Goal: Task Accomplishment & Management: Use online tool/utility

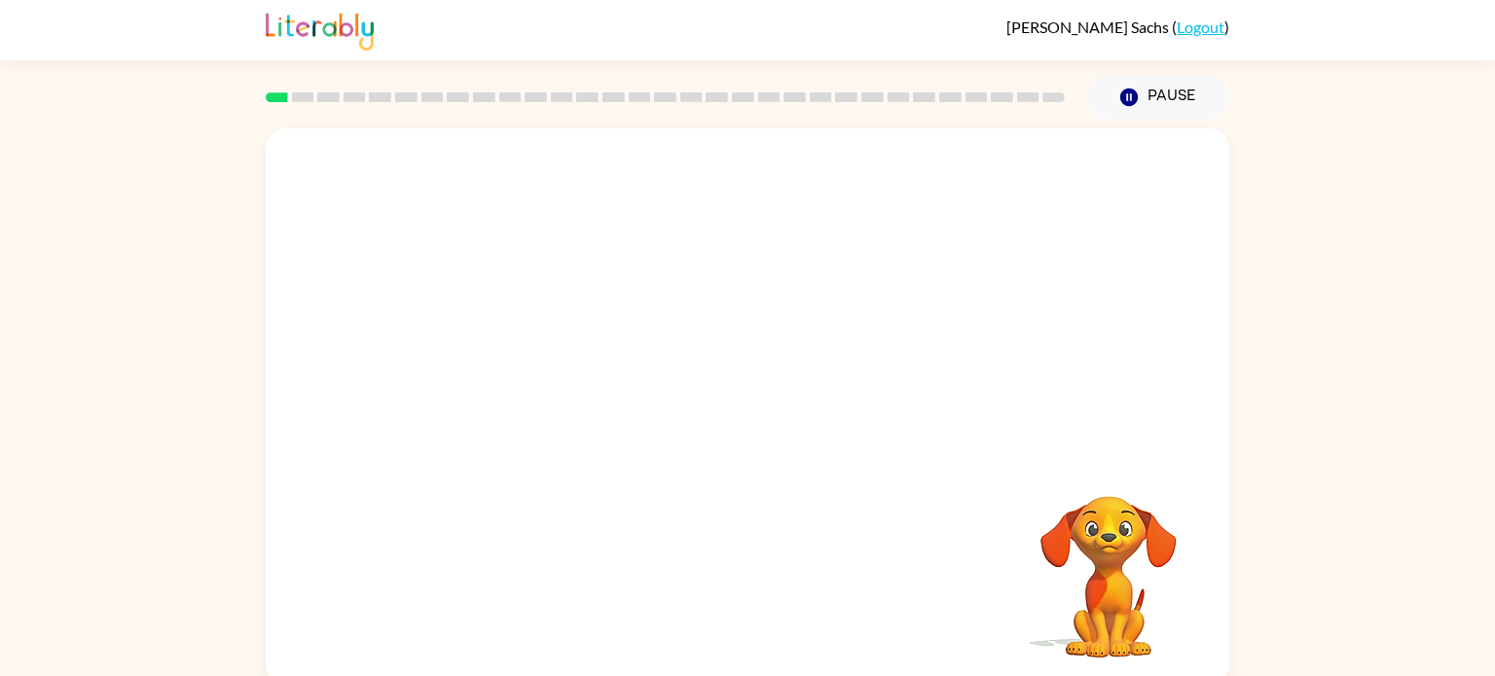
scroll to position [8, 0]
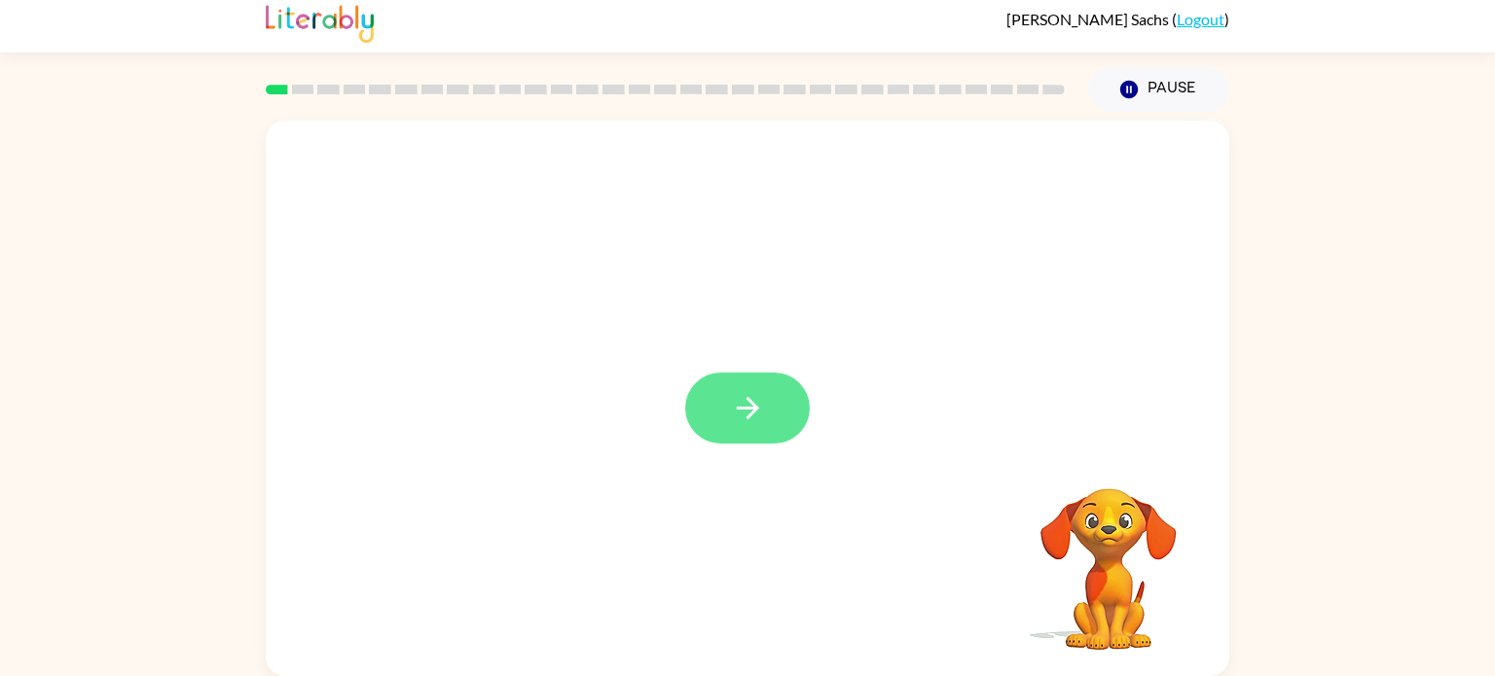
click at [741, 388] on button "button" at bounding box center [747, 408] width 125 height 71
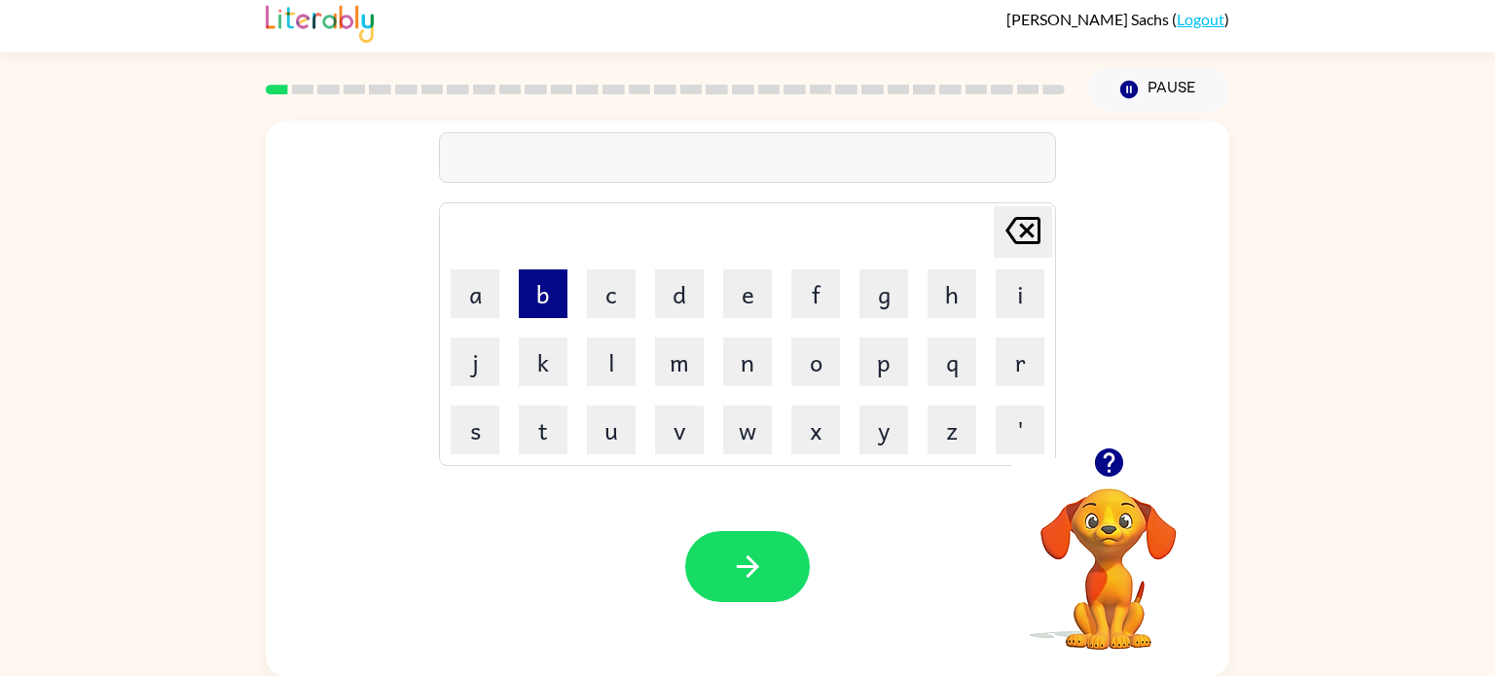
click at [555, 302] on button "b" at bounding box center [543, 294] width 49 height 49
click at [817, 362] on button "o" at bounding box center [815, 362] width 49 height 49
click at [1012, 362] on button "r" at bounding box center [1019, 362] width 49 height 49
click at [669, 292] on button "d" at bounding box center [679, 294] width 49 height 49
click at [761, 301] on button "e" at bounding box center [747, 294] width 49 height 49
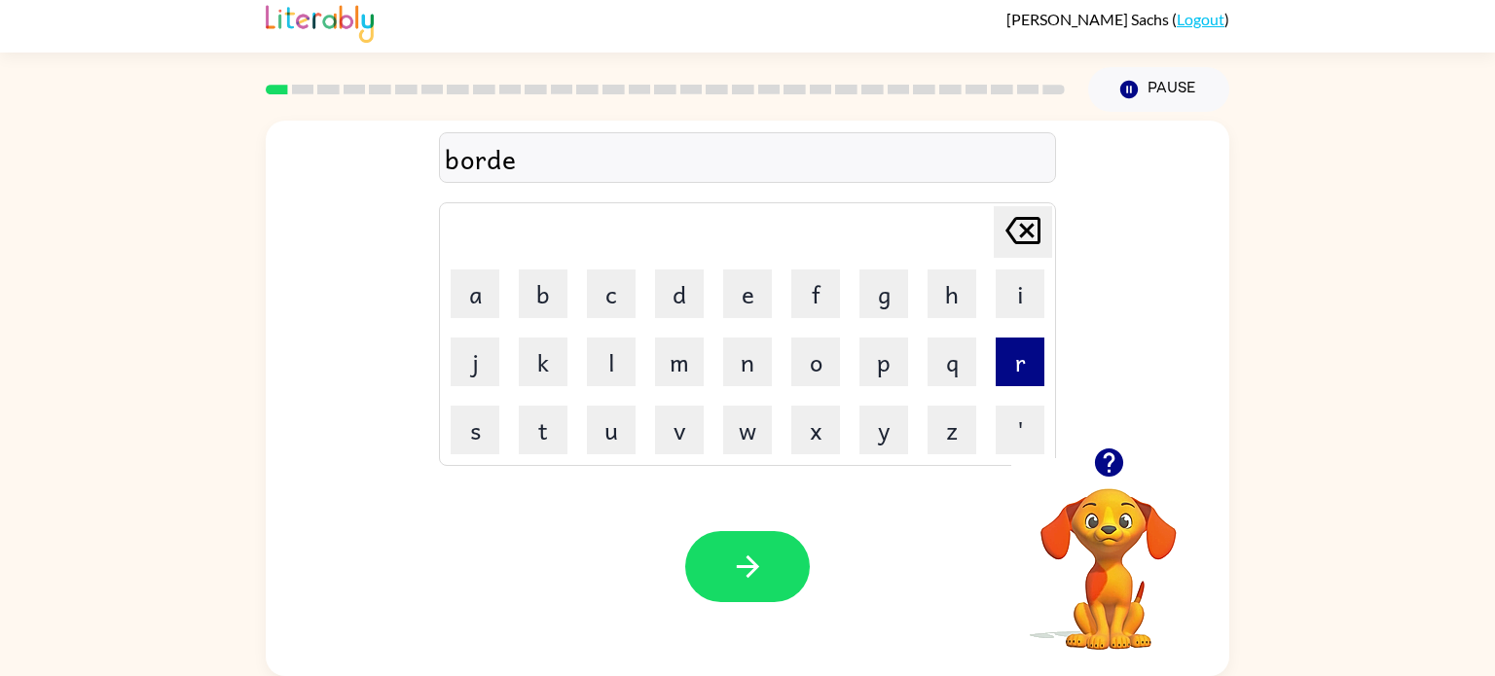
click at [1022, 369] on button "r" at bounding box center [1019, 362] width 49 height 49
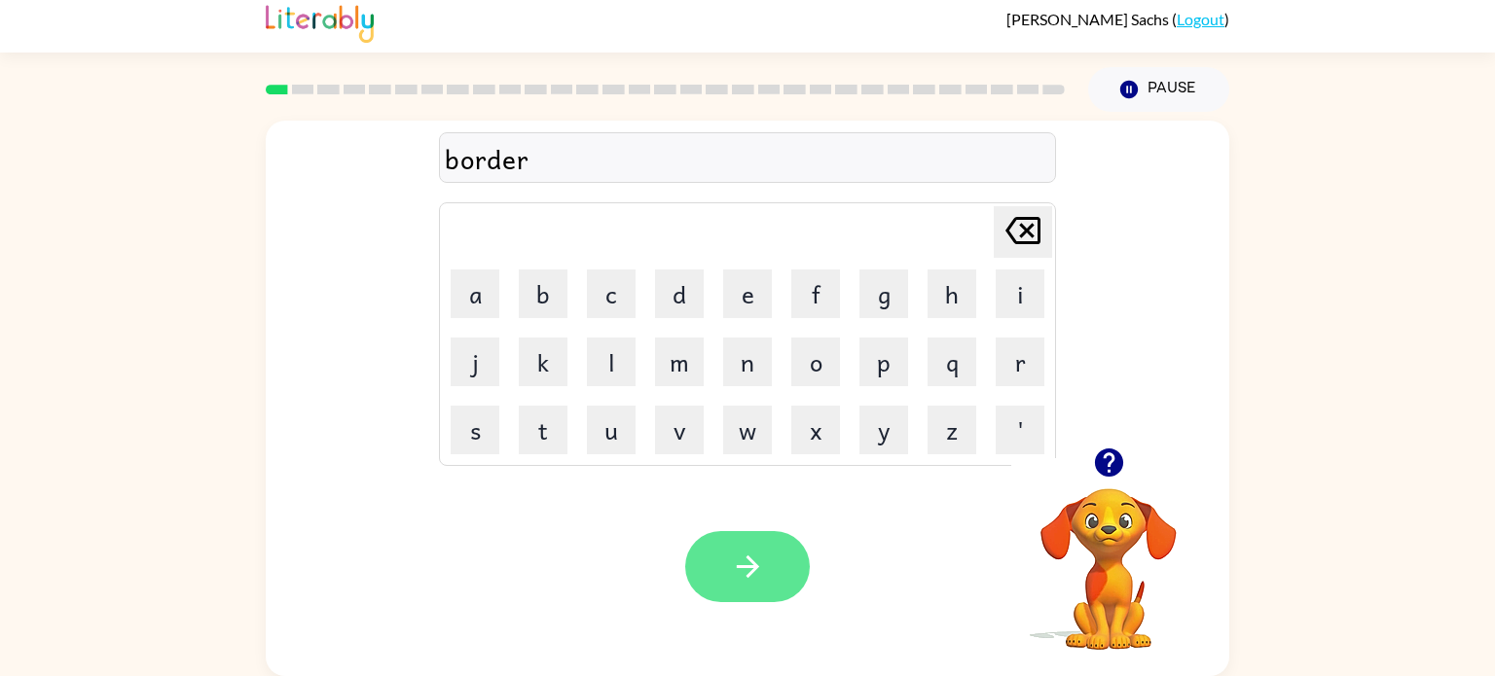
click at [736, 583] on icon "button" at bounding box center [748, 567] width 34 height 34
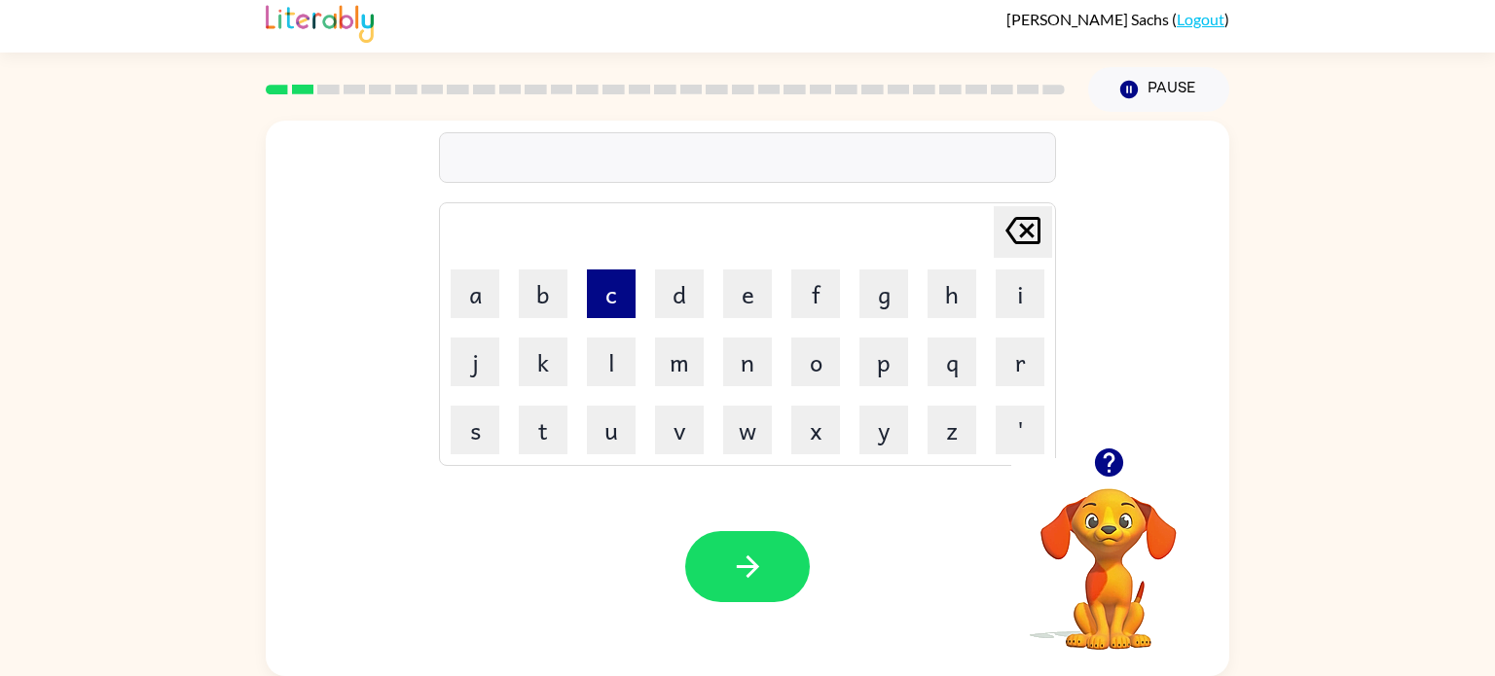
click at [605, 300] on button "c" at bounding box center [611, 294] width 49 height 49
click at [823, 382] on button "o" at bounding box center [815, 362] width 49 height 49
click at [751, 346] on button "n" at bounding box center [747, 362] width 49 height 49
click at [559, 450] on button "t" at bounding box center [543, 430] width 49 height 49
click at [1012, 238] on icon at bounding box center [1022, 230] width 35 height 27
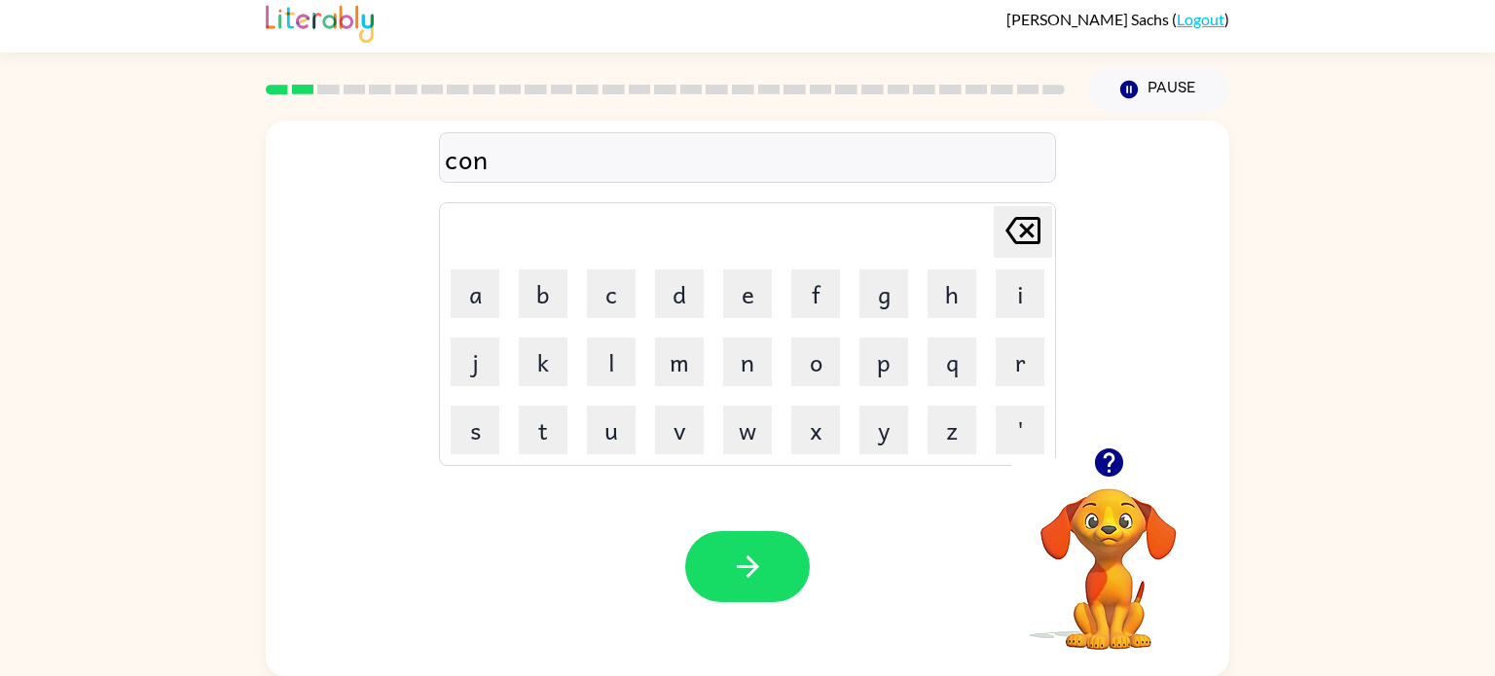
click at [1033, 246] on icon "[PERSON_NAME] last character input" at bounding box center [1022, 230] width 47 height 47
click at [748, 424] on button "w" at bounding box center [747, 430] width 49 height 49
click at [738, 351] on button "n" at bounding box center [747, 362] width 49 height 49
click at [545, 436] on button "t" at bounding box center [543, 430] width 49 height 49
click at [764, 599] on button "button" at bounding box center [747, 566] width 125 height 71
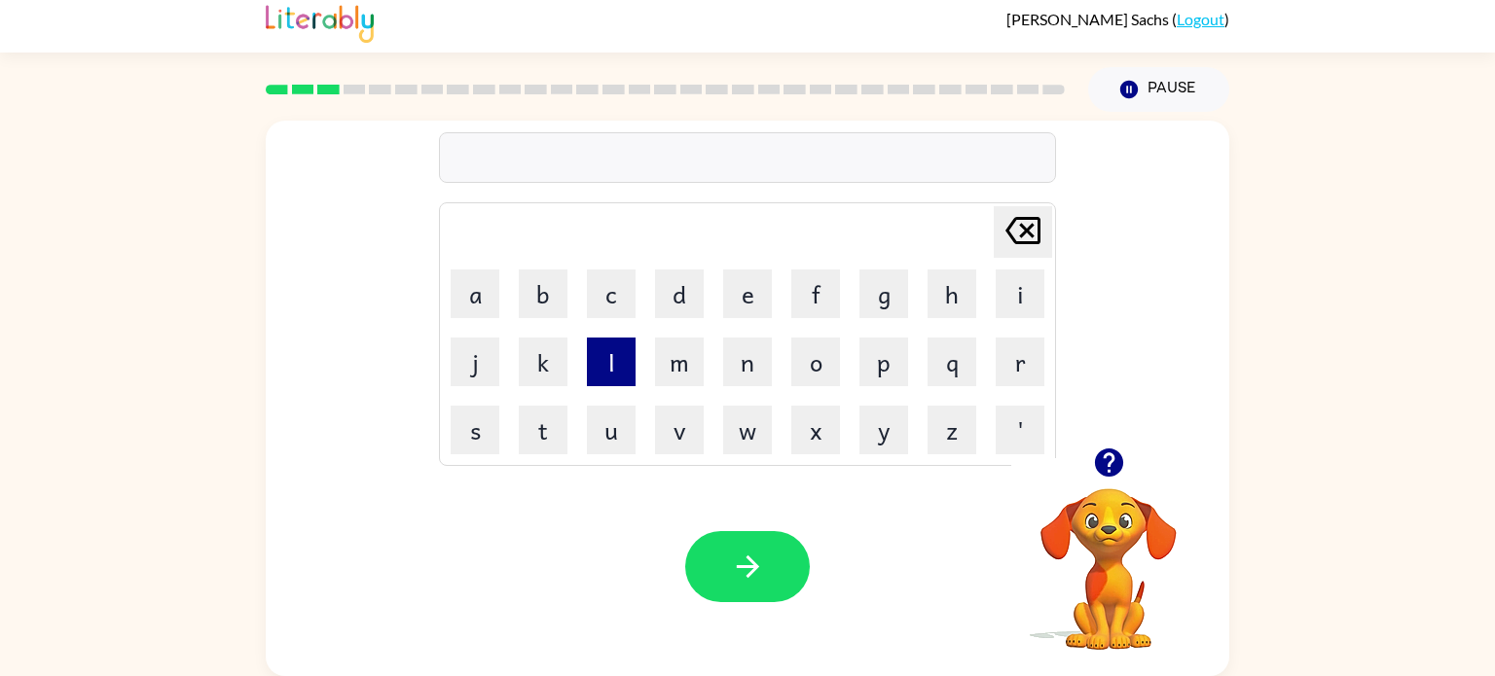
click at [607, 377] on button "l" at bounding box center [611, 362] width 49 height 49
click at [825, 370] on button "o" at bounding box center [815, 362] width 49 height 49
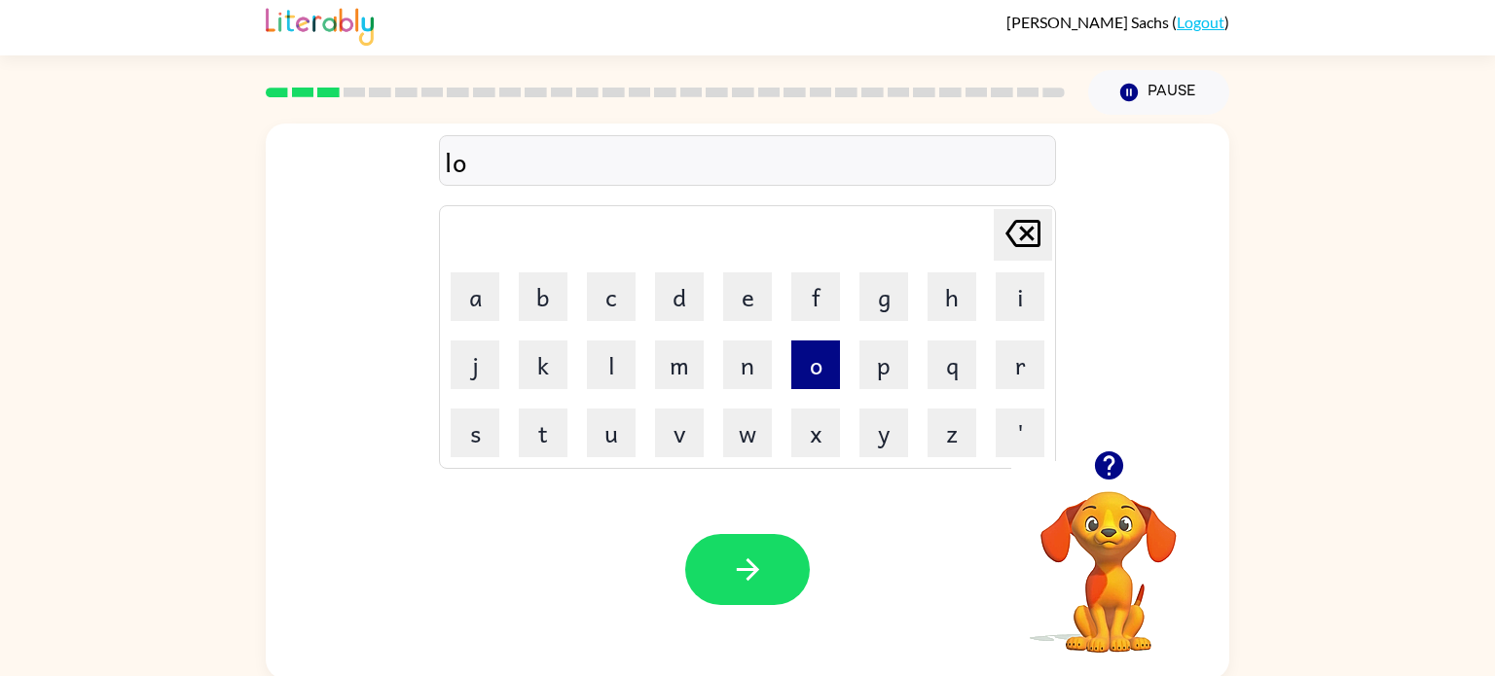
scroll to position [2, 0]
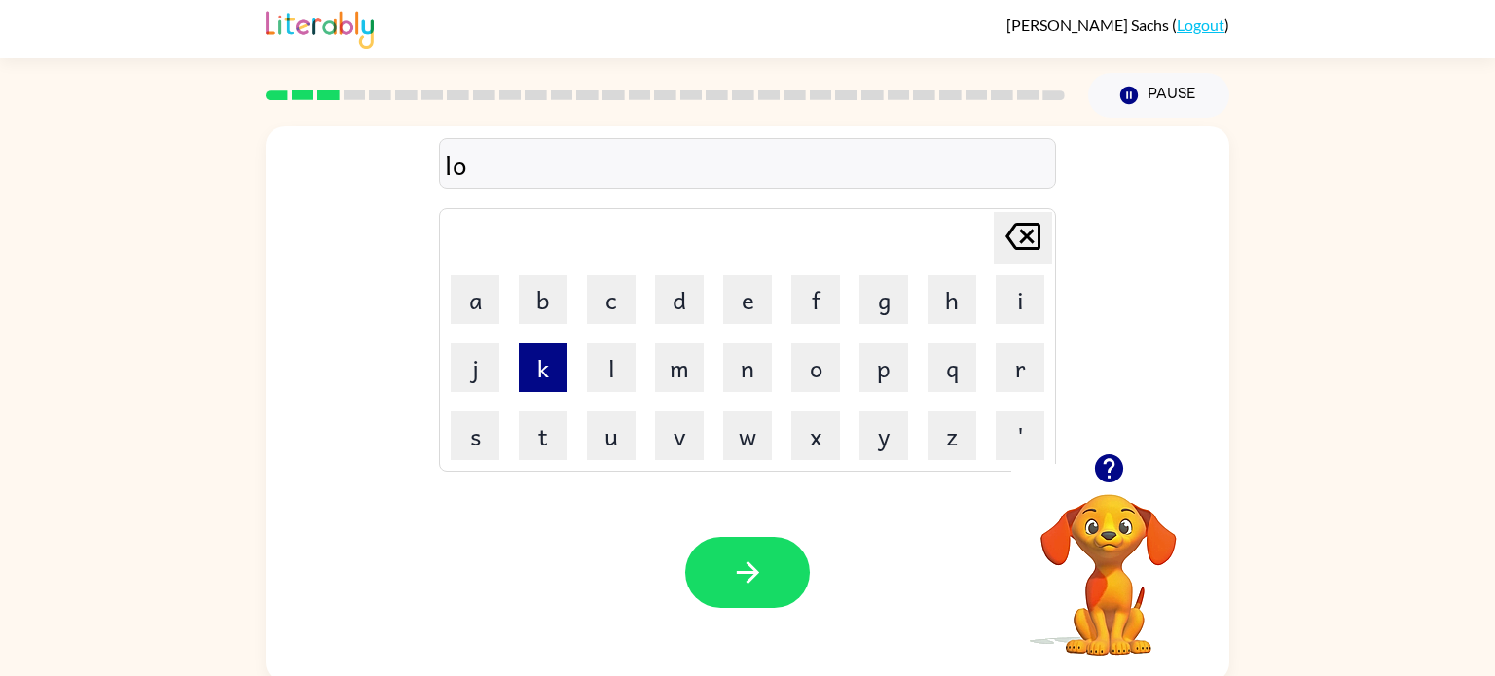
click at [547, 381] on button "k" at bounding box center [543, 367] width 49 height 49
click at [476, 307] on button "a" at bounding box center [475, 299] width 49 height 49
click at [599, 426] on button "u" at bounding box center [611, 436] width 49 height 49
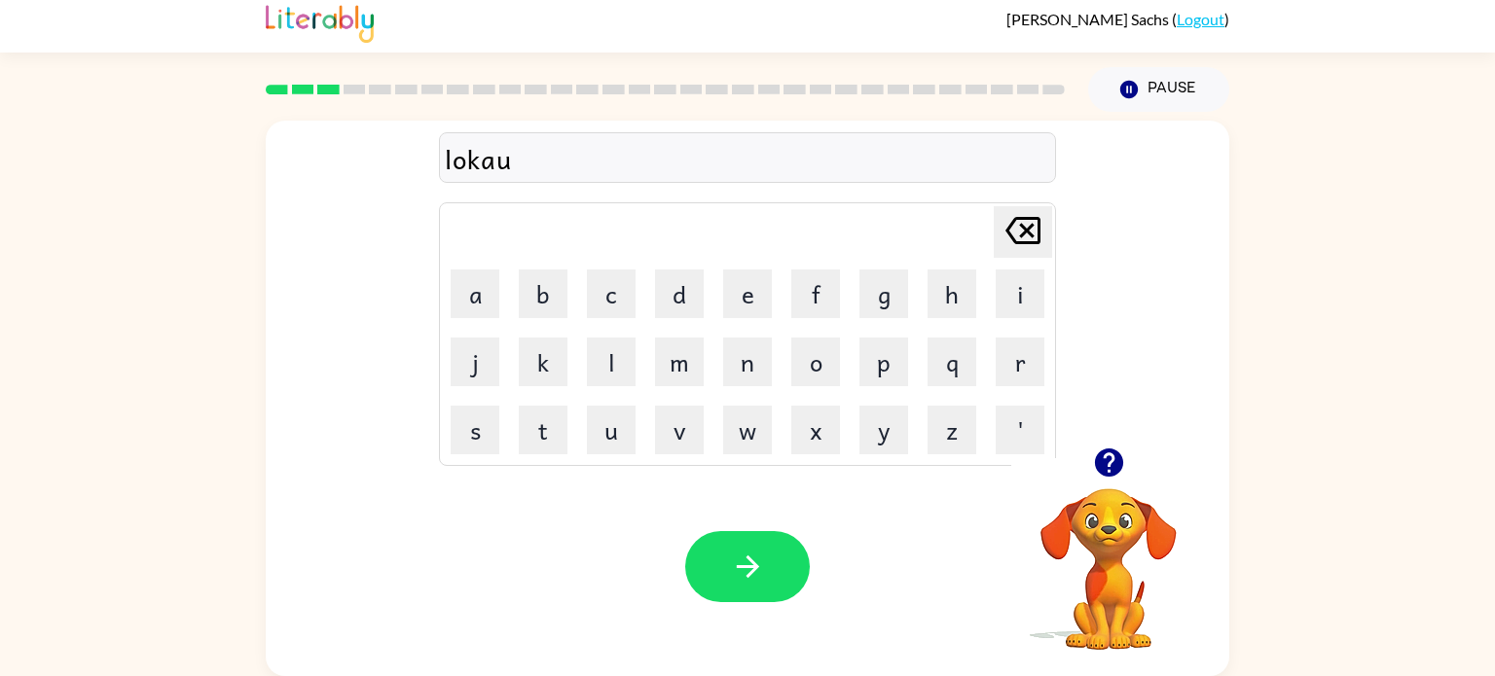
click at [1025, 241] on icon at bounding box center [1022, 230] width 35 height 27
click at [551, 436] on button "t" at bounding box center [543, 430] width 49 height 49
click at [747, 307] on button "e" at bounding box center [747, 294] width 49 height 49
click at [763, 566] on icon "button" at bounding box center [748, 567] width 34 height 34
click at [541, 449] on button "t" at bounding box center [543, 430] width 49 height 49
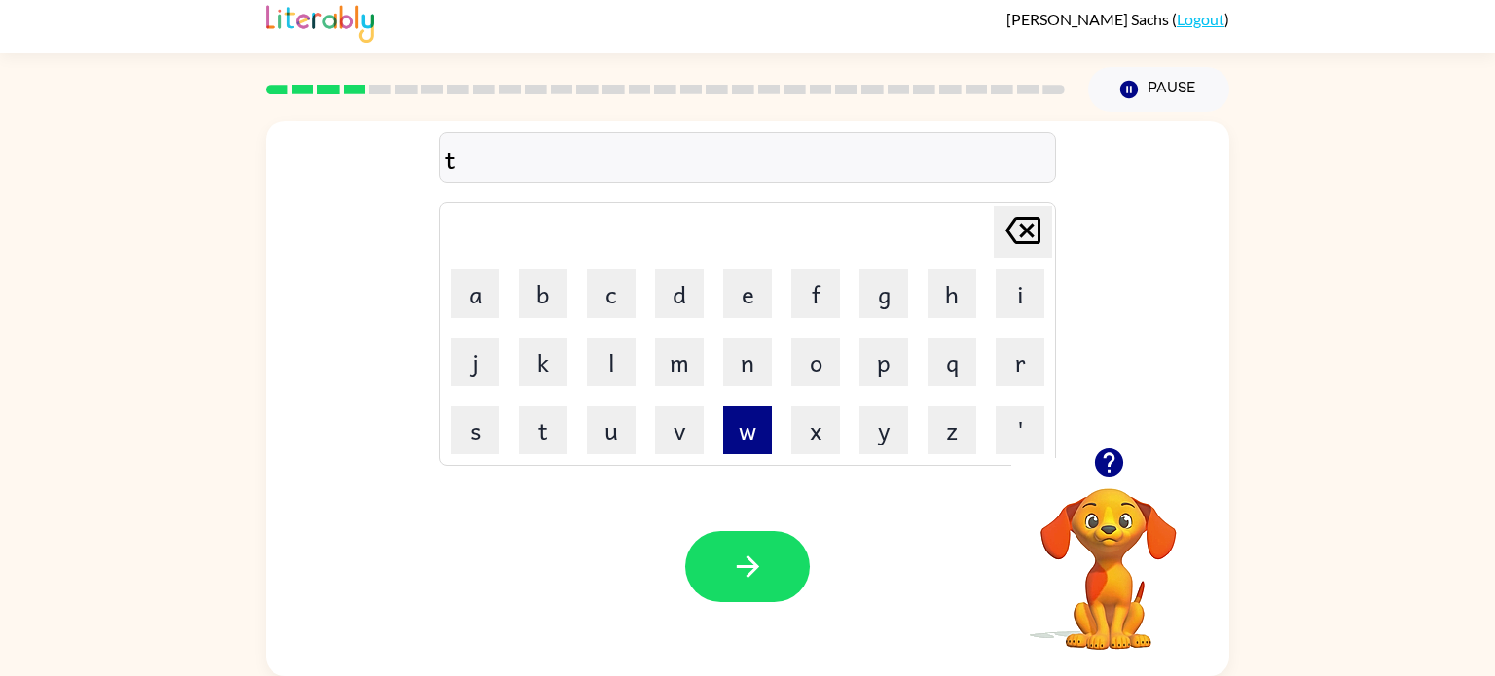
click at [756, 431] on button "w" at bounding box center [747, 430] width 49 height 49
click at [1007, 292] on button "i" at bounding box center [1019, 294] width 49 height 49
click at [740, 360] on button "n" at bounding box center [747, 362] width 49 height 49
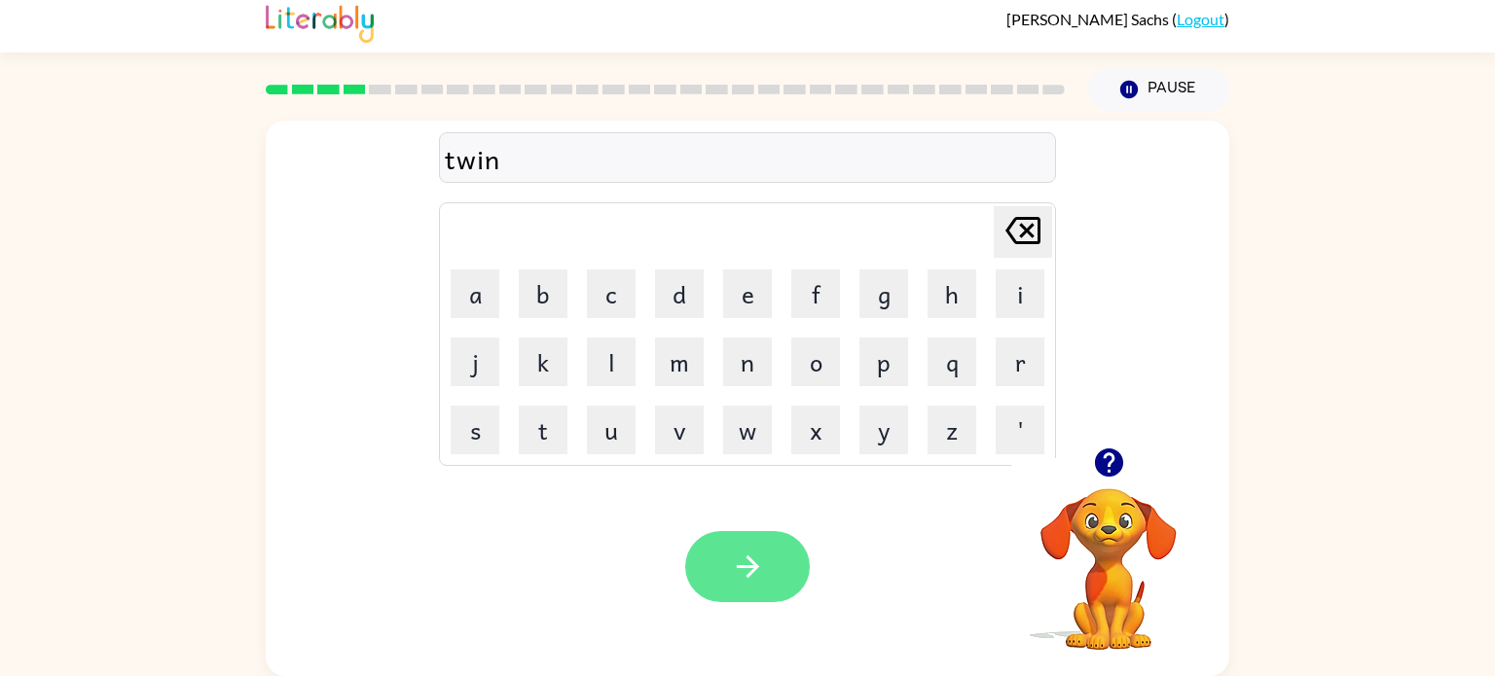
click at [738, 594] on button "button" at bounding box center [747, 566] width 125 height 71
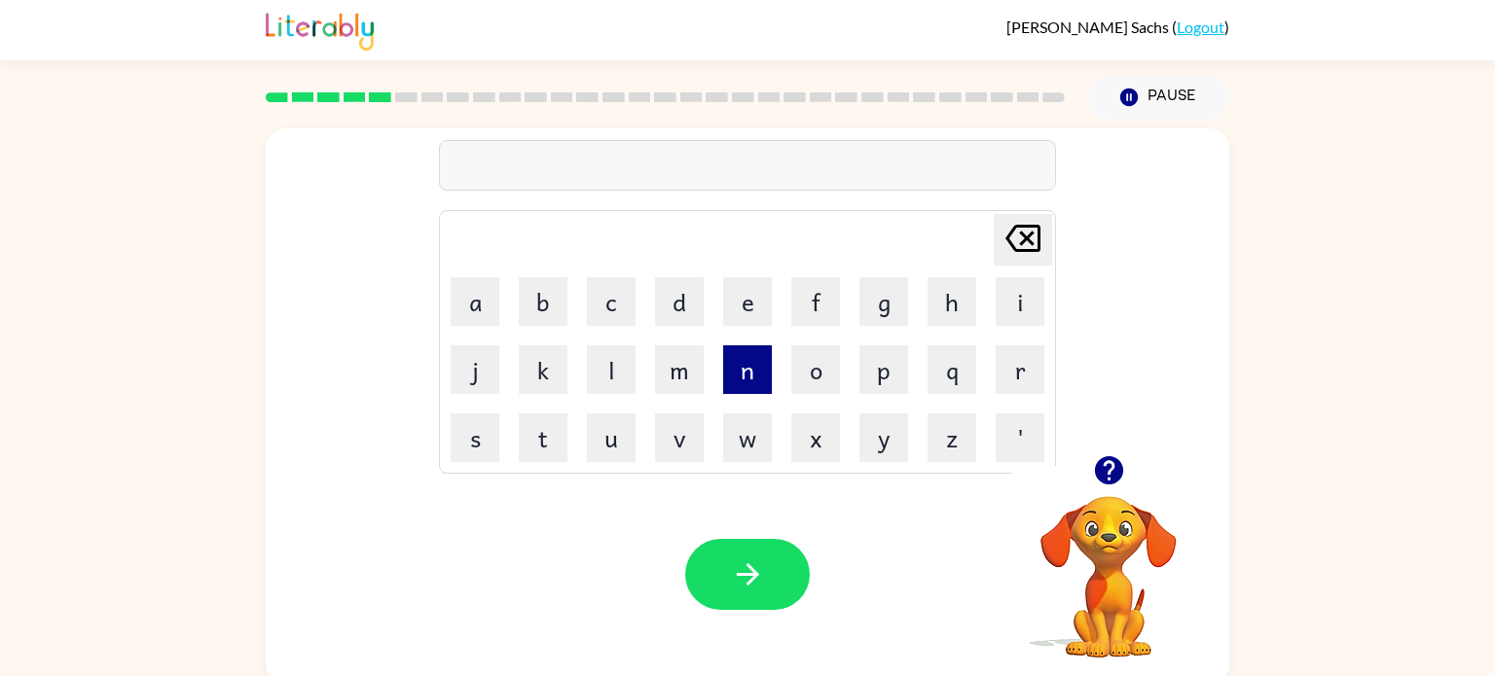
click at [747, 358] on button "n" at bounding box center [747, 369] width 49 height 49
click at [745, 303] on button "e" at bounding box center [747, 301] width 49 height 49
click at [485, 312] on button "a" at bounding box center [475, 301] width 49 height 49
click at [625, 358] on button "l" at bounding box center [611, 369] width 49 height 49
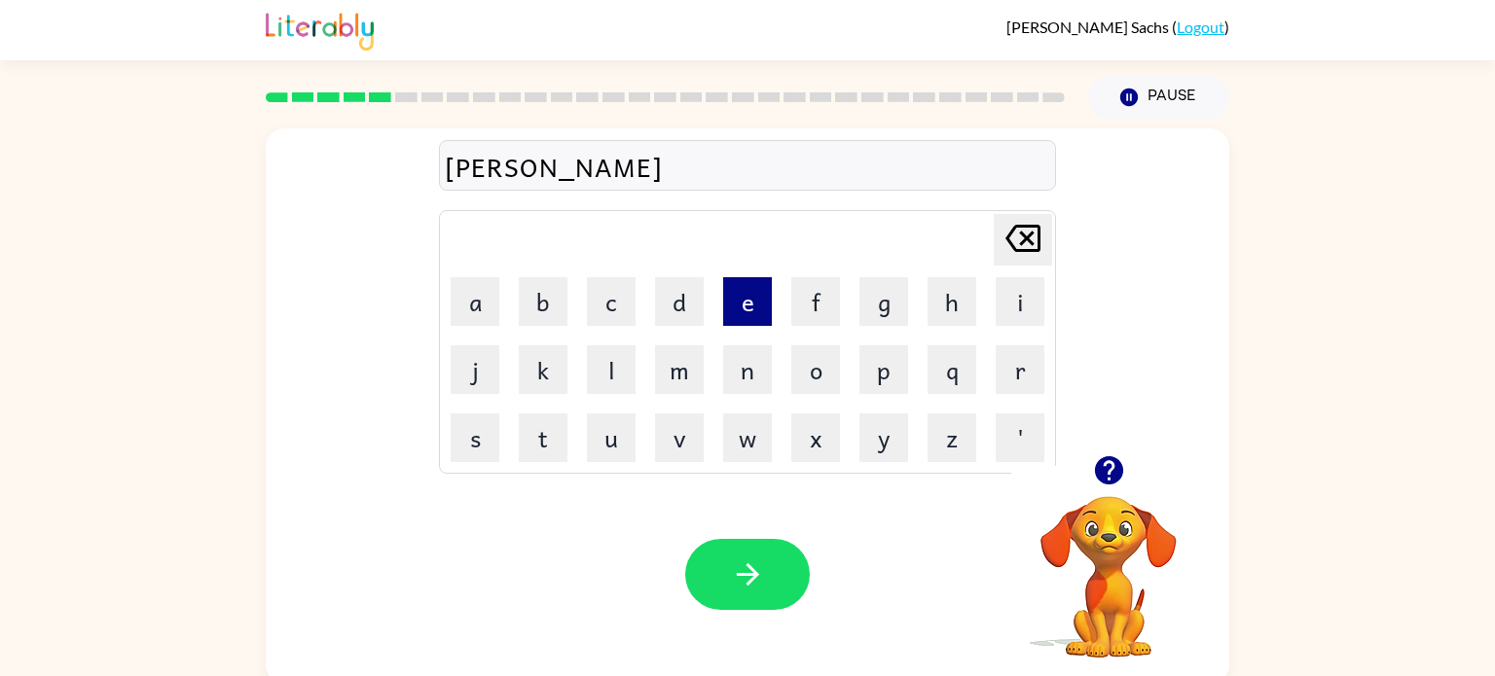
click at [752, 302] on button "e" at bounding box center [747, 301] width 49 height 49
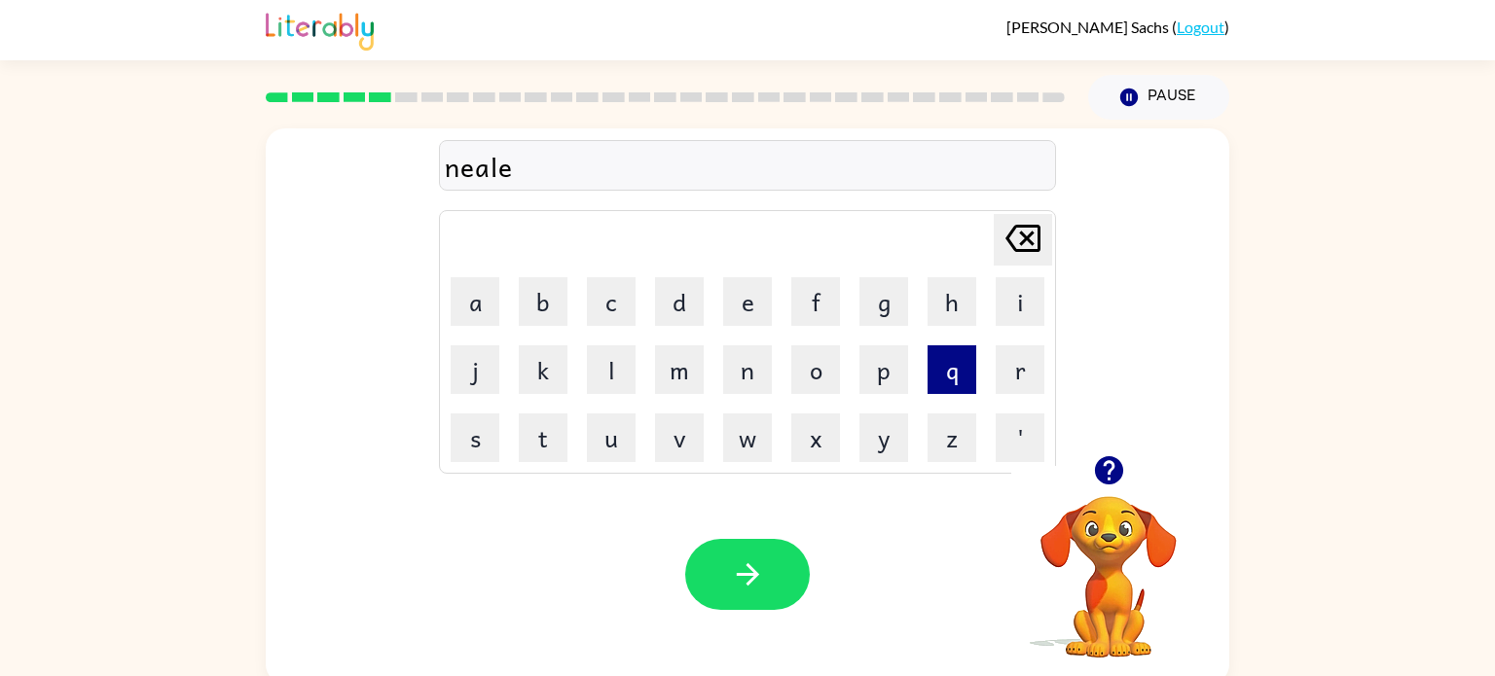
click at [935, 356] on button "q" at bounding box center [951, 369] width 49 height 49
click at [1040, 222] on icon "[PERSON_NAME] last character input" at bounding box center [1022, 238] width 47 height 47
click at [1019, 381] on button "r" at bounding box center [1019, 369] width 49 height 49
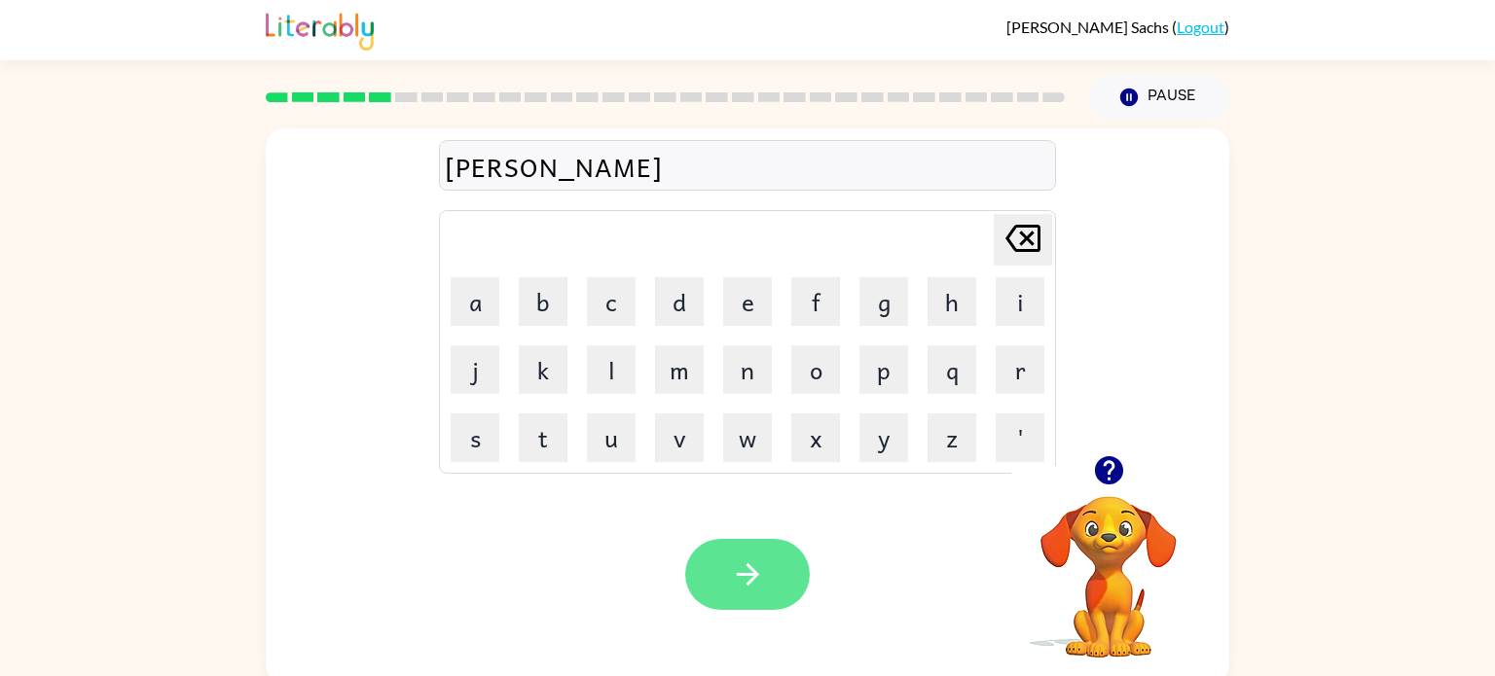
click at [724, 603] on button "button" at bounding box center [747, 574] width 125 height 71
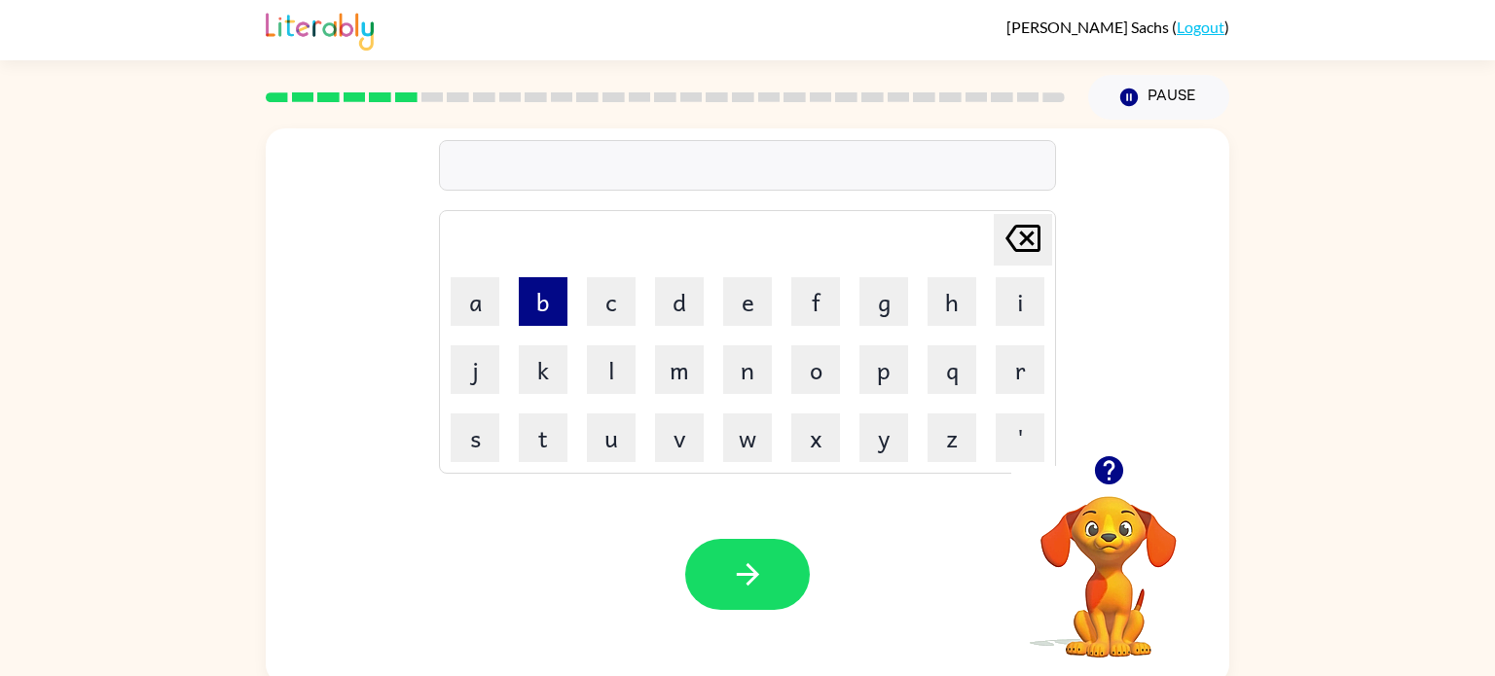
click at [560, 307] on button "b" at bounding box center [543, 301] width 49 height 49
click at [750, 309] on button "e" at bounding box center [747, 301] width 49 height 49
click at [951, 307] on button "h" at bounding box center [951, 301] width 49 height 49
click at [1011, 310] on button "i" at bounding box center [1019, 301] width 49 height 49
click at [743, 376] on button "n" at bounding box center [747, 369] width 49 height 49
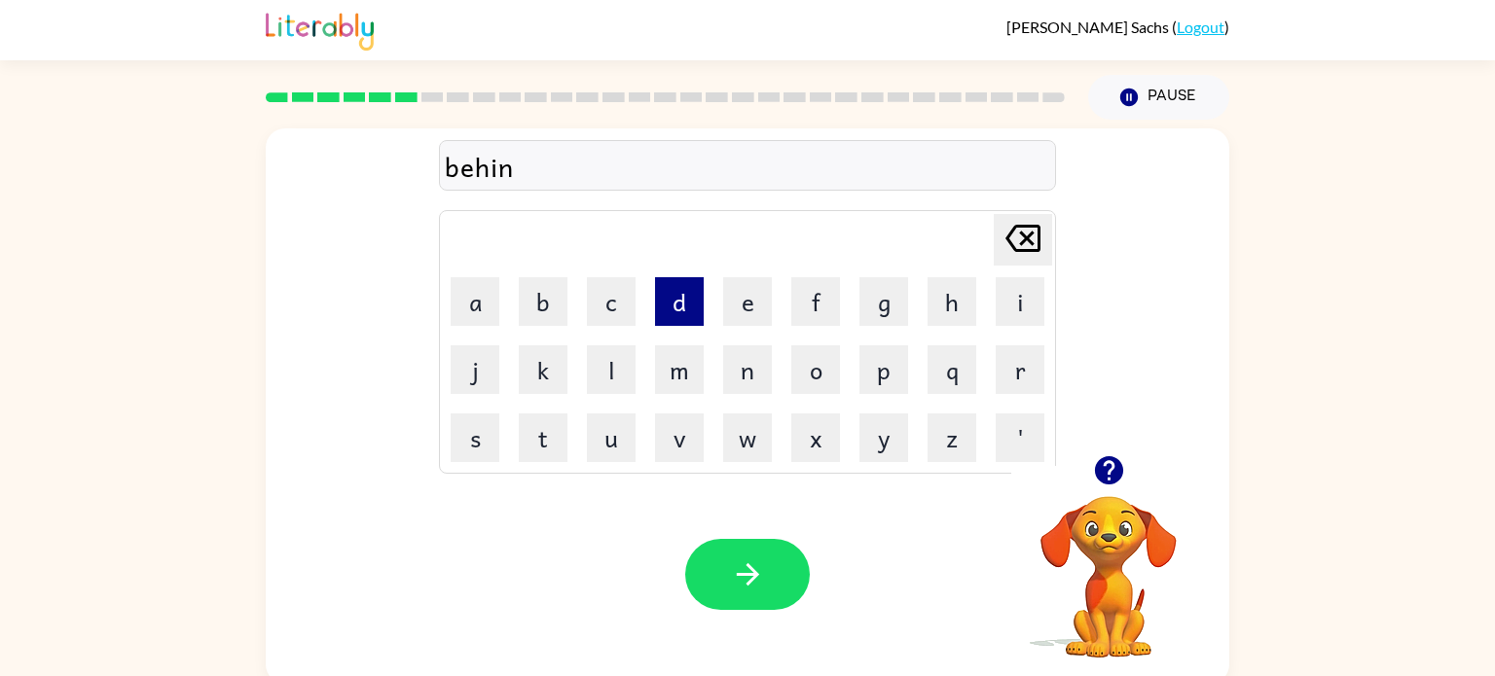
click at [688, 309] on button "d" at bounding box center [679, 301] width 49 height 49
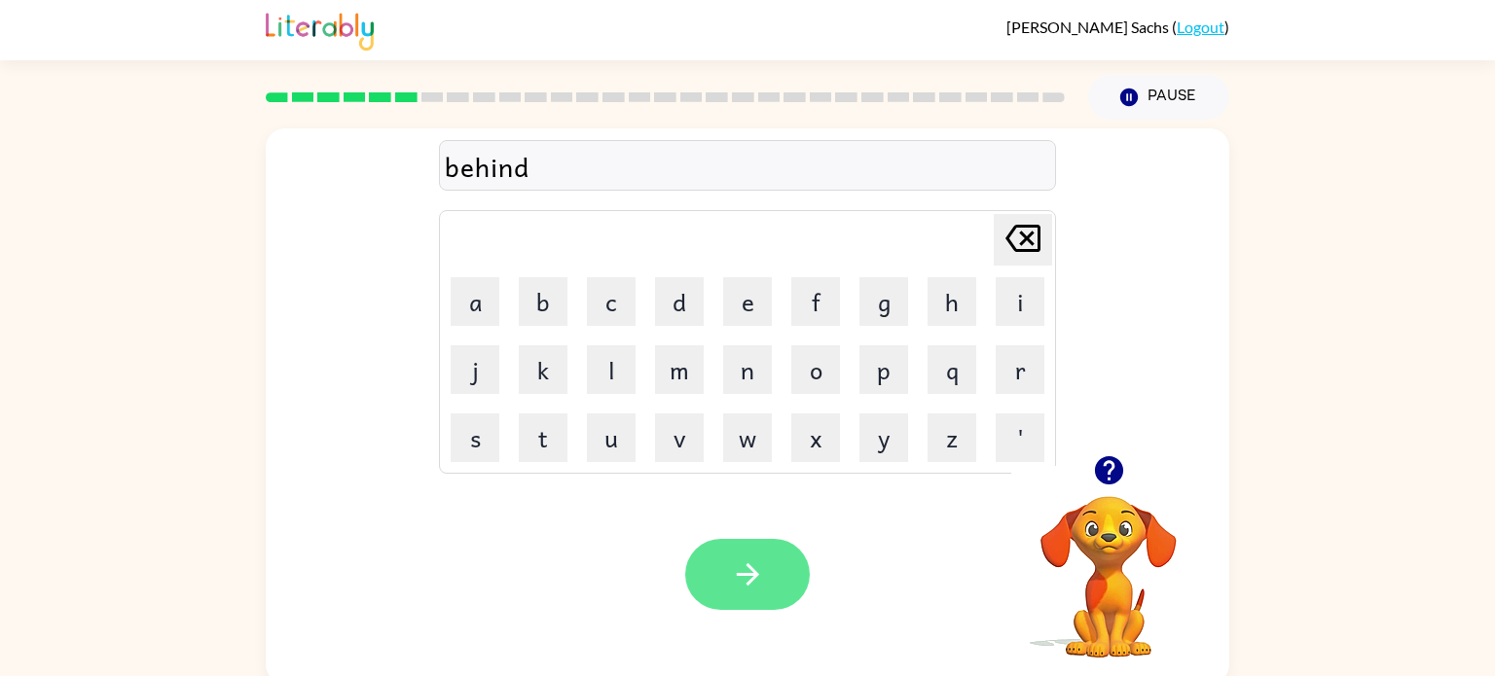
click at [745, 570] on icon "button" at bounding box center [748, 575] width 34 height 34
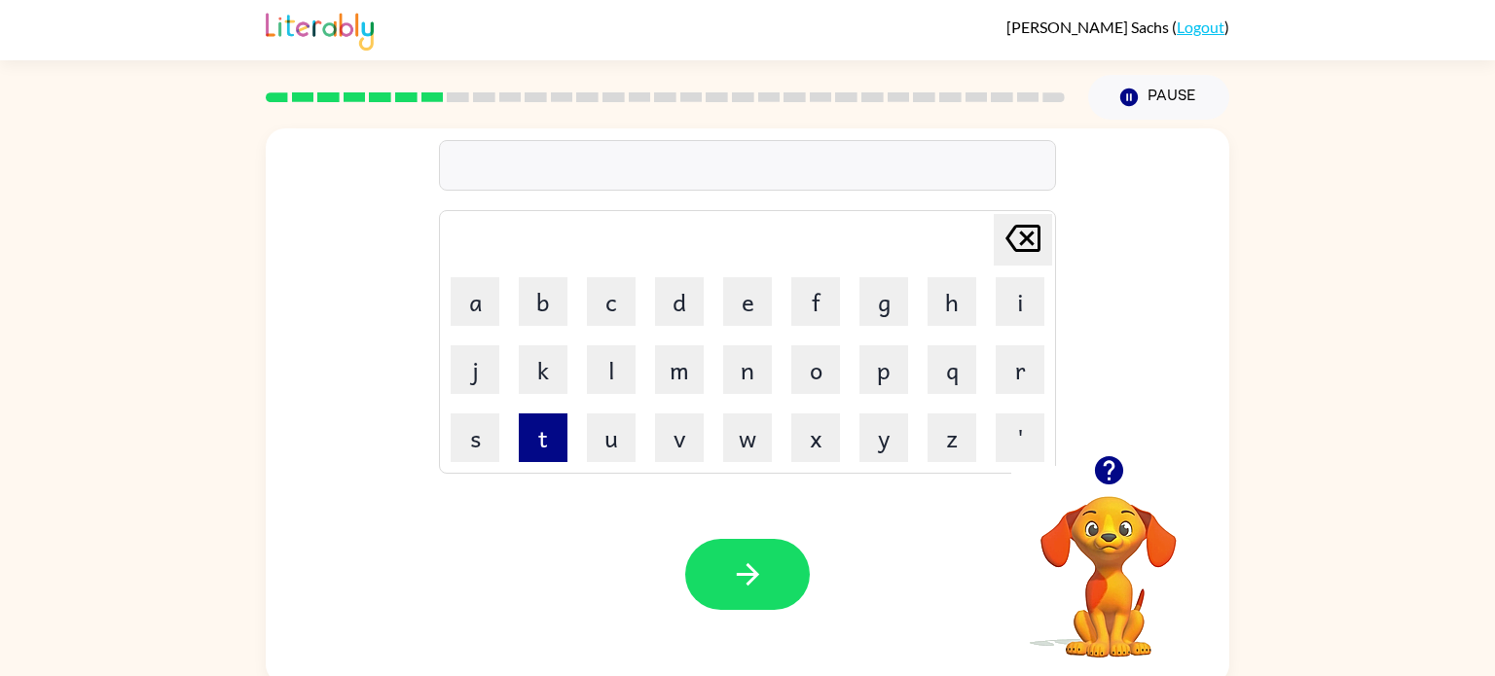
click at [544, 440] on button "t" at bounding box center [543, 438] width 49 height 49
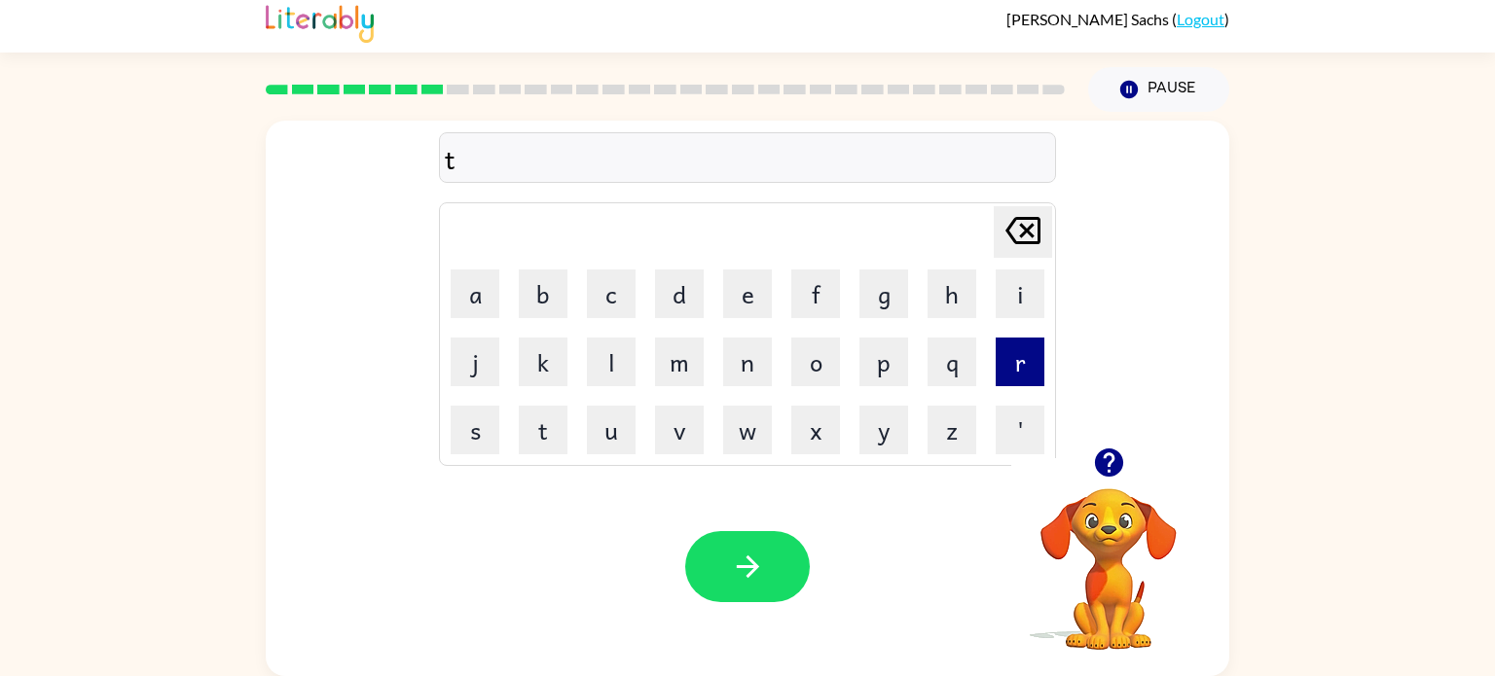
click at [996, 365] on button "r" at bounding box center [1019, 362] width 49 height 49
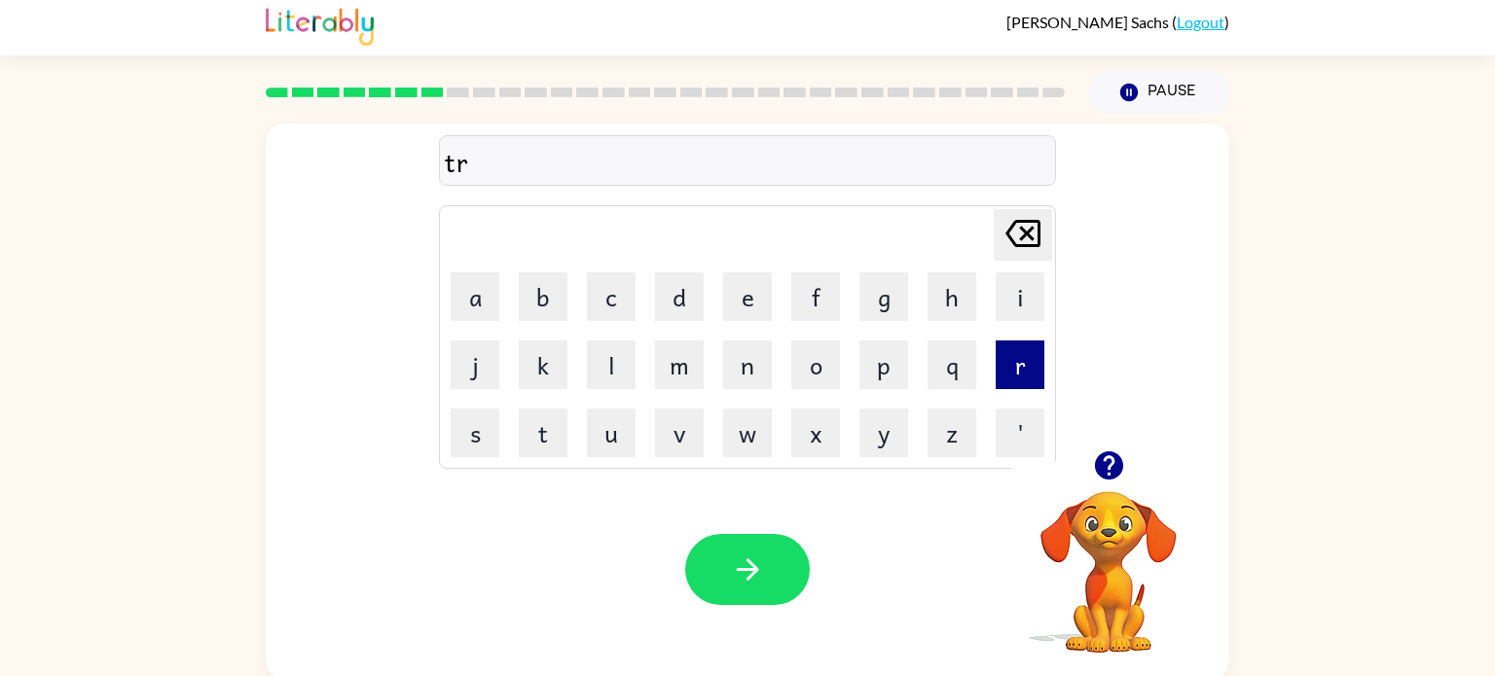
scroll to position [0, 0]
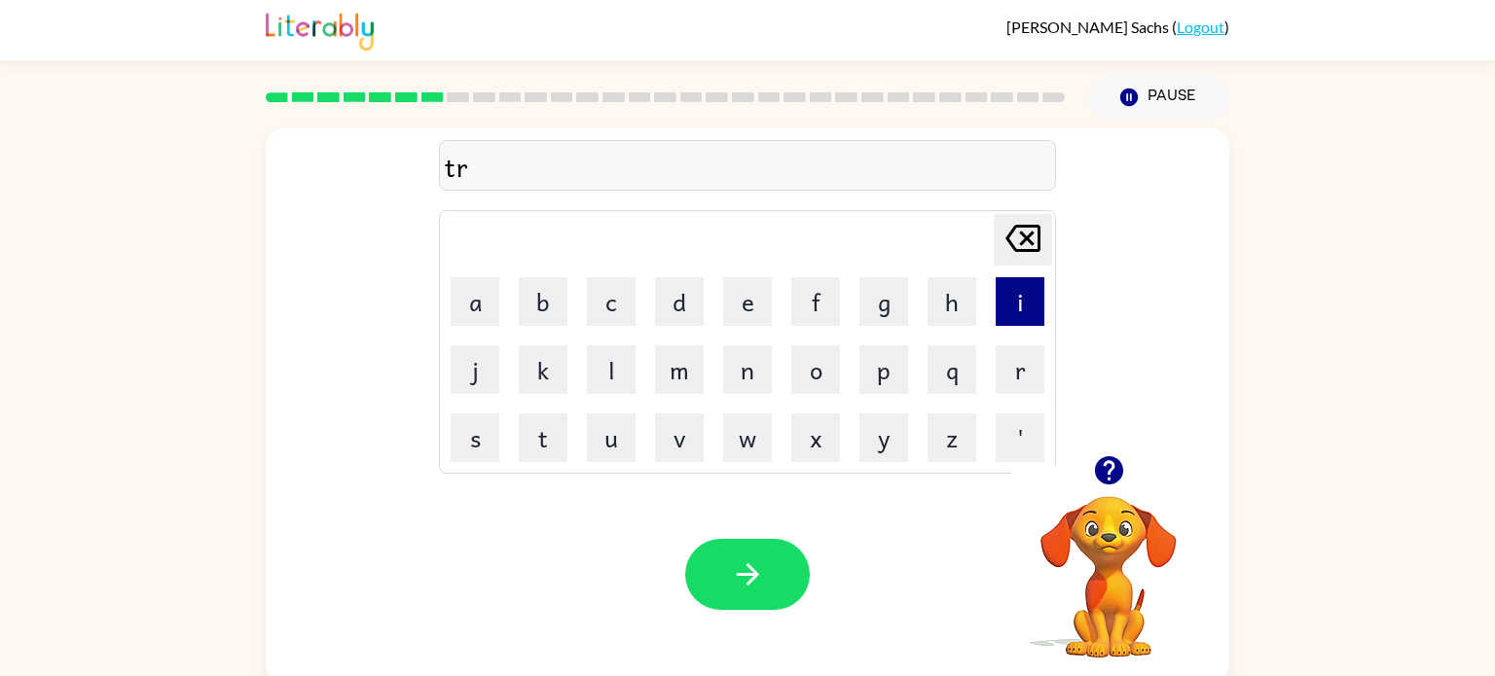
click at [1014, 323] on button "i" at bounding box center [1019, 301] width 49 height 49
click at [604, 300] on button "c" at bounding box center [611, 301] width 49 height 49
click at [547, 381] on button "k" at bounding box center [543, 369] width 49 height 49
click at [627, 367] on button "l" at bounding box center [611, 369] width 49 height 49
click at [743, 291] on button "e" at bounding box center [747, 301] width 49 height 49
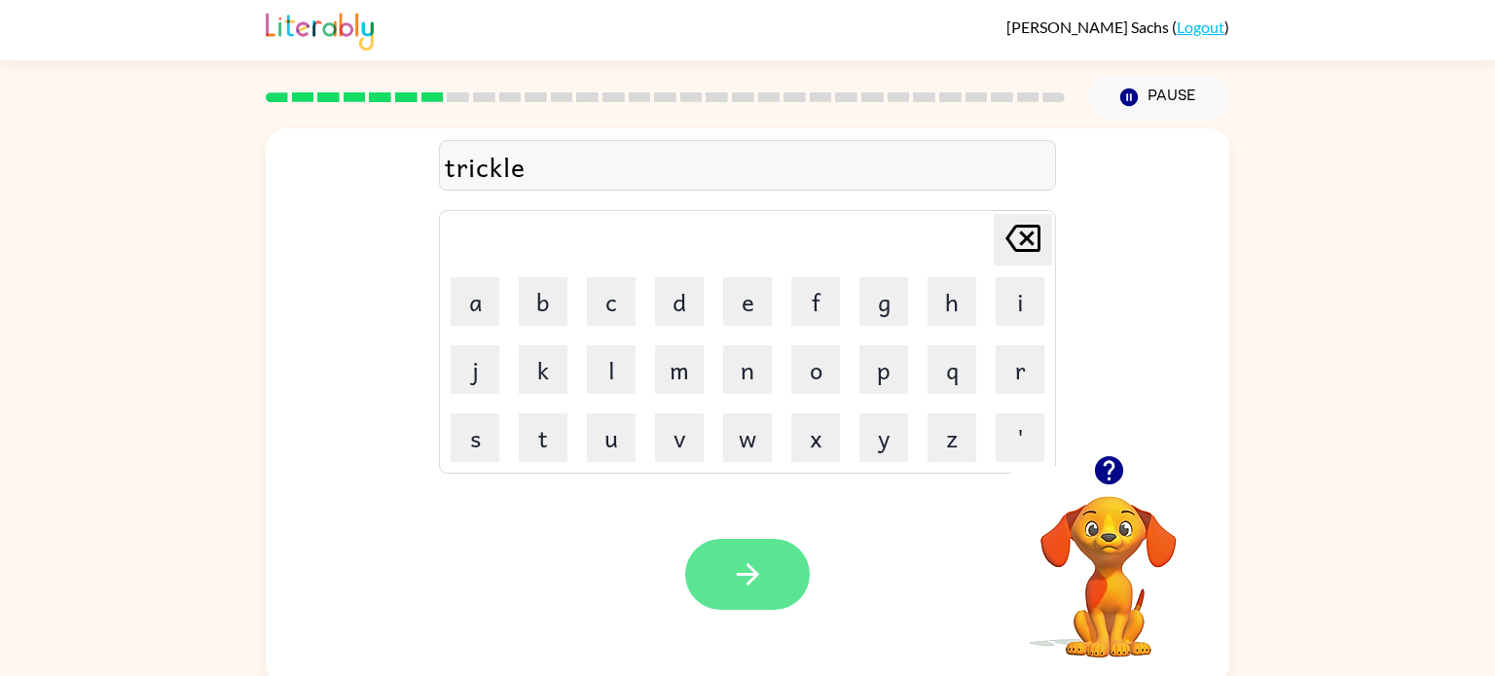
click at [760, 582] on icon "button" at bounding box center [748, 575] width 34 height 34
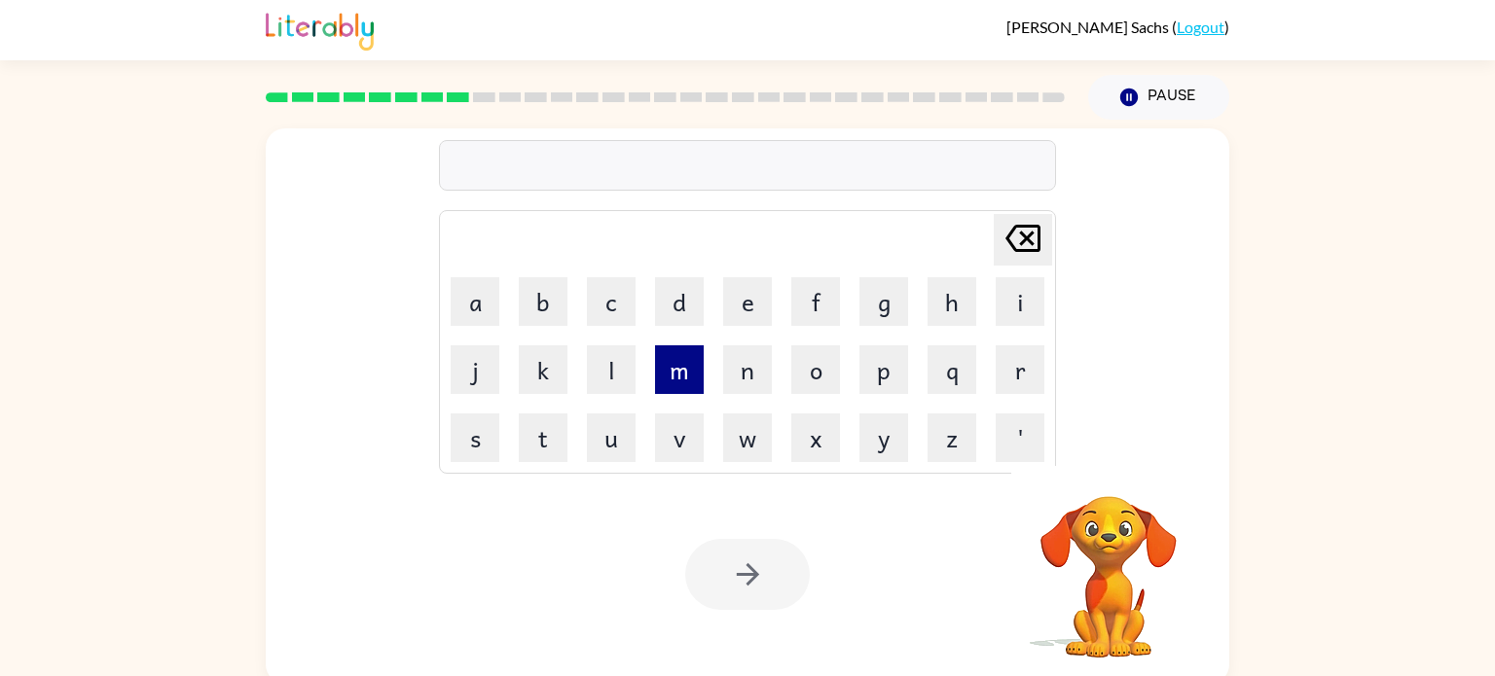
click at [671, 379] on button "m" at bounding box center [679, 369] width 49 height 49
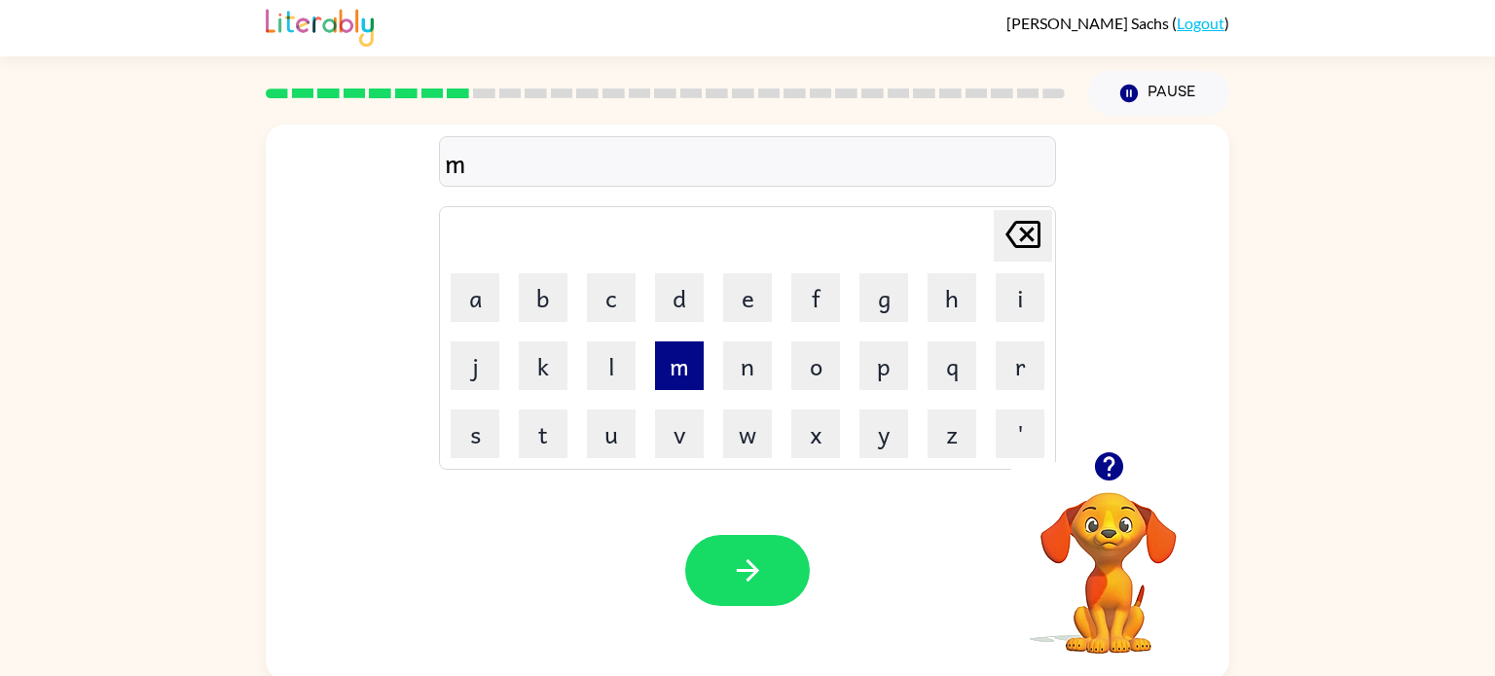
scroll to position [8, 0]
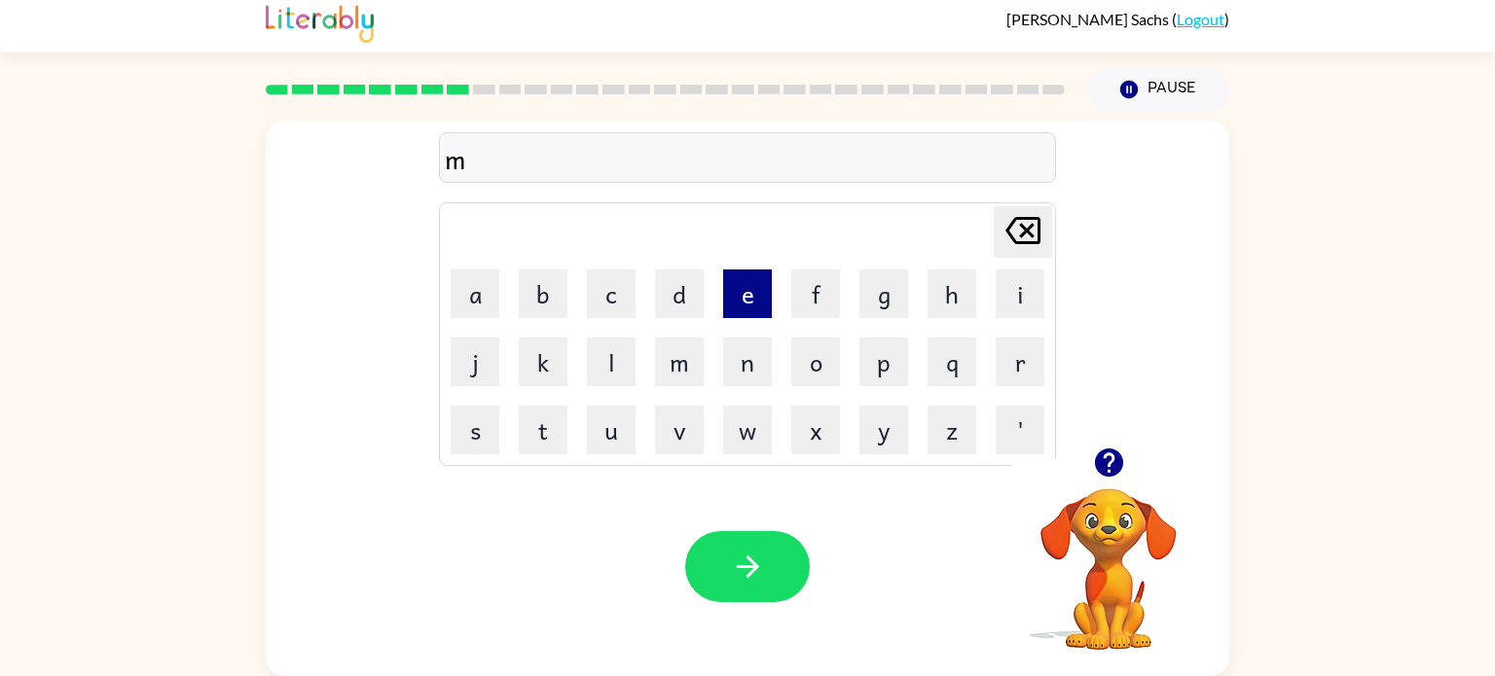
click at [730, 288] on button "e" at bounding box center [747, 294] width 49 height 49
click at [459, 300] on button "a" at bounding box center [475, 294] width 49 height 49
click at [612, 281] on button "c" at bounding box center [611, 294] width 49 height 49
click at [541, 354] on button "k" at bounding box center [543, 362] width 49 height 49
click at [608, 371] on button "l" at bounding box center [611, 362] width 49 height 49
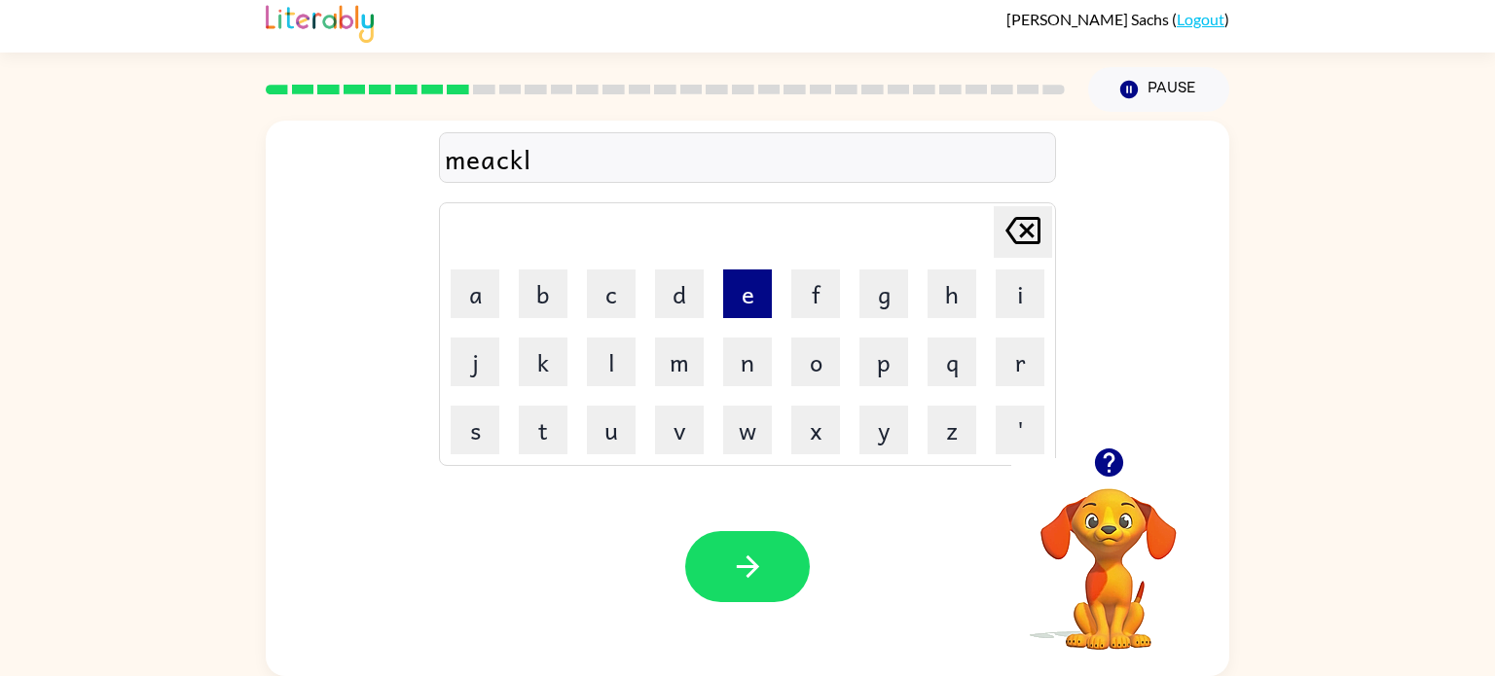
click at [736, 290] on button "e" at bounding box center [747, 294] width 49 height 49
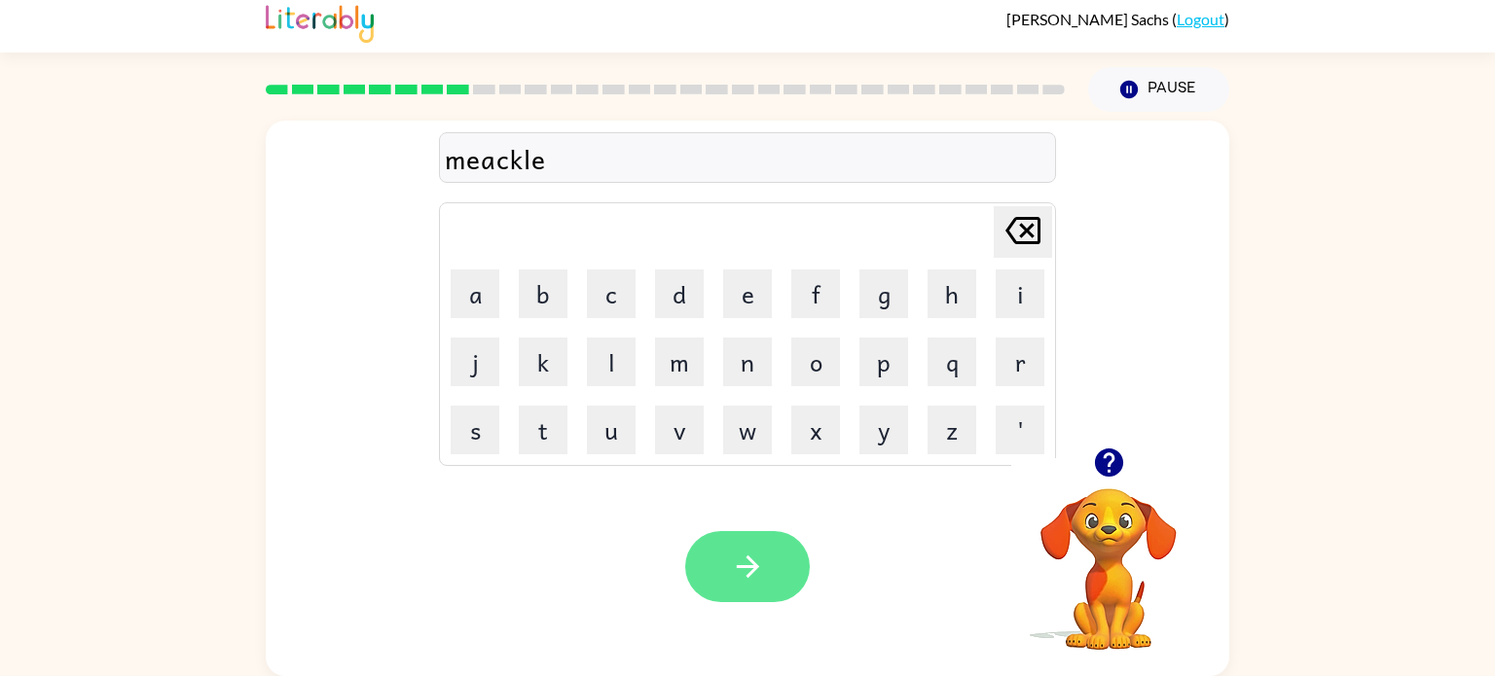
click at [708, 569] on button "button" at bounding box center [747, 566] width 125 height 71
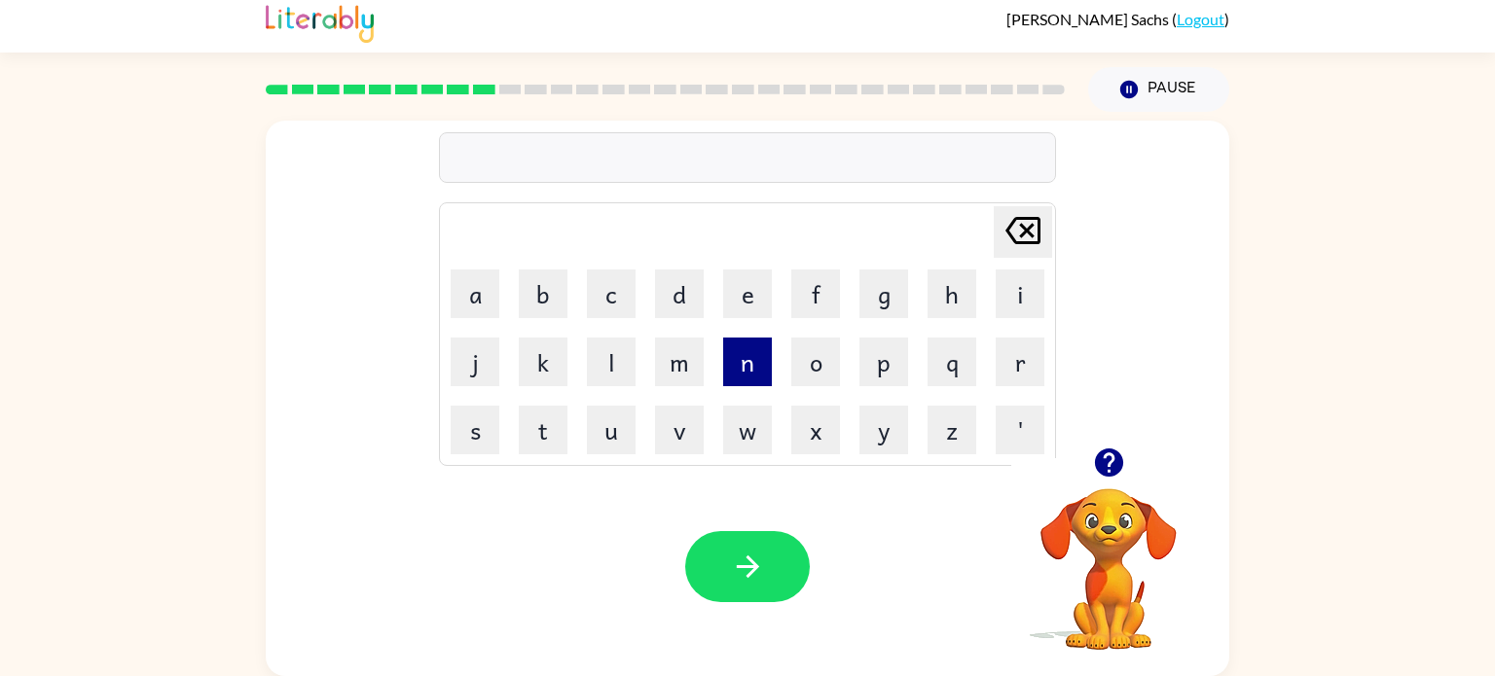
click at [744, 372] on button "n" at bounding box center [747, 362] width 49 height 49
click at [973, 290] on button "h" at bounding box center [951, 294] width 49 height 49
click at [1013, 222] on icon "[PERSON_NAME] last character input" at bounding box center [1022, 230] width 47 height 47
click at [1010, 301] on button "i" at bounding box center [1019, 294] width 49 height 49
click at [535, 294] on button "b" at bounding box center [543, 294] width 49 height 49
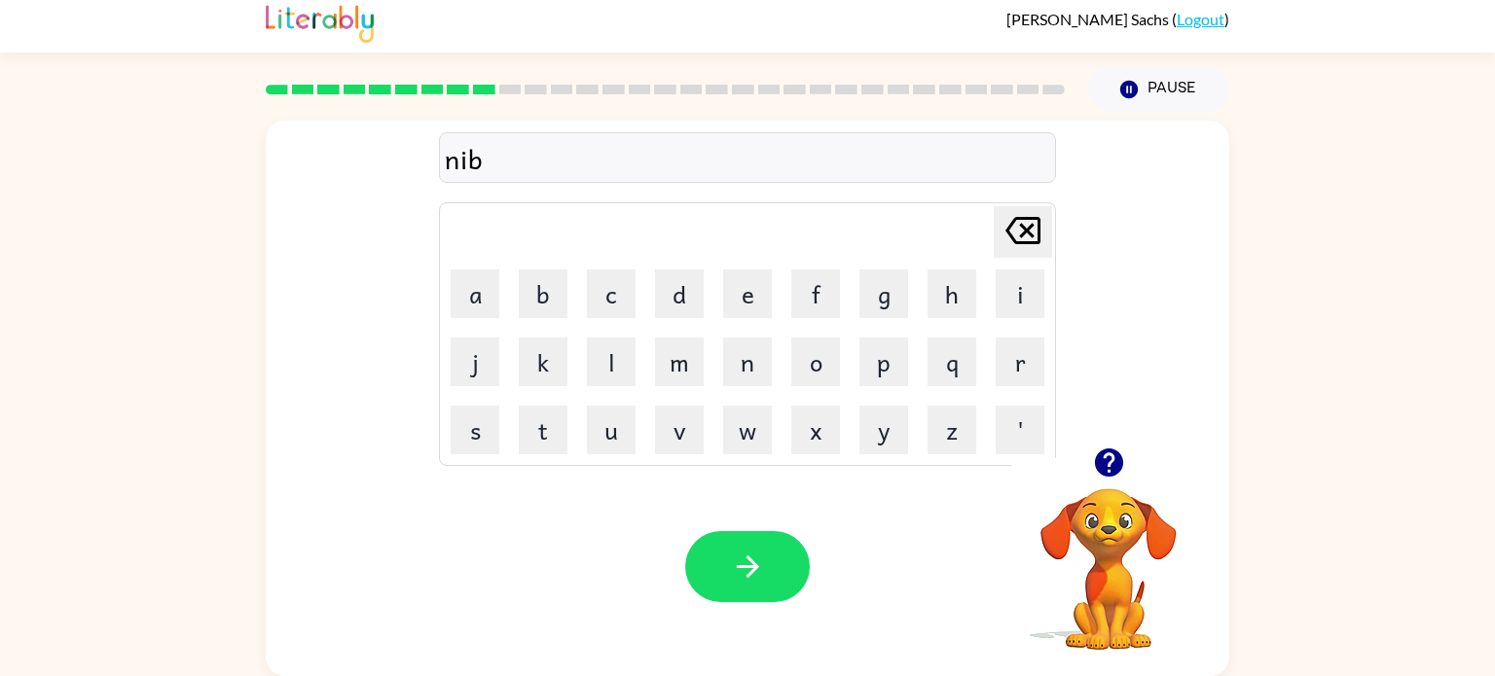
click at [1027, 226] on icon at bounding box center [1022, 230] width 35 height 27
click at [671, 366] on button "m" at bounding box center [679, 362] width 49 height 49
click at [560, 272] on button "b" at bounding box center [543, 294] width 49 height 49
click at [608, 366] on button "l" at bounding box center [611, 362] width 49 height 49
click at [741, 284] on button "e" at bounding box center [747, 294] width 49 height 49
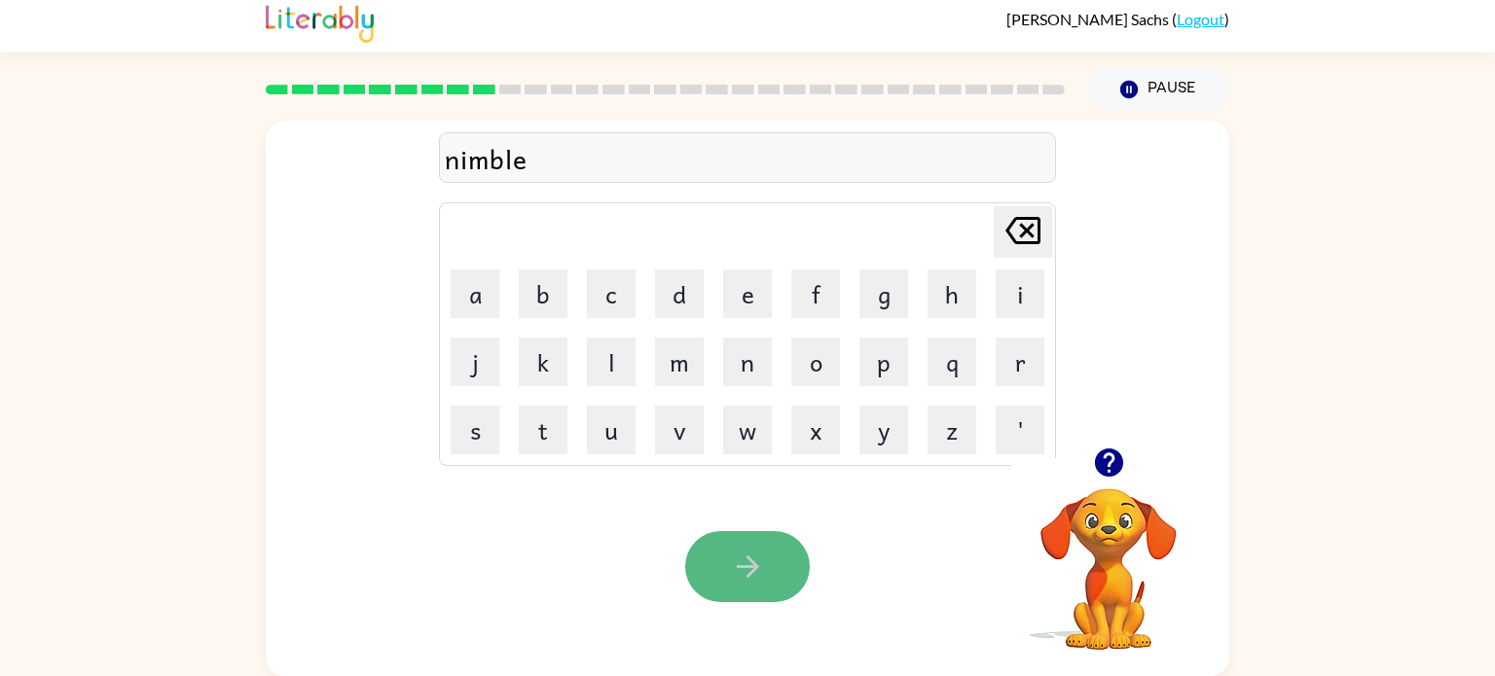
click at [752, 568] on icon "button" at bounding box center [747, 567] width 22 height 22
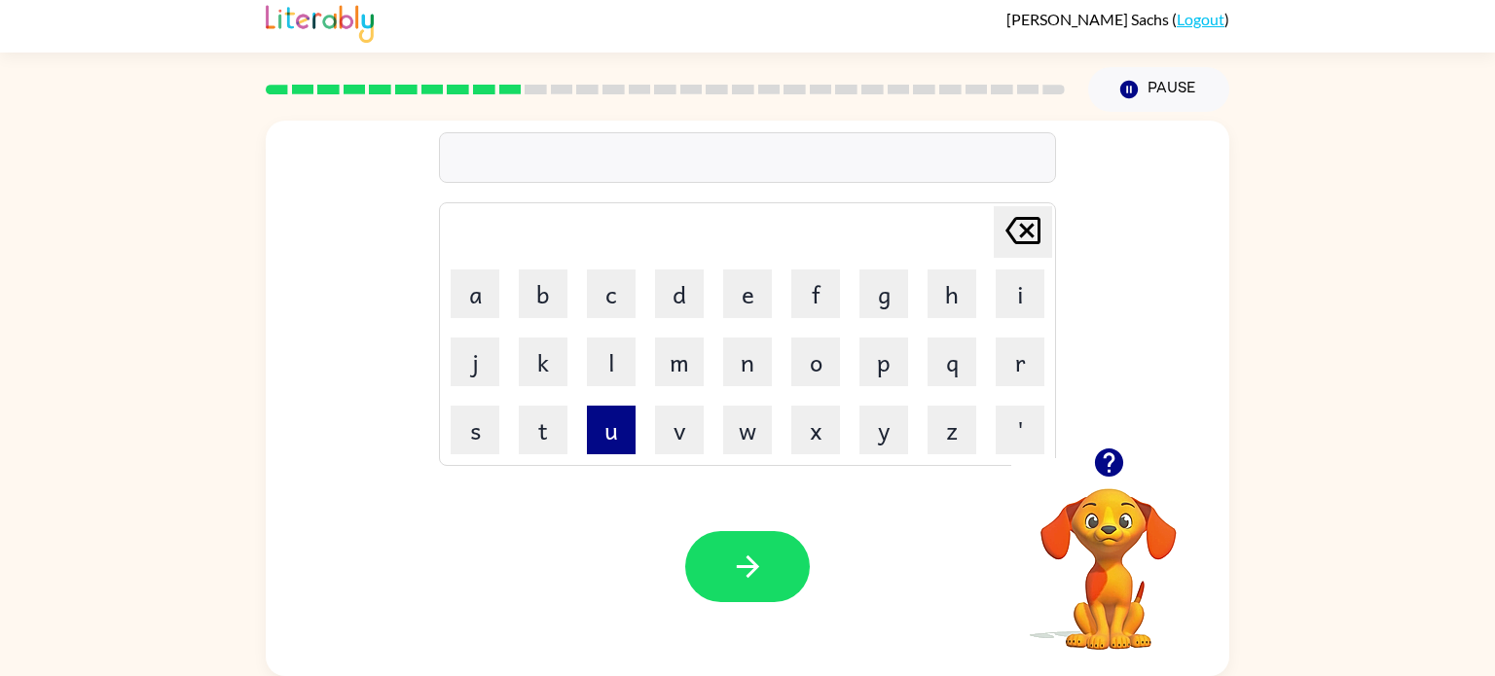
click at [618, 442] on button "u" at bounding box center [611, 430] width 49 height 49
click at [747, 381] on button "n" at bounding box center [747, 362] width 49 height 49
click at [821, 282] on button "f" at bounding box center [815, 294] width 49 height 49
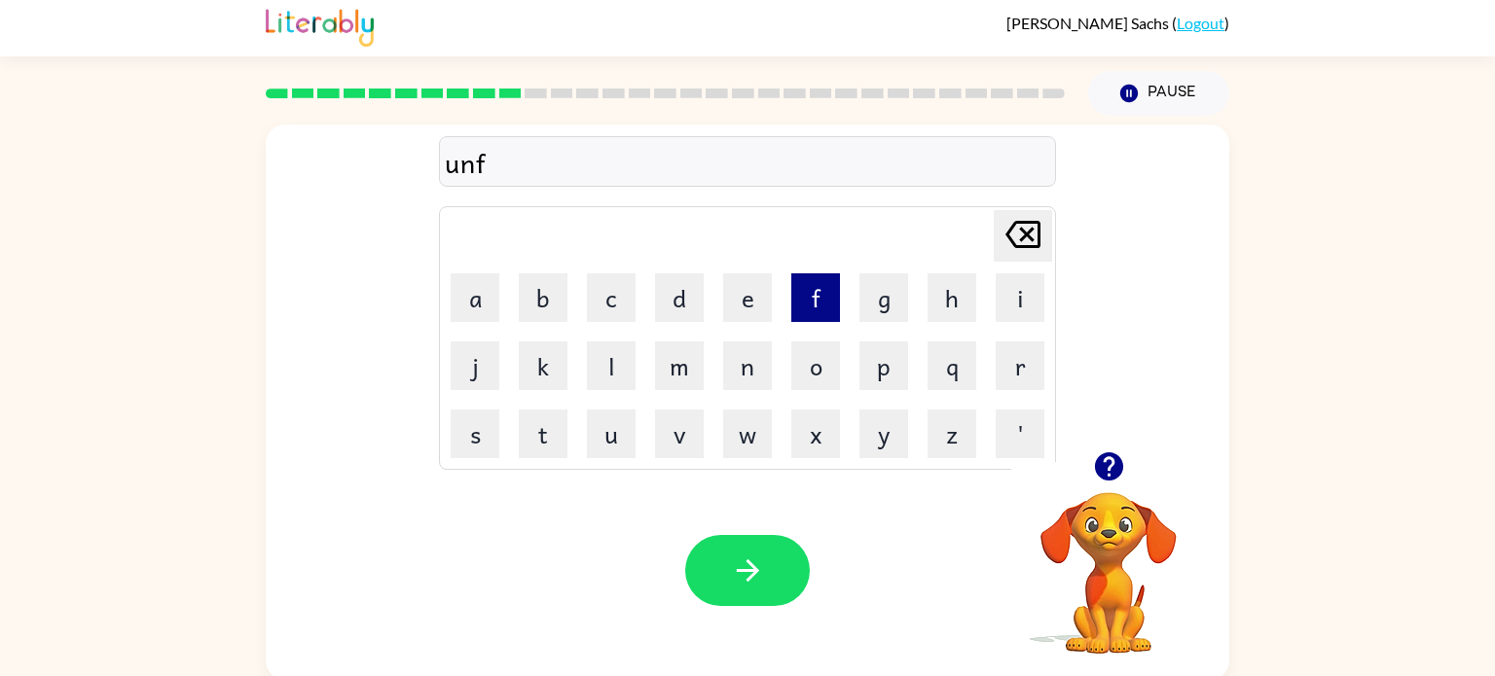
scroll to position [0, 0]
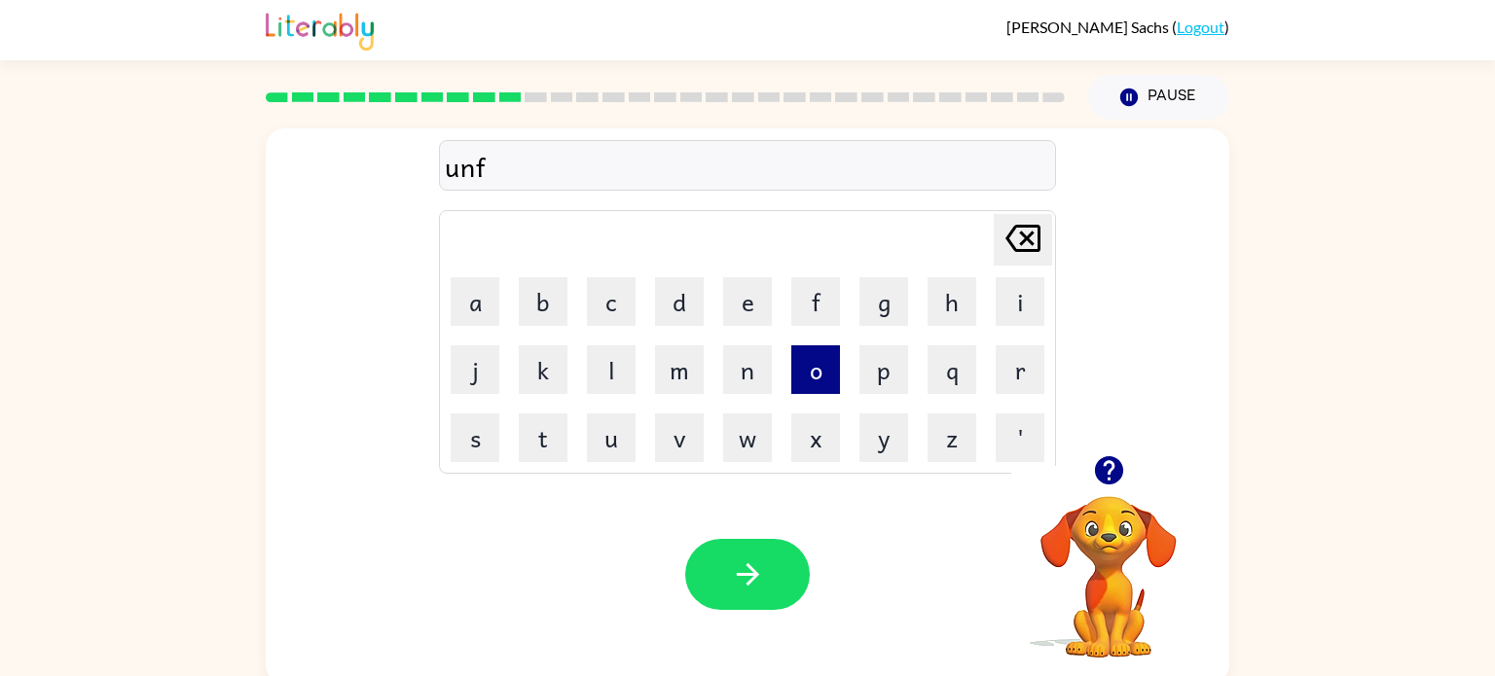
click at [824, 360] on button "o" at bounding box center [815, 369] width 49 height 49
click at [610, 380] on button "l" at bounding box center [611, 369] width 49 height 49
click at [524, 305] on button "b" at bounding box center [543, 301] width 49 height 49
click at [1008, 238] on icon "[PERSON_NAME] last character input" at bounding box center [1022, 238] width 47 height 47
click at [679, 311] on button "d" at bounding box center [679, 301] width 49 height 49
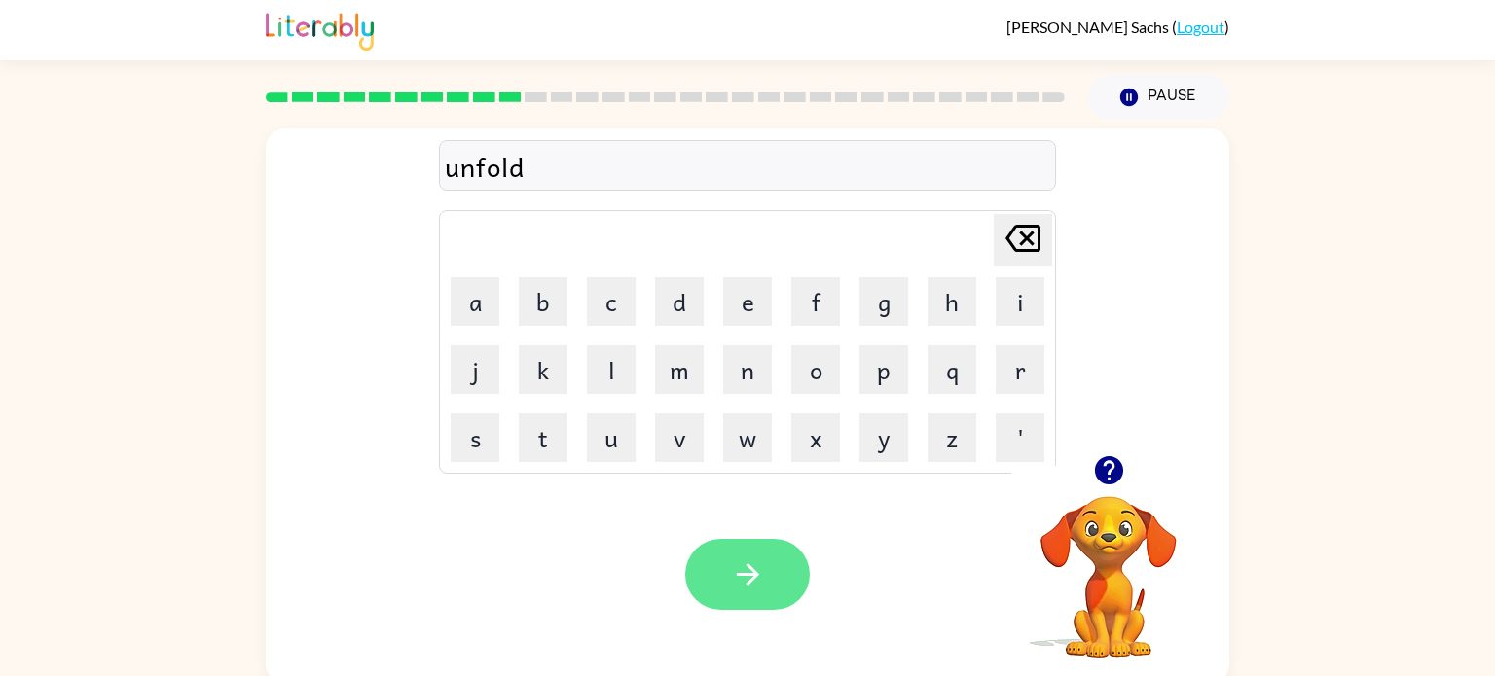
click at [740, 546] on button "button" at bounding box center [747, 574] width 125 height 71
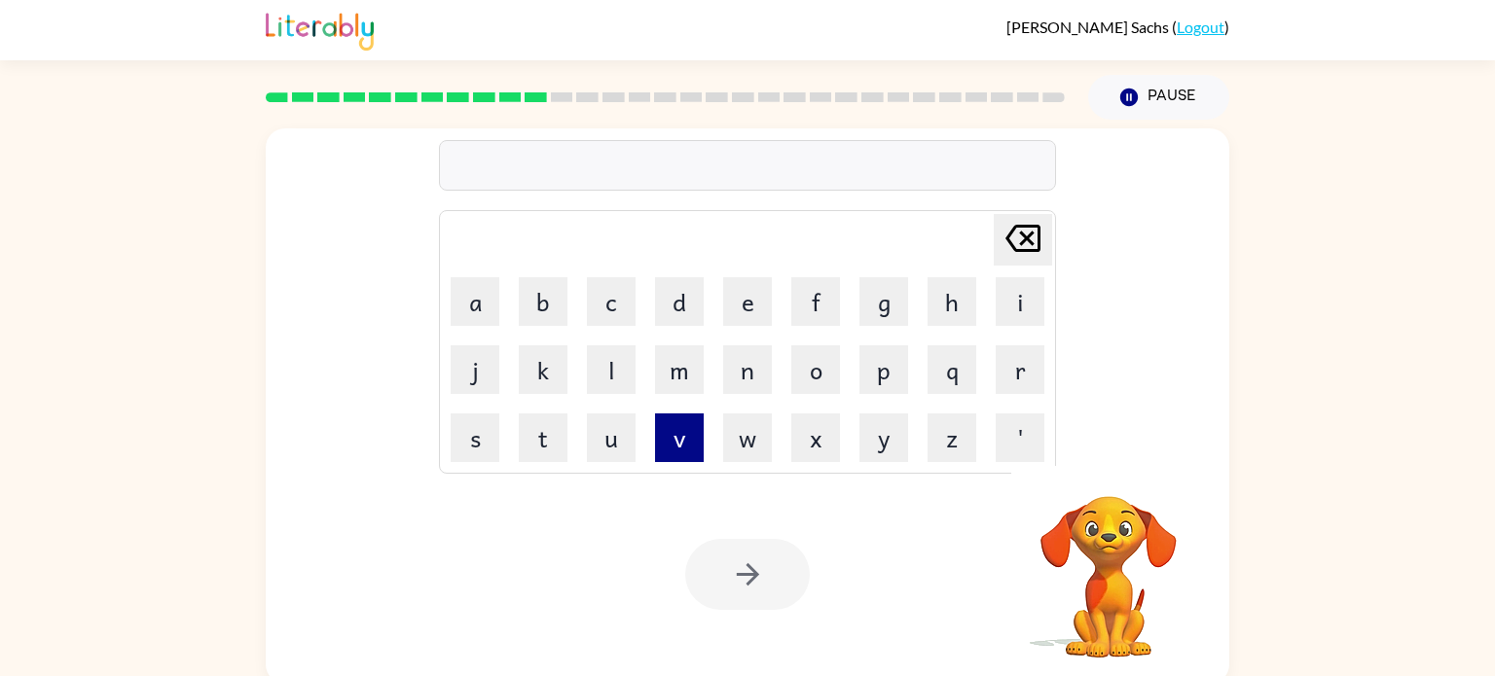
click at [689, 454] on button "v" at bounding box center [679, 438] width 49 height 49
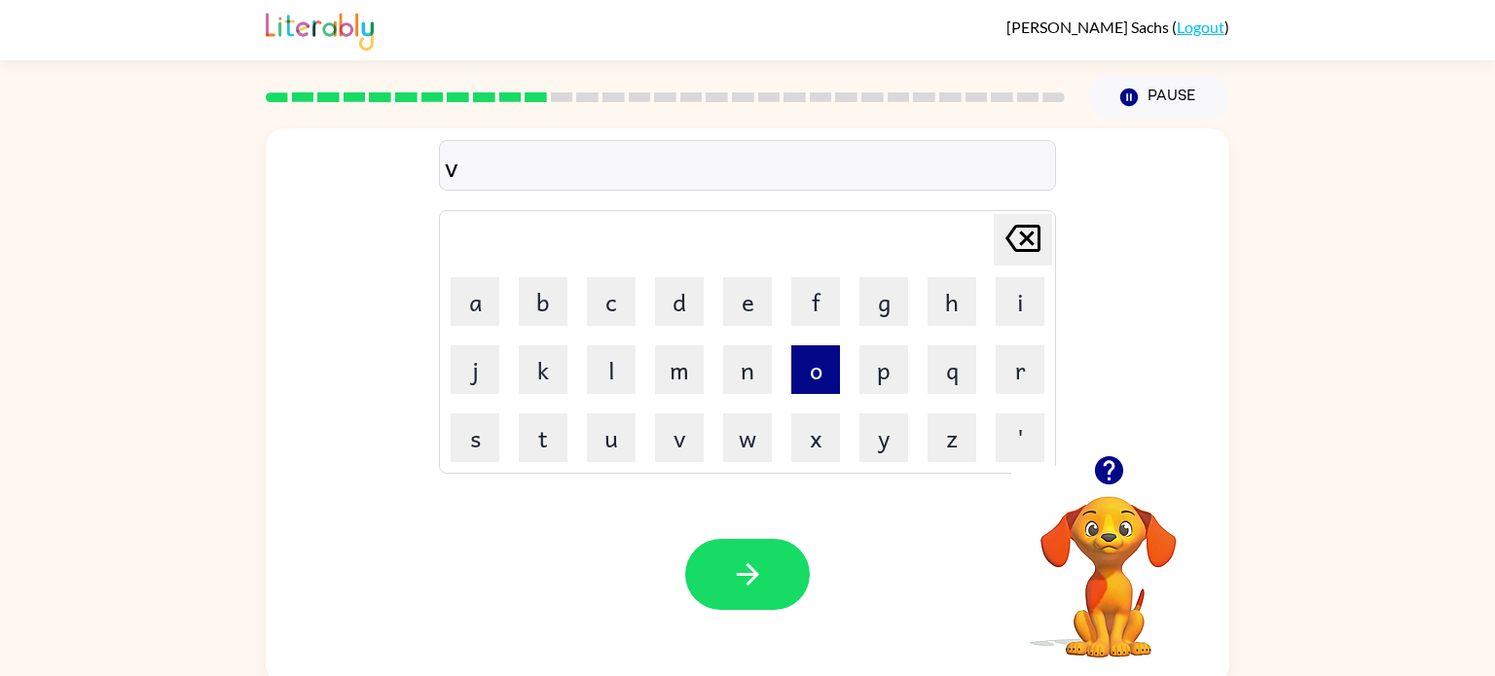
click at [809, 360] on button "o" at bounding box center [815, 369] width 49 height 49
click at [559, 446] on button "t" at bounding box center [543, 438] width 49 height 49
click at [742, 297] on button "e" at bounding box center [747, 301] width 49 height 49
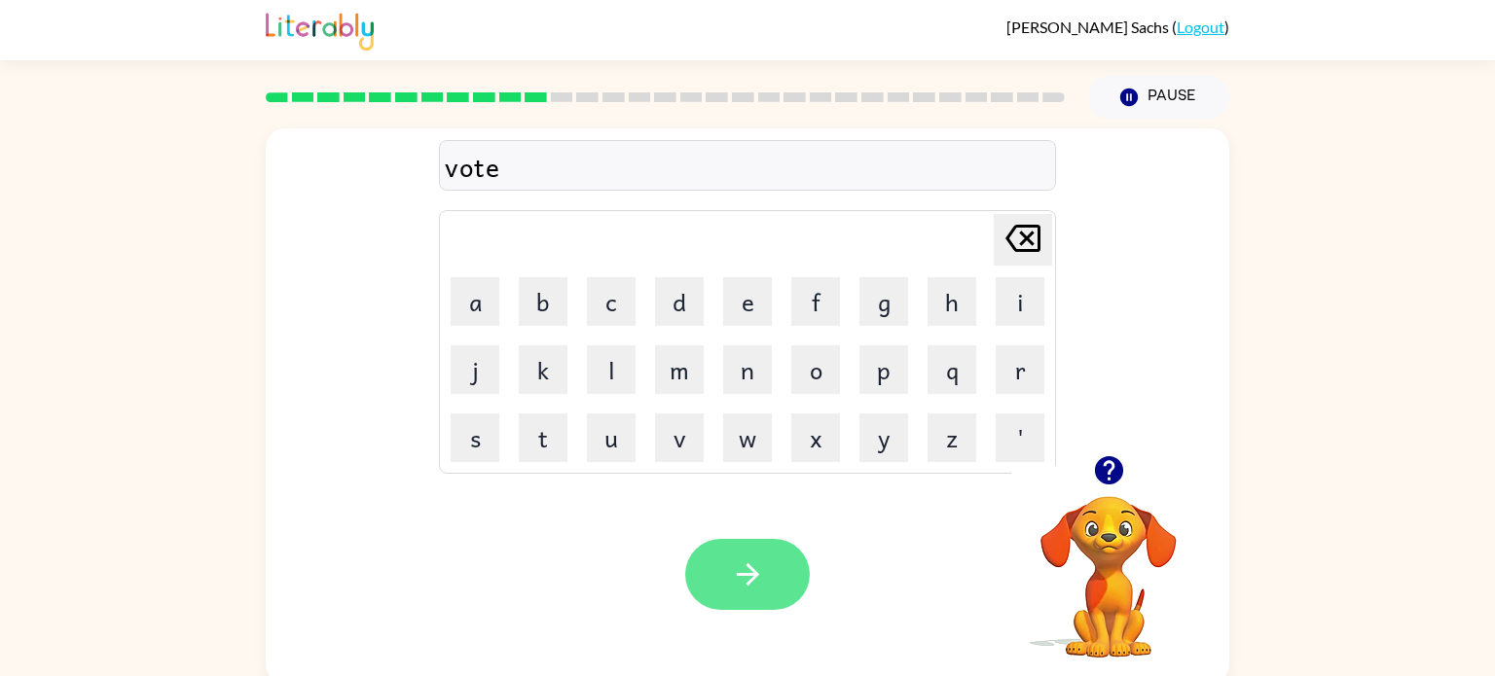
click at [777, 579] on button "button" at bounding box center [747, 574] width 125 height 71
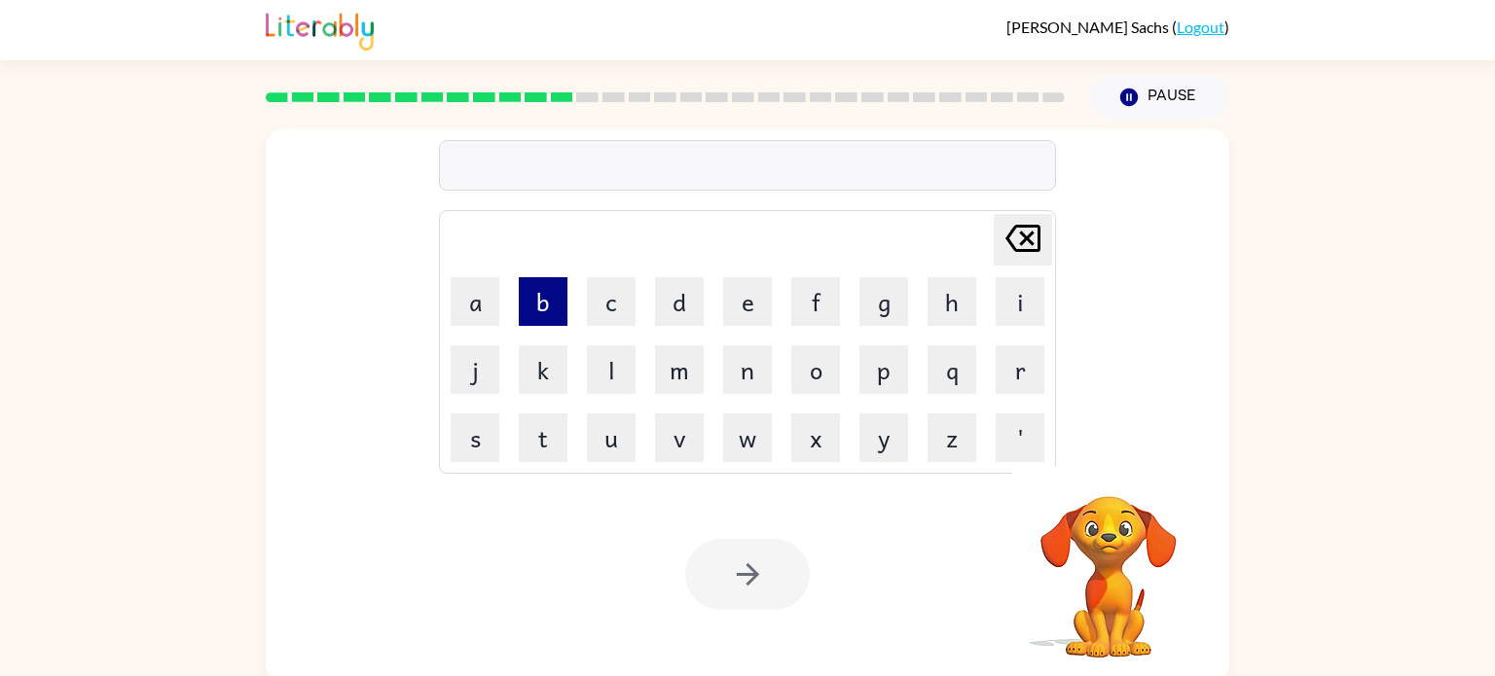
click at [533, 292] on button "b" at bounding box center [543, 301] width 49 height 49
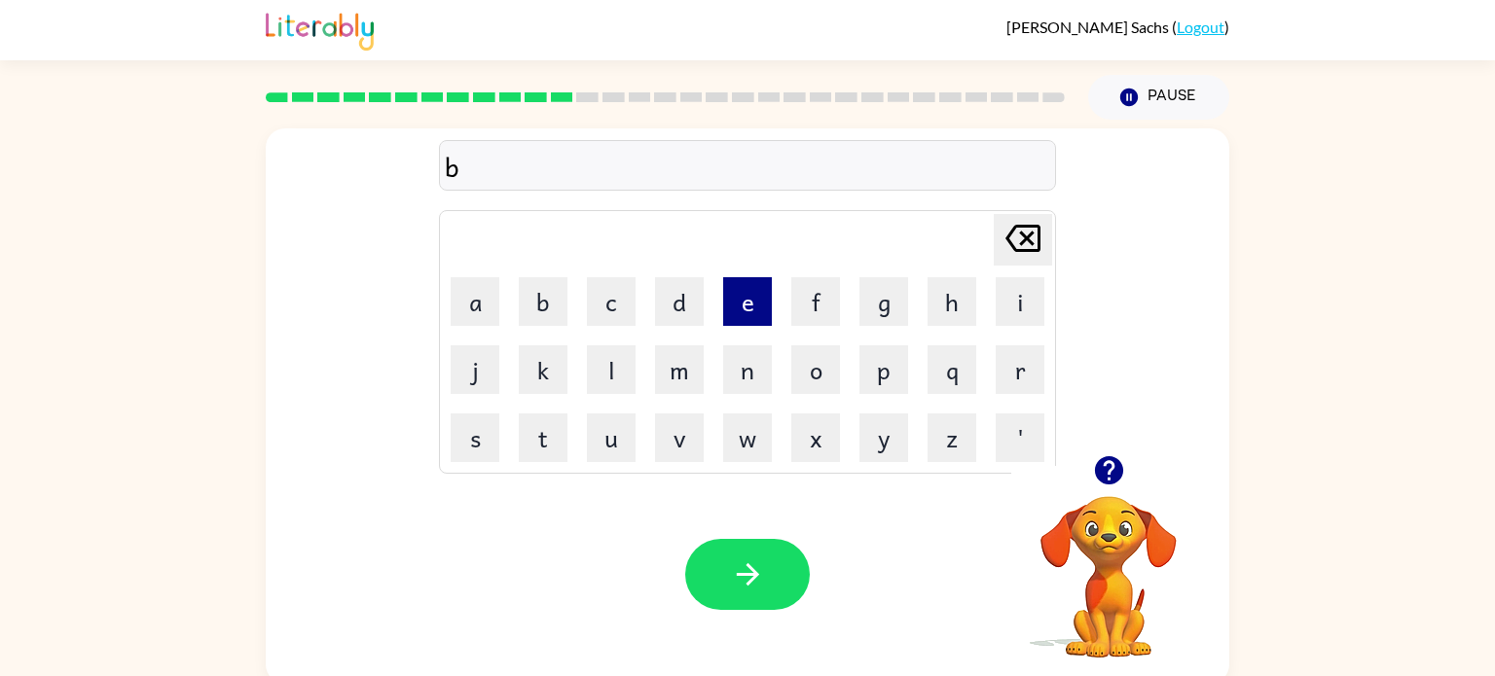
click at [755, 307] on button "e" at bounding box center [747, 301] width 49 height 49
click at [697, 301] on button "d" at bounding box center [679, 301] width 49 height 49
click at [544, 440] on button "t" at bounding box center [543, 438] width 49 height 49
click at [1005, 298] on button "i" at bounding box center [1019, 301] width 49 height 49
click at [698, 370] on button "m" at bounding box center [679, 369] width 49 height 49
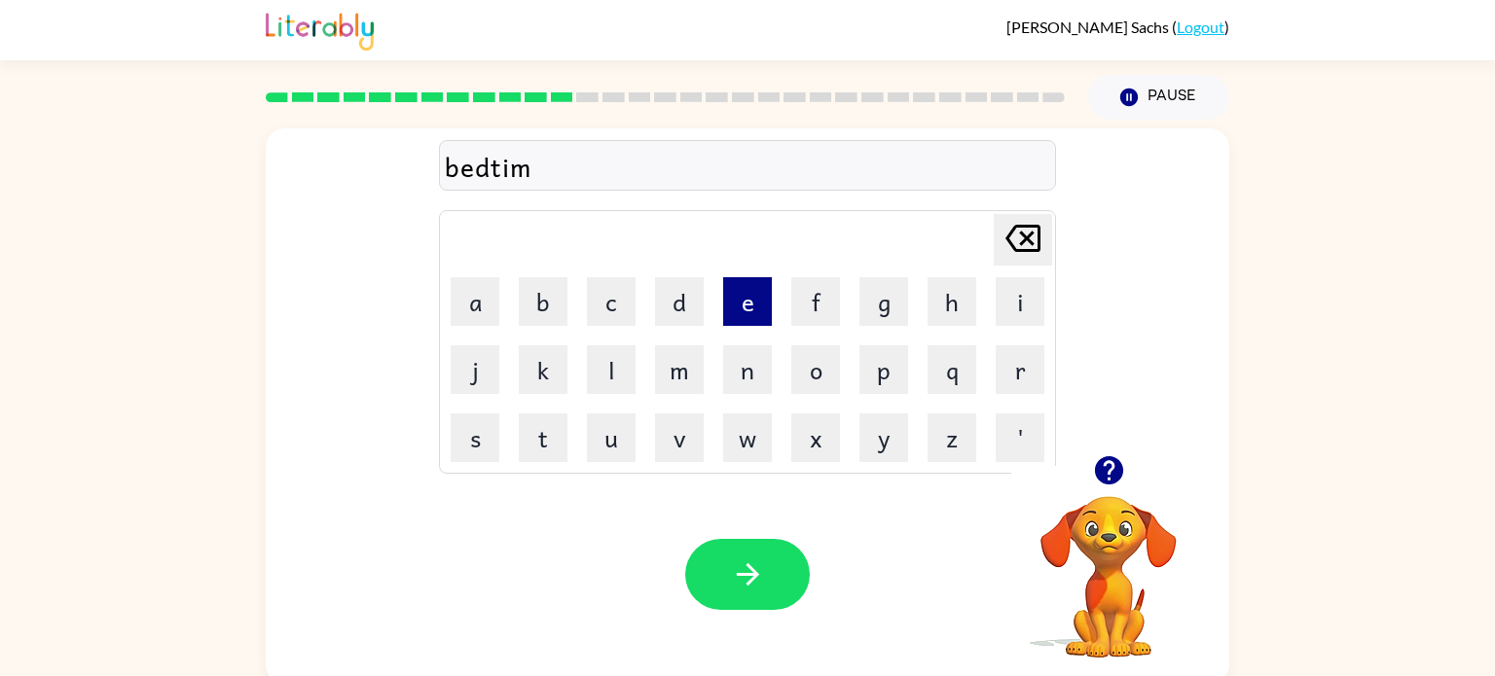
click at [759, 294] on button "e" at bounding box center [747, 301] width 49 height 49
click at [732, 574] on icon "button" at bounding box center [748, 575] width 34 height 34
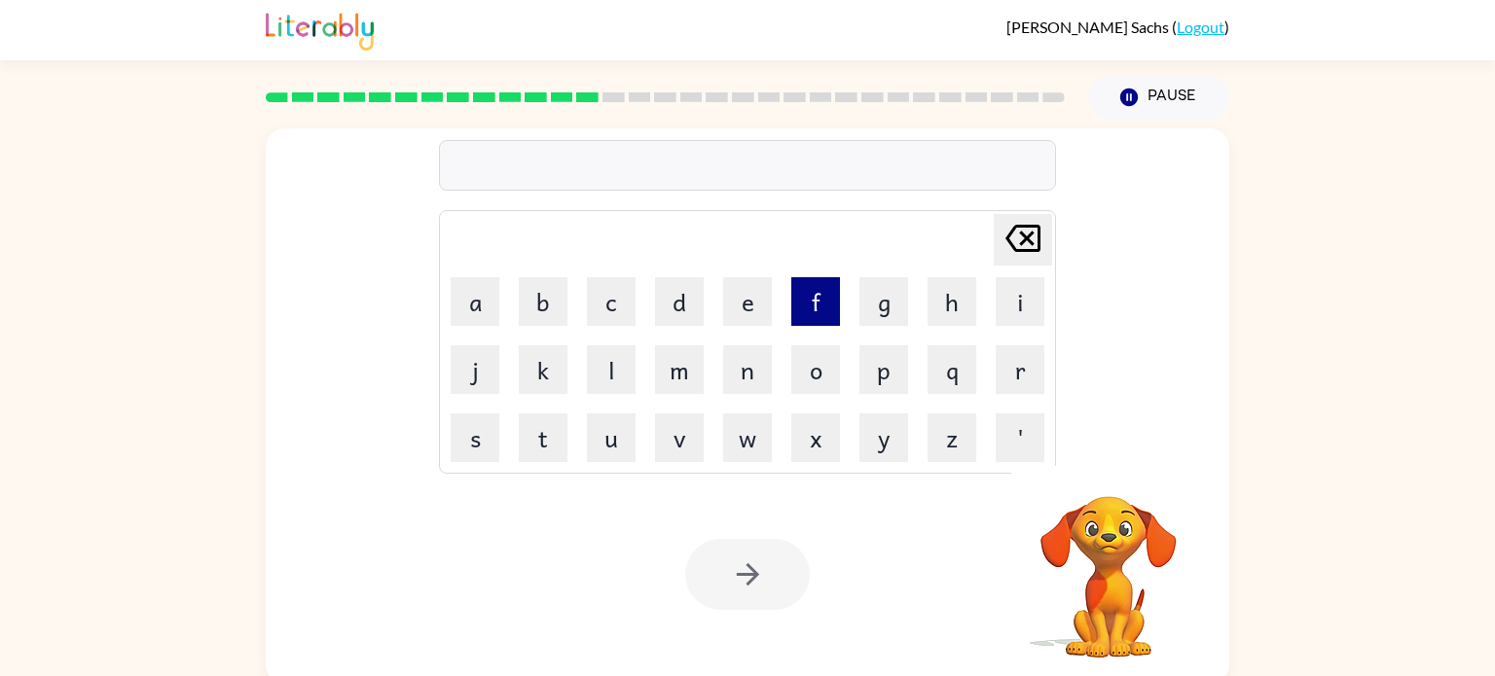
click at [809, 304] on button "f" at bounding box center [815, 301] width 49 height 49
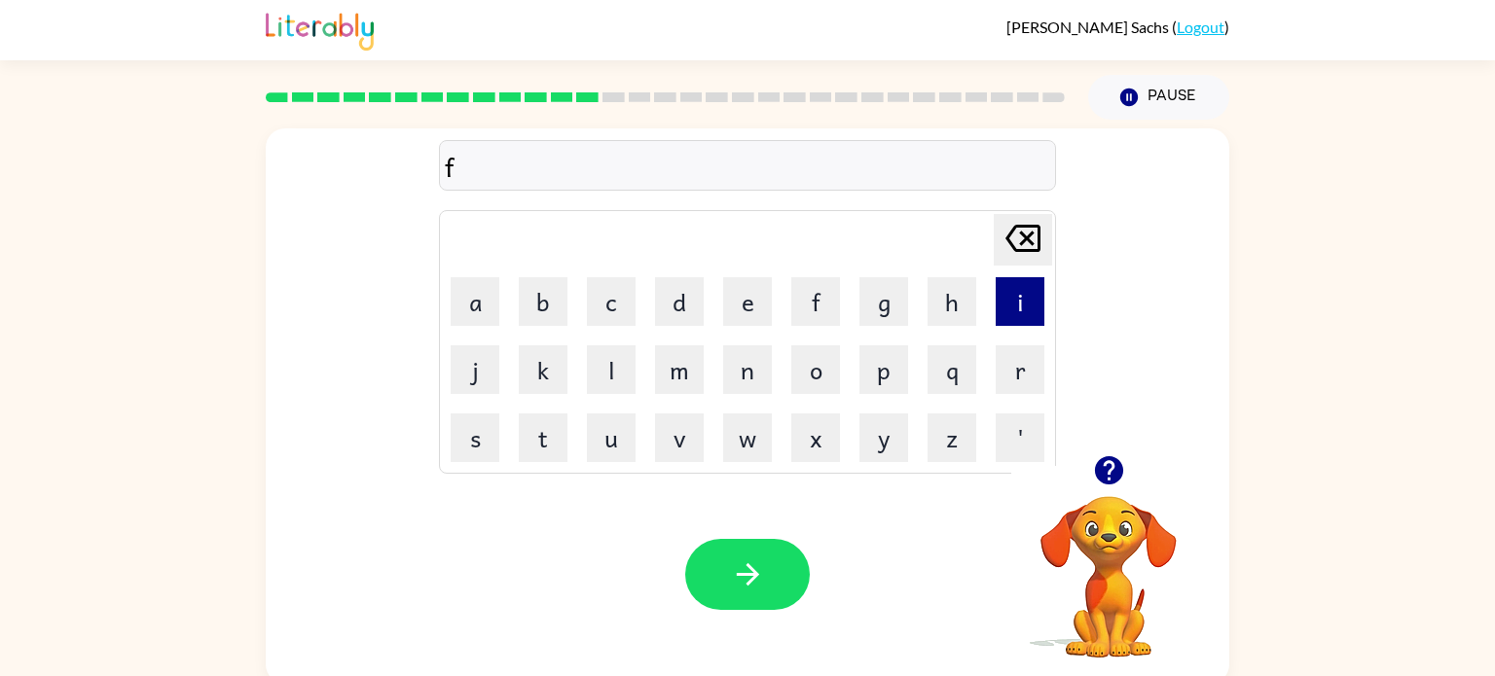
click at [1020, 304] on button "i" at bounding box center [1019, 301] width 49 height 49
click at [545, 441] on button "t" at bounding box center [543, 438] width 49 height 49
click at [751, 370] on button "n" at bounding box center [747, 369] width 49 height 49
click at [736, 304] on button "e" at bounding box center [747, 301] width 49 height 49
click at [475, 432] on button "s" at bounding box center [475, 438] width 49 height 49
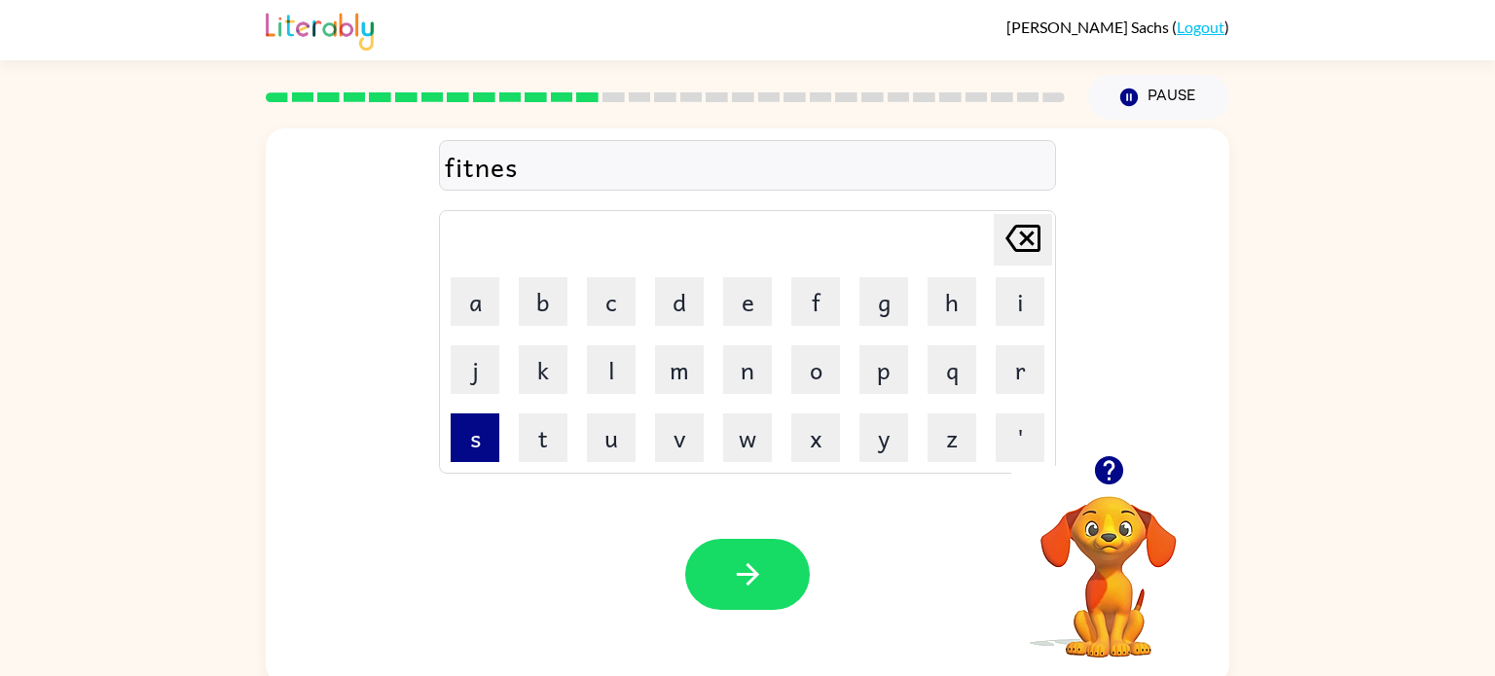
click at [476, 438] on button "s" at bounding box center [475, 438] width 49 height 49
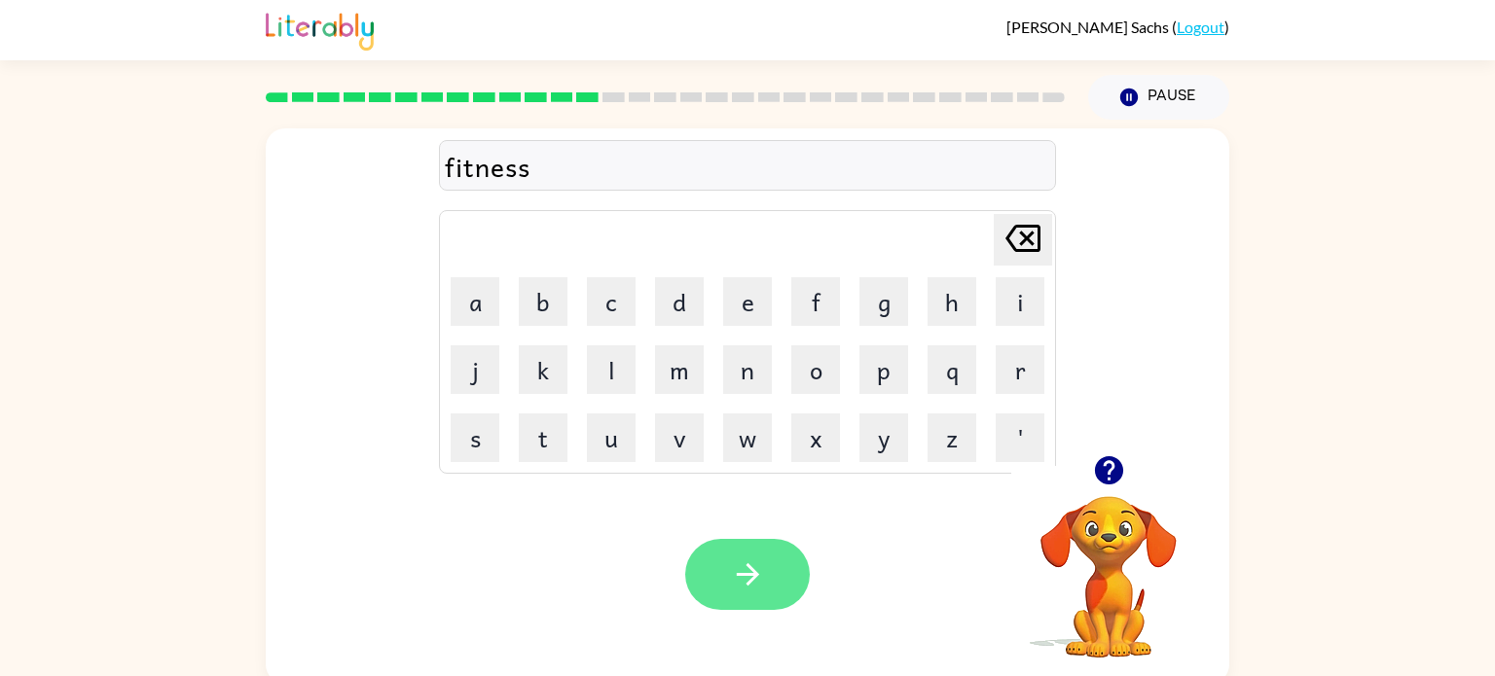
click at [751, 568] on icon "button" at bounding box center [748, 575] width 34 height 34
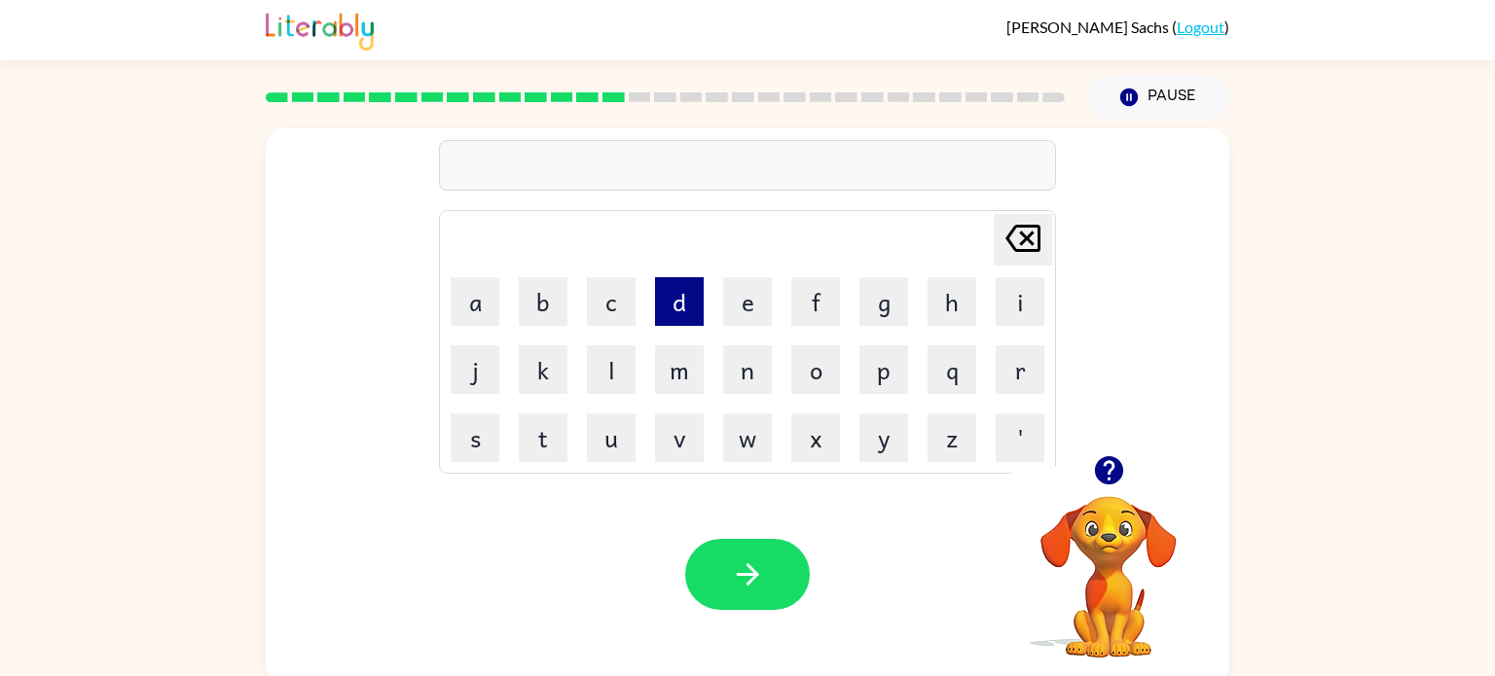
click at [697, 304] on button "d" at bounding box center [679, 301] width 49 height 49
click at [766, 312] on button "e" at bounding box center [747, 301] width 49 height 49
click at [596, 377] on button "l" at bounding box center [611, 369] width 49 height 49
click at [456, 301] on button "a" at bounding box center [475, 301] width 49 height 49
click at [880, 449] on button "y" at bounding box center [883, 438] width 49 height 49
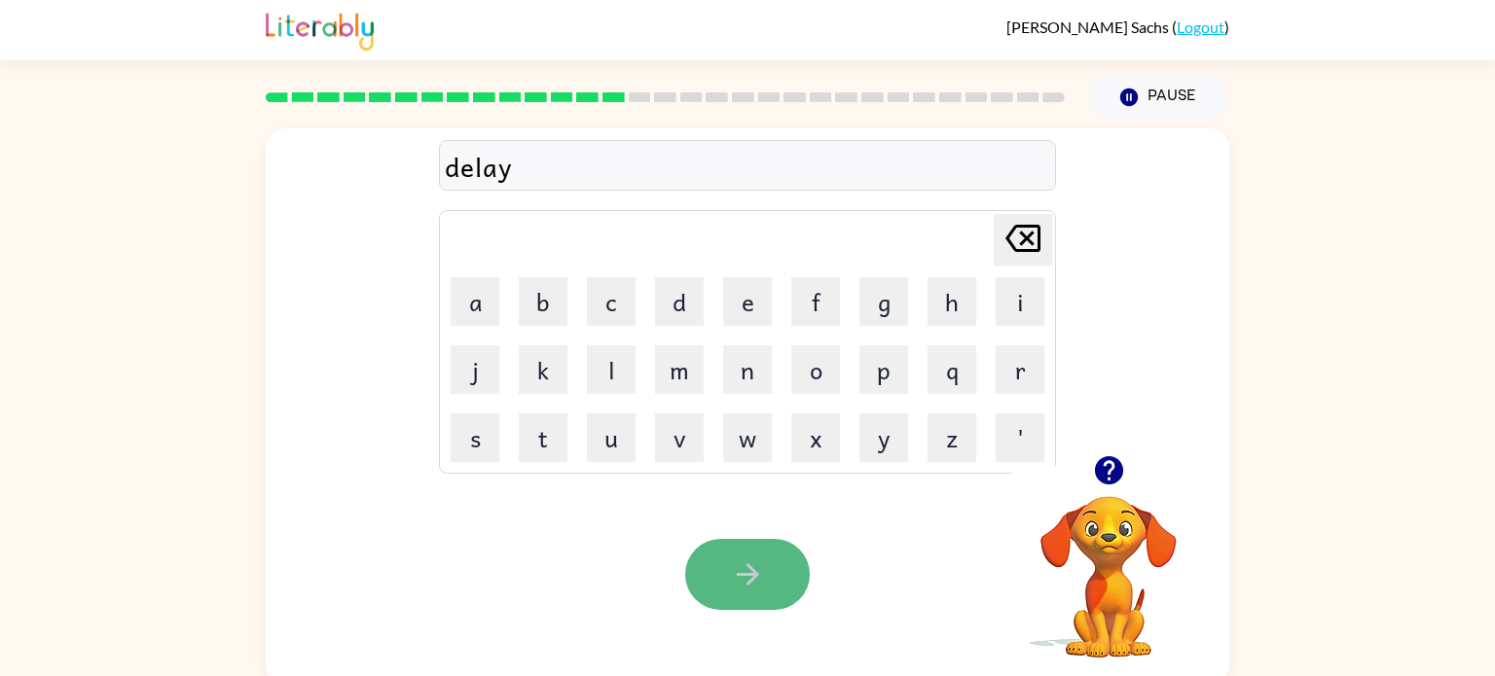
click at [732, 554] on button "button" at bounding box center [747, 574] width 125 height 71
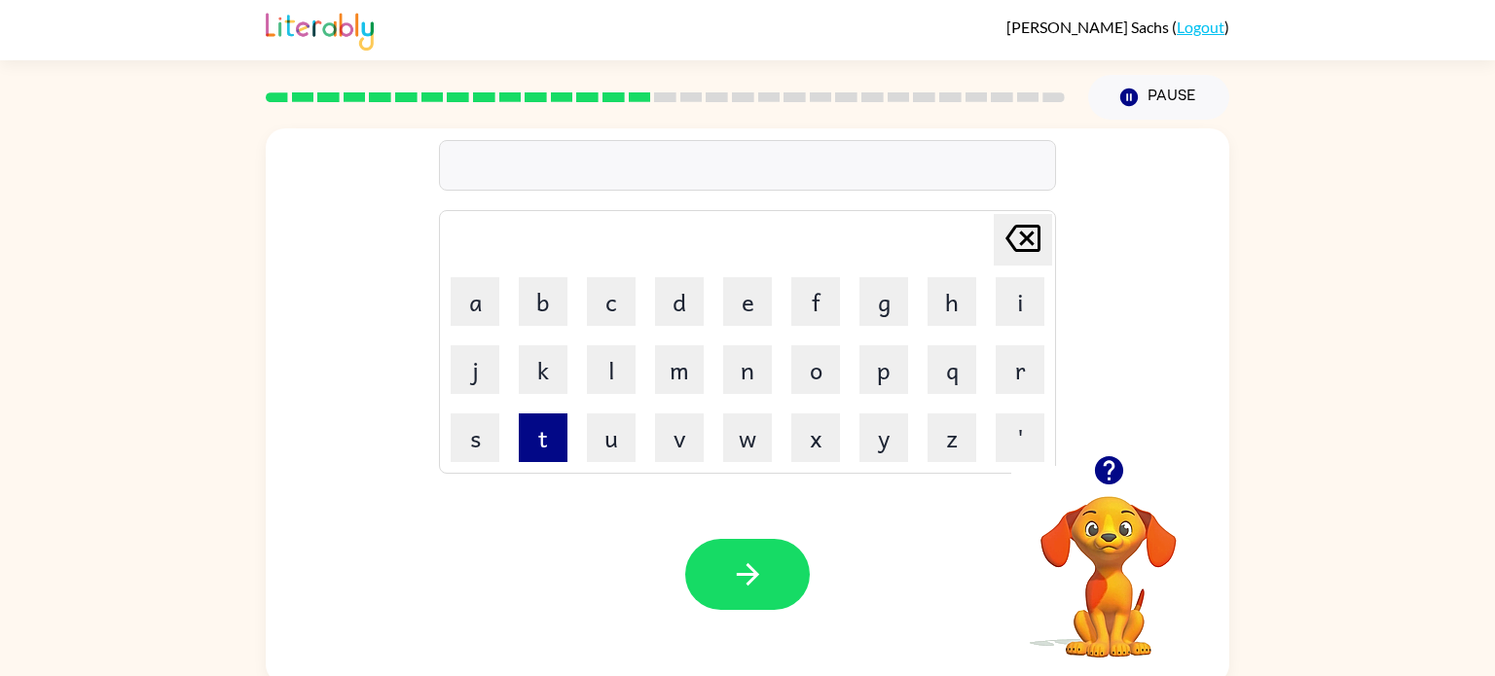
click at [551, 436] on button "t" at bounding box center [543, 438] width 49 height 49
click at [747, 292] on button "e" at bounding box center [747, 301] width 49 height 49
click at [1030, 385] on button "r" at bounding box center [1019, 369] width 49 height 49
click at [684, 362] on button "m" at bounding box center [679, 369] width 49 height 49
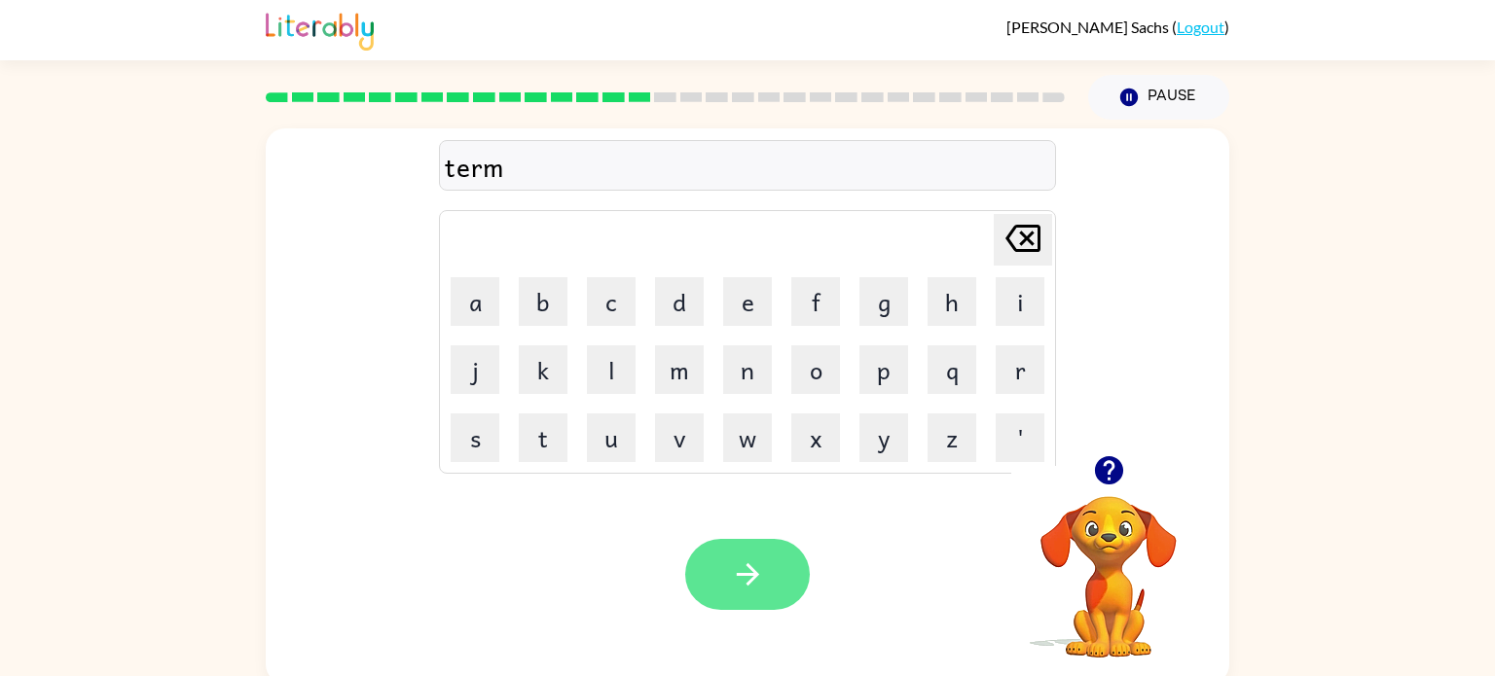
click at [750, 577] on icon "button" at bounding box center [748, 575] width 34 height 34
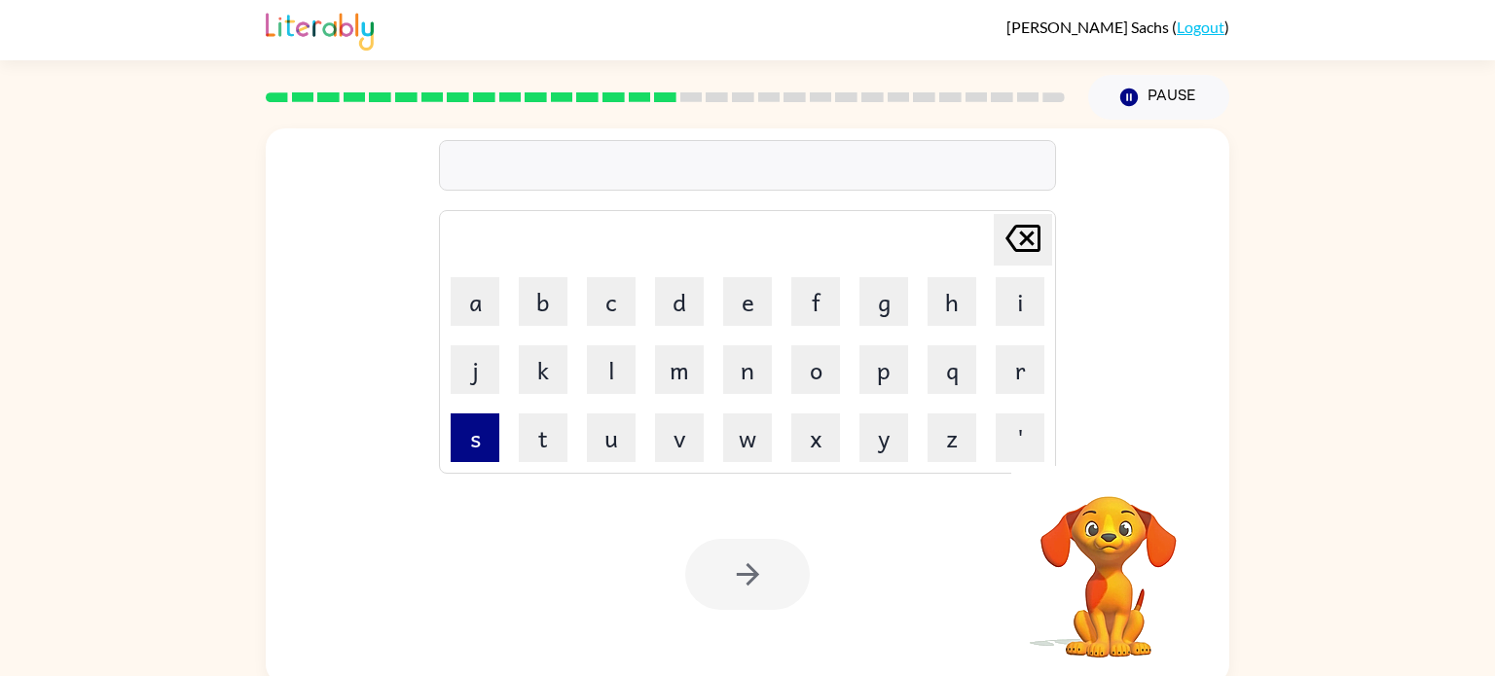
click at [464, 455] on button "s" at bounding box center [475, 438] width 49 height 49
click at [755, 304] on button "e" at bounding box center [747, 301] width 49 height 49
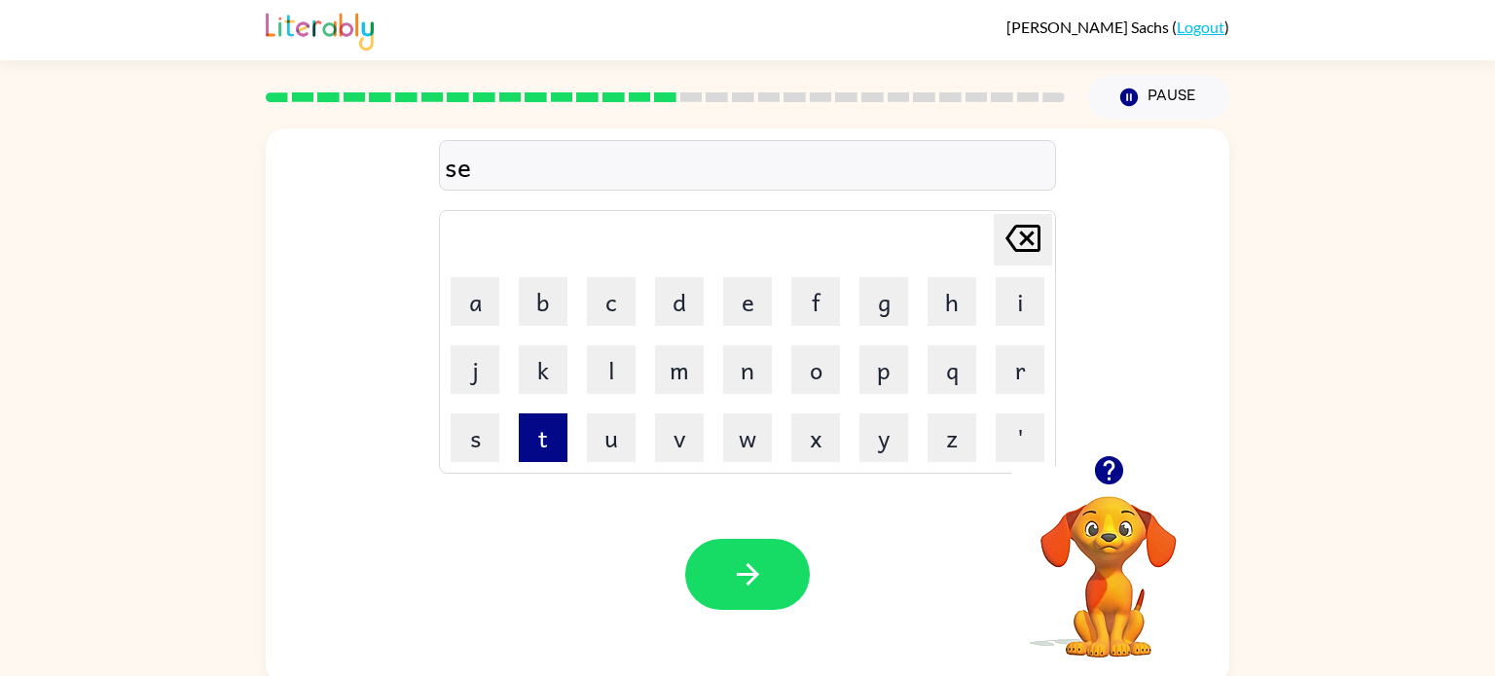
click at [526, 441] on button "t" at bounding box center [543, 438] width 49 height 49
click at [734, 579] on icon "button" at bounding box center [748, 575] width 34 height 34
click at [540, 308] on button "b" at bounding box center [543, 301] width 49 height 49
click at [1032, 381] on button "r" at bounding box center [1019, 369] width 49 height 49
click at [1003, 347] on button "r" at bounding box center [1019, 369] width 49 height 49
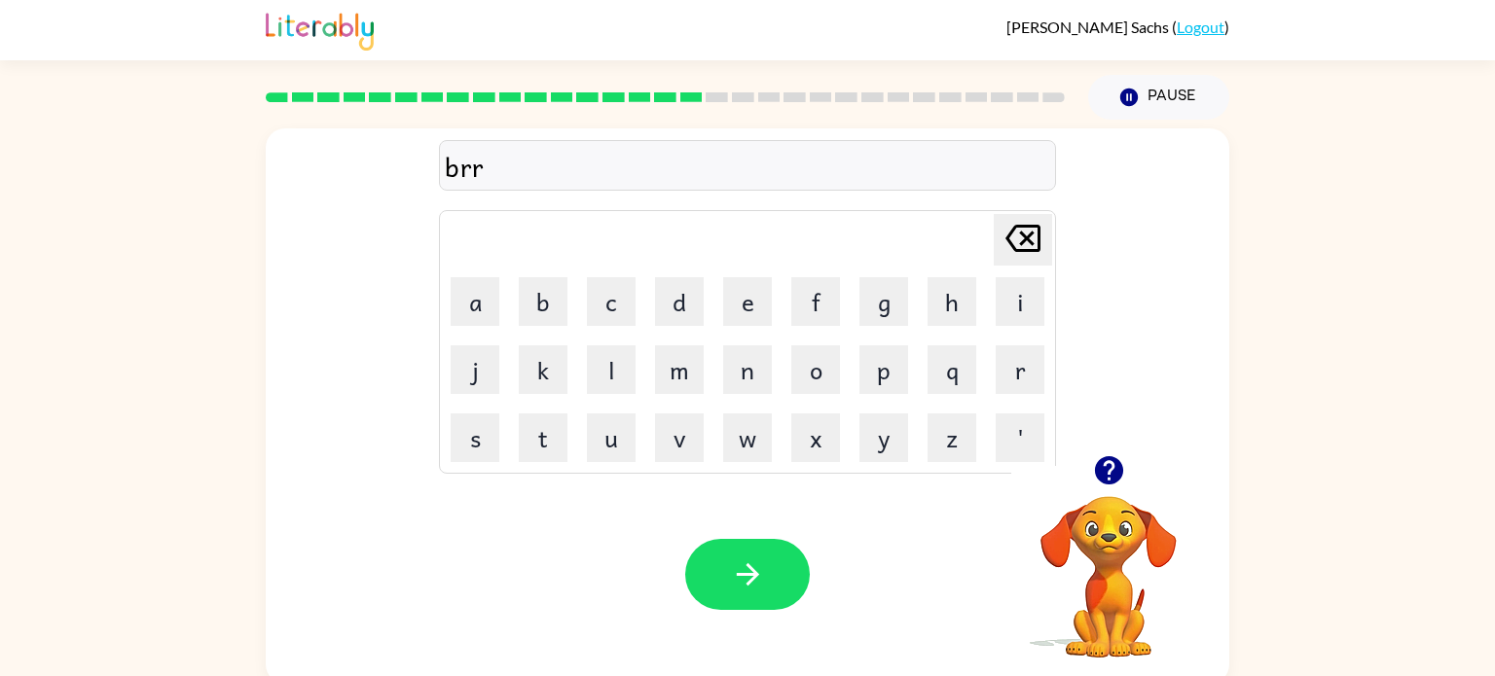
click at [1035, 230] on icon at bounding box center [1022, 238] width 35 height 27
click at [1025, 300] on button "i" at bounding box center [1019, 301] width 49 height 49
click at [691, 364] on button "m" at bounding box center [679, 369] width 49 height 49
click at [1023, 294] on button "i" at bounding box center [1019, 301] width 49 height 49
click at [757, 376] on button "n" at bounding box center [747, 369] width 49 height 49
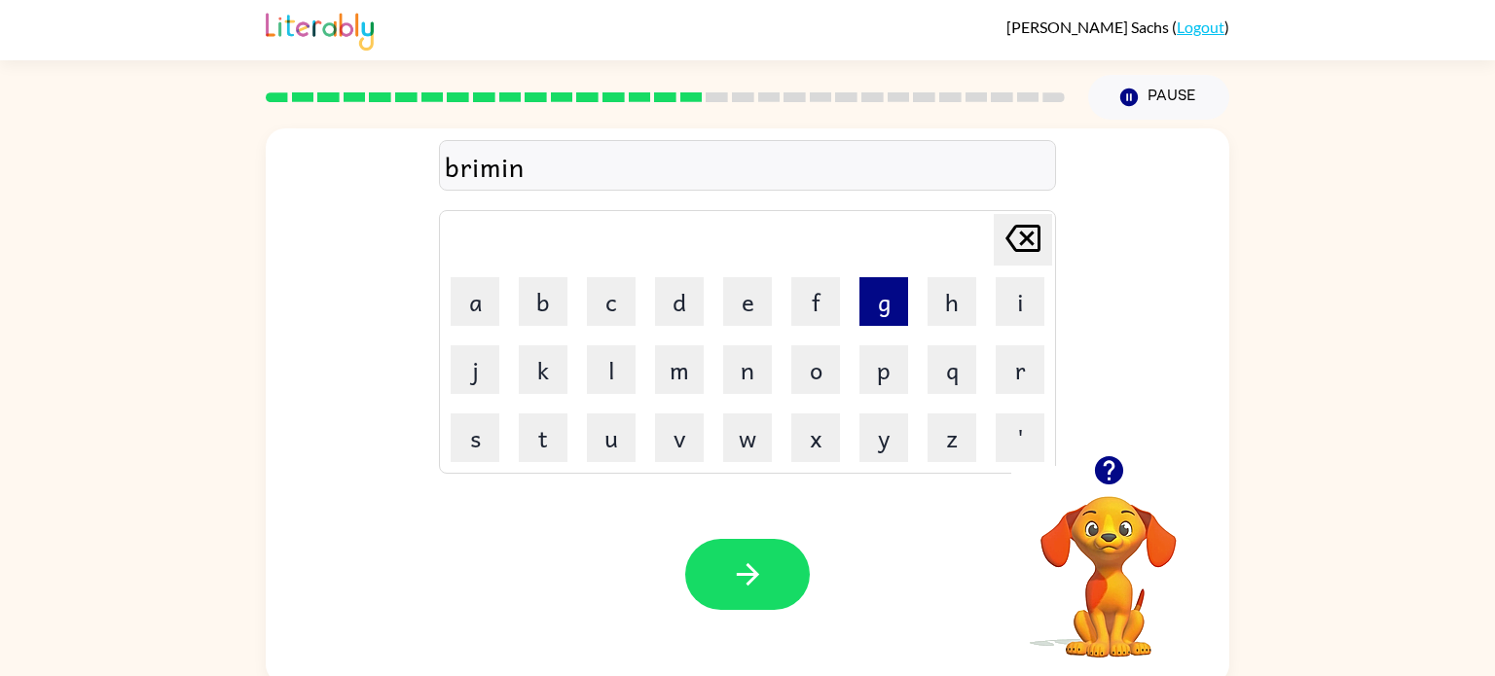
click at [868, 300] on button "g" at bounding box center [883, 301] width 49 height 49
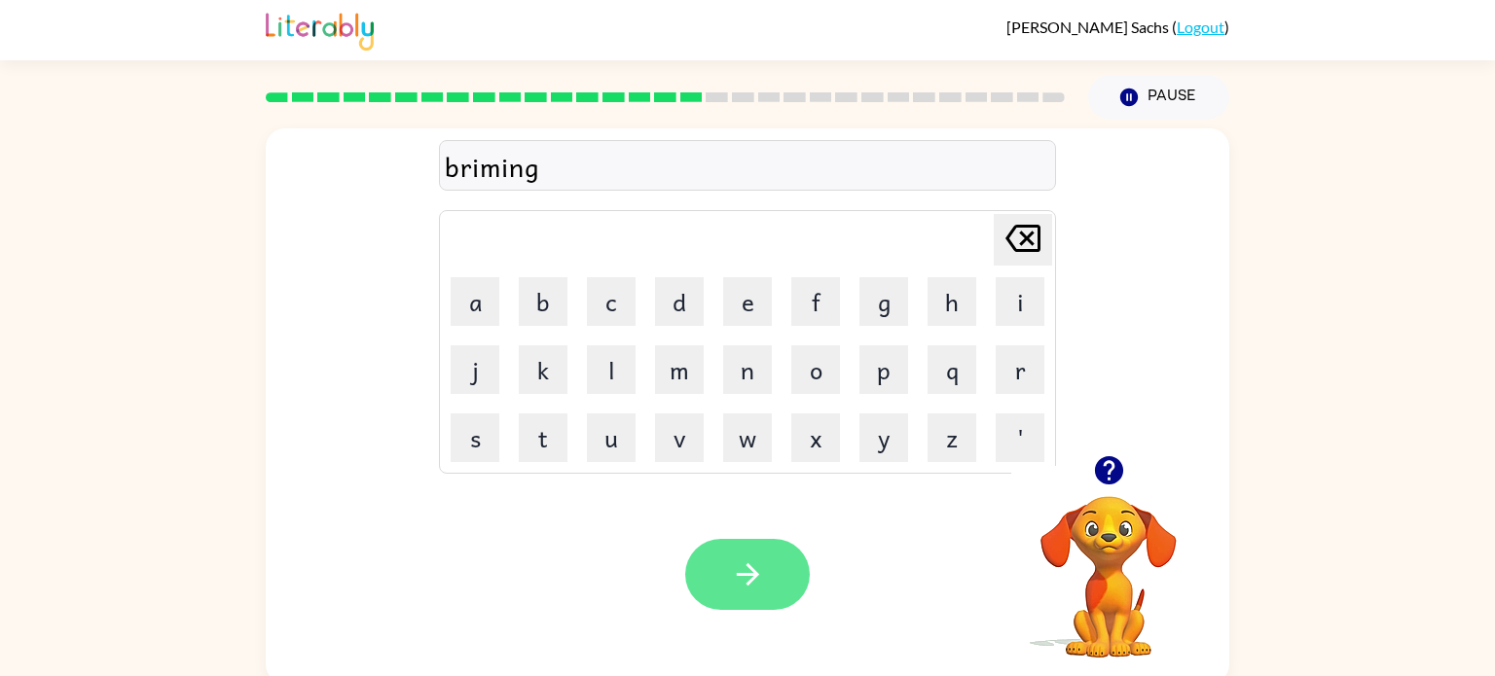
click at [759, 568] on icon "button" at bounding box center [748, 575] width 34 height 34
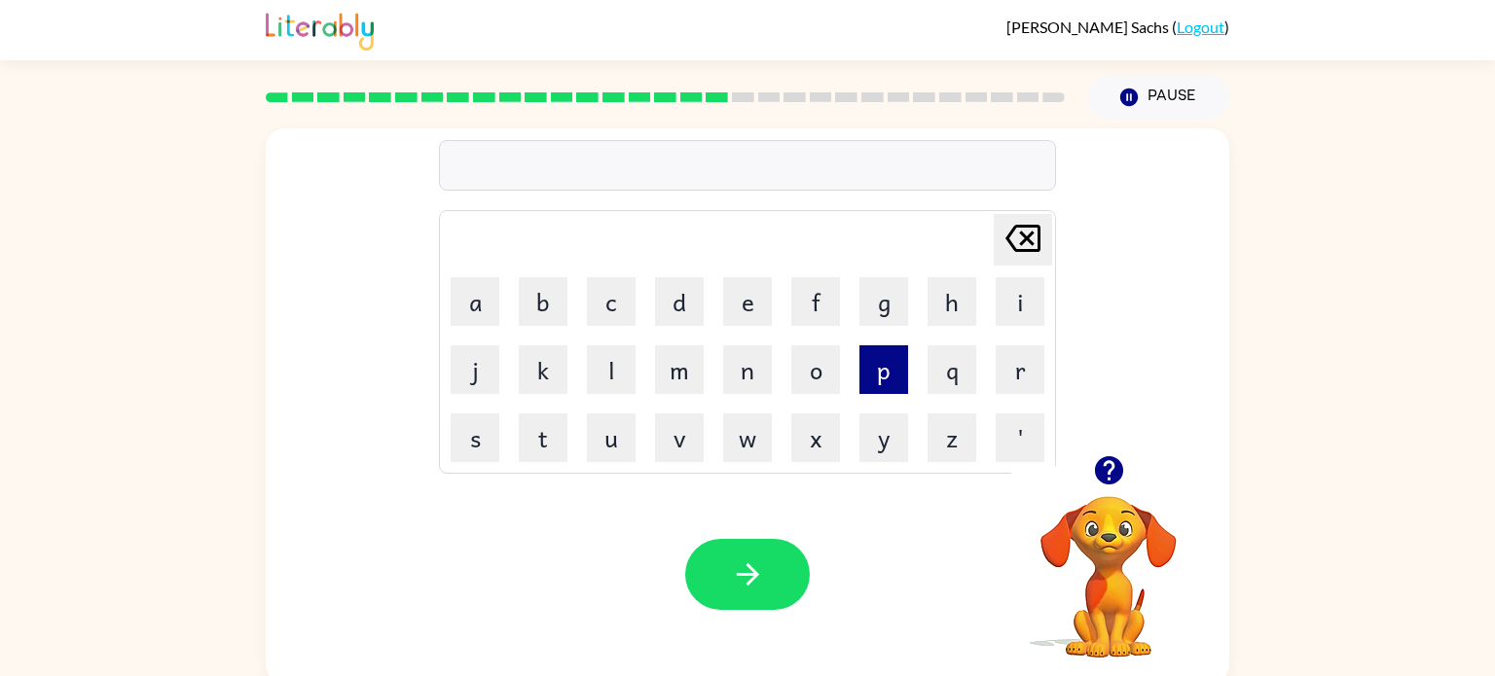
click at [880, 379] on button "p" at bounding box center [883, 369] width 49 height 49
click at [634, 388] on button "l" at bounding box center [611, 369] width 49 height 49
click at [469, 306] on button "a" at bounding box center [475, 301] width 49 height 49
click at [462, 452] on button "s" at bounding box center [475, 438] width 49 height 49
click at [542, 432] on button "t" at bounding box center [543, 438] width 49 height 49
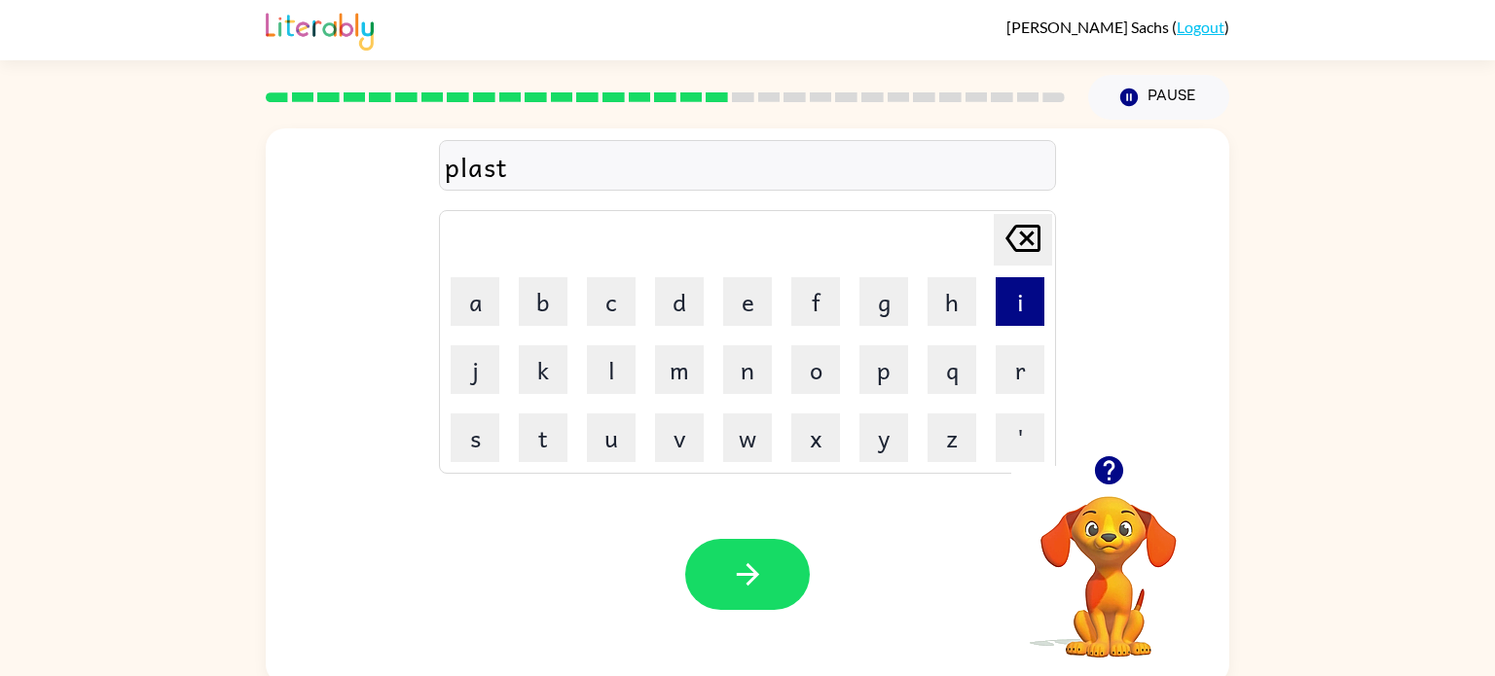
click at [1016, 304] on button "i" at bounding box center [1019, 301] width 49 height 49
click at [614, 300] on button "c" at bounding box center [611, 301] width 49 height 49
click at [555, 378] on button "k" at bounding box center [543, 369] width 49 height 49
click at [999, 234] on icon "[PERSON_NAME] last character input" at bounding box center [1022, 238] width 47 height 47
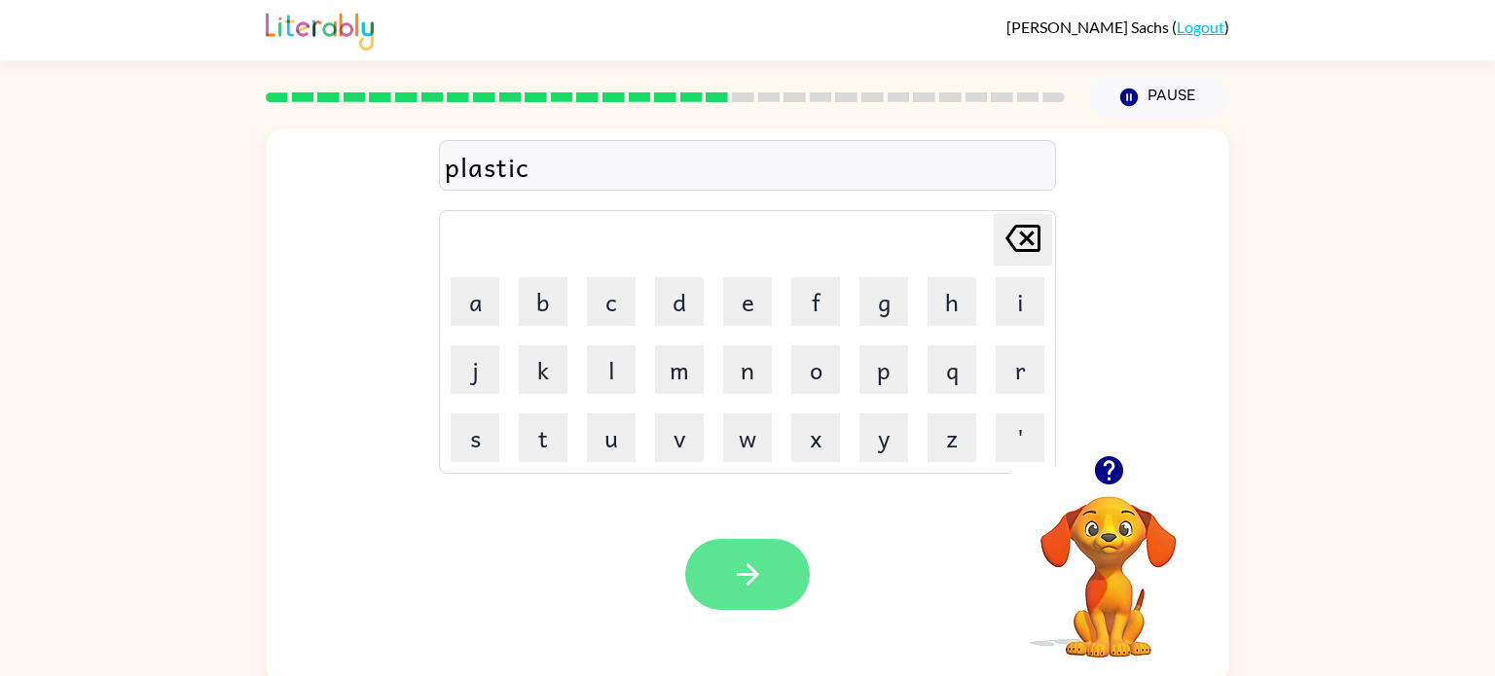
click at [740, 583] on icon "button" at bounding box center [748, 575] width 34 height 34
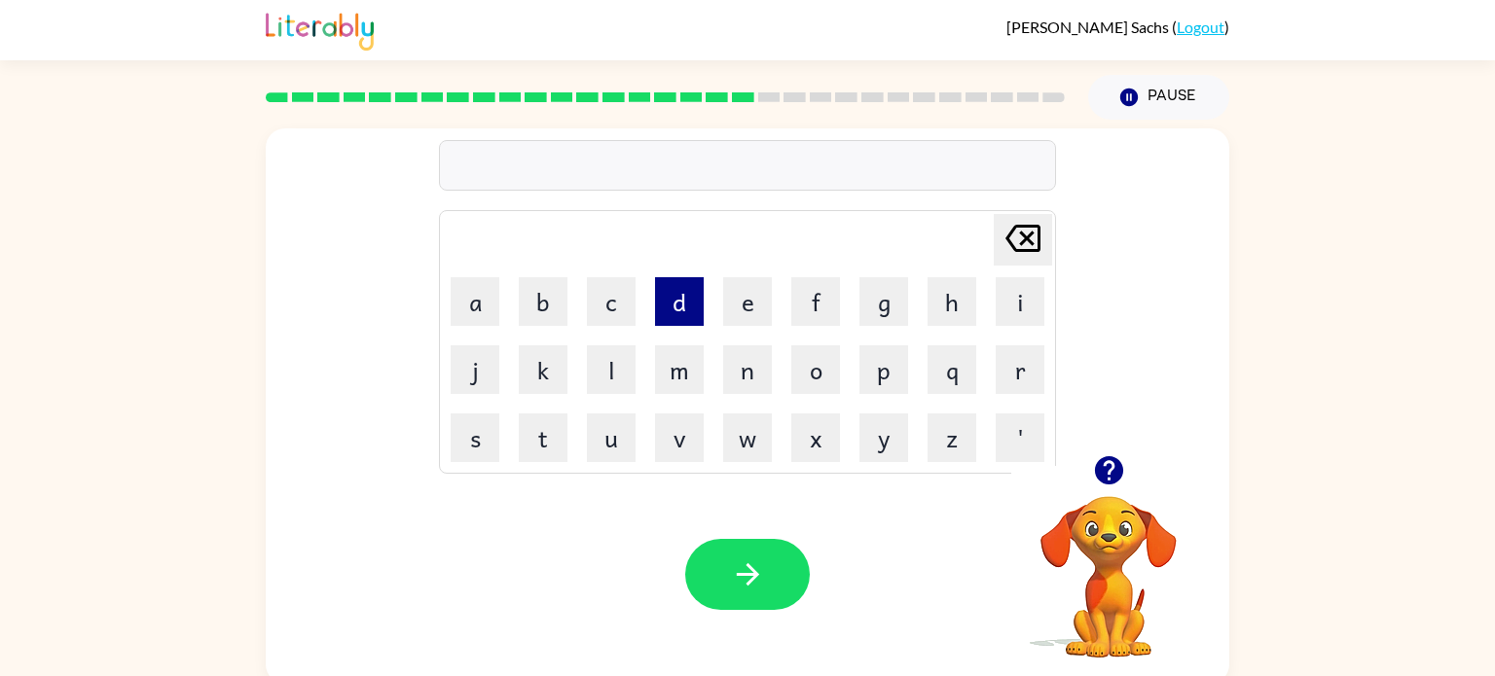
click at [680, 300] on button "d" at bounding box center [679, 301] width 49 height 49
click at [1035, 300] on button "i" at bounding box center [1019, 301] width 49 height 49
click at [472, 428] on button "s" at bounding box center [475, 438] width 49 height 49
click at [886, 362] on button "p" at bounding box center [883, 369] width 49 height 49
click at [613, 370] on button "l" at bounding box center [611, 369] width 49 height 49
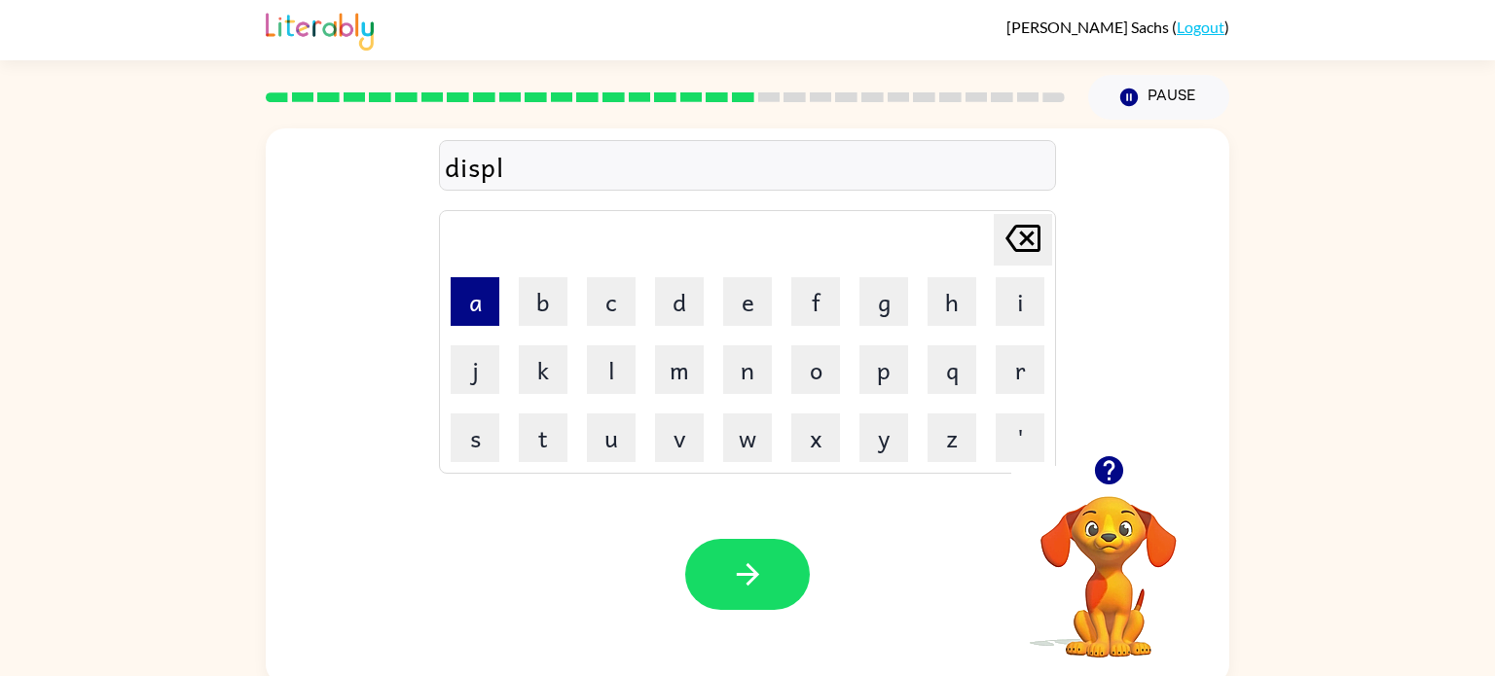
click at [485, 300] on button "a" at bounding box center [475, 301] width 49 height 49
click at [860, 437] on button "y" at bounding box center [883, 438] width 49 height 49
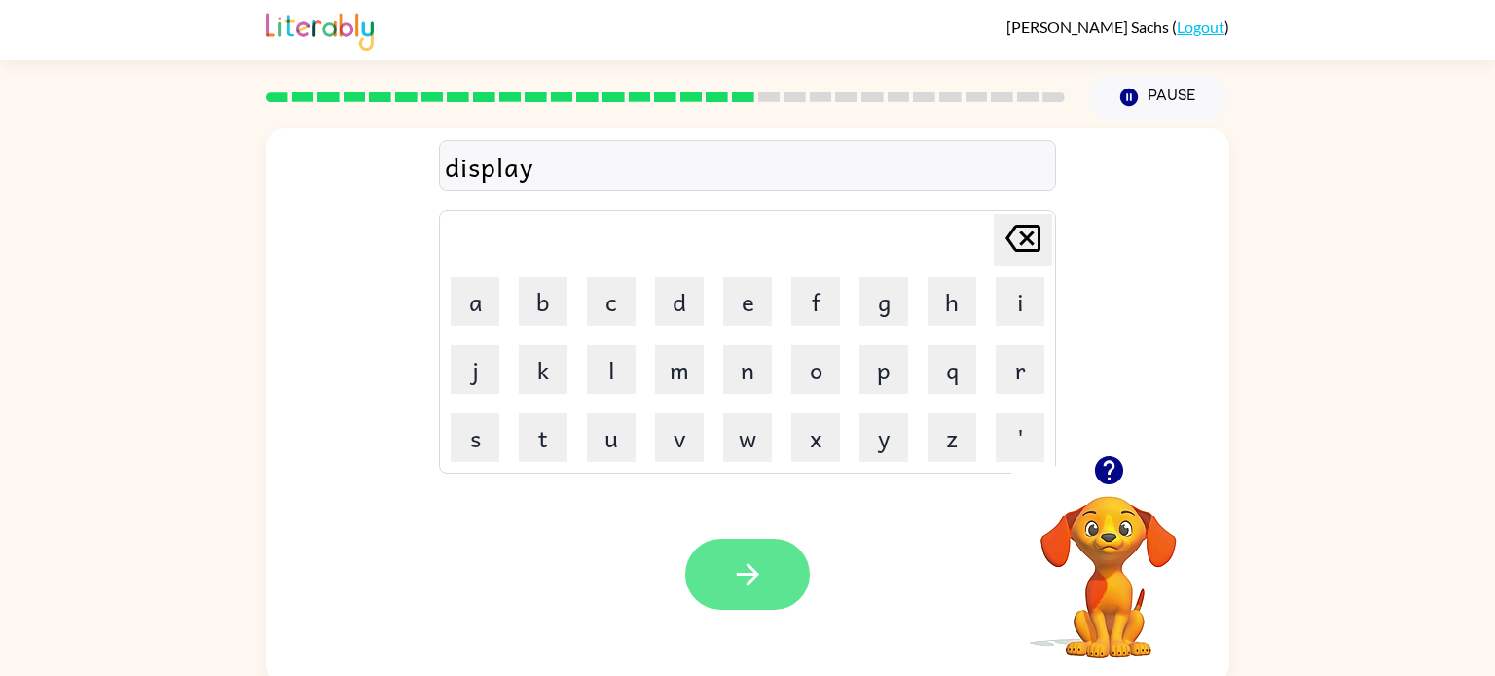
click at [736, 579] on icon "button" at bounding box center [748, 575] width 34 height 34
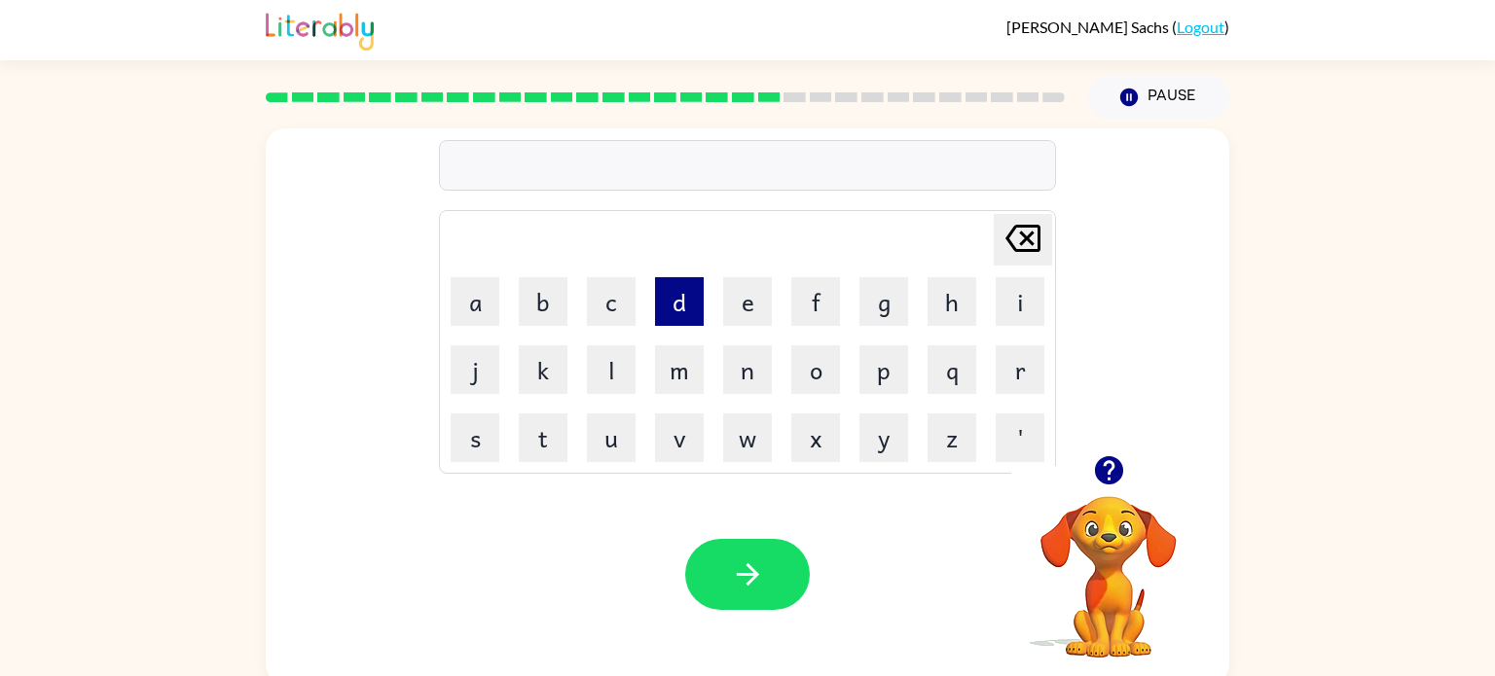
click at [681, 308] on button "d" at bounding box center [679, 301] width 49 height 49
click at [598, 442] on button "u" at bounding box center [611, 438] width 49 height 49
click at [462, 450] on button "s" at bounding box center [475, 438] width 49 height 49
click at [540, 428] on button "t" at bounding box center [543, 438] width 49 height 49
click at [753, 304] on button "e" at bounding box center [747, 301] width 49 height 49
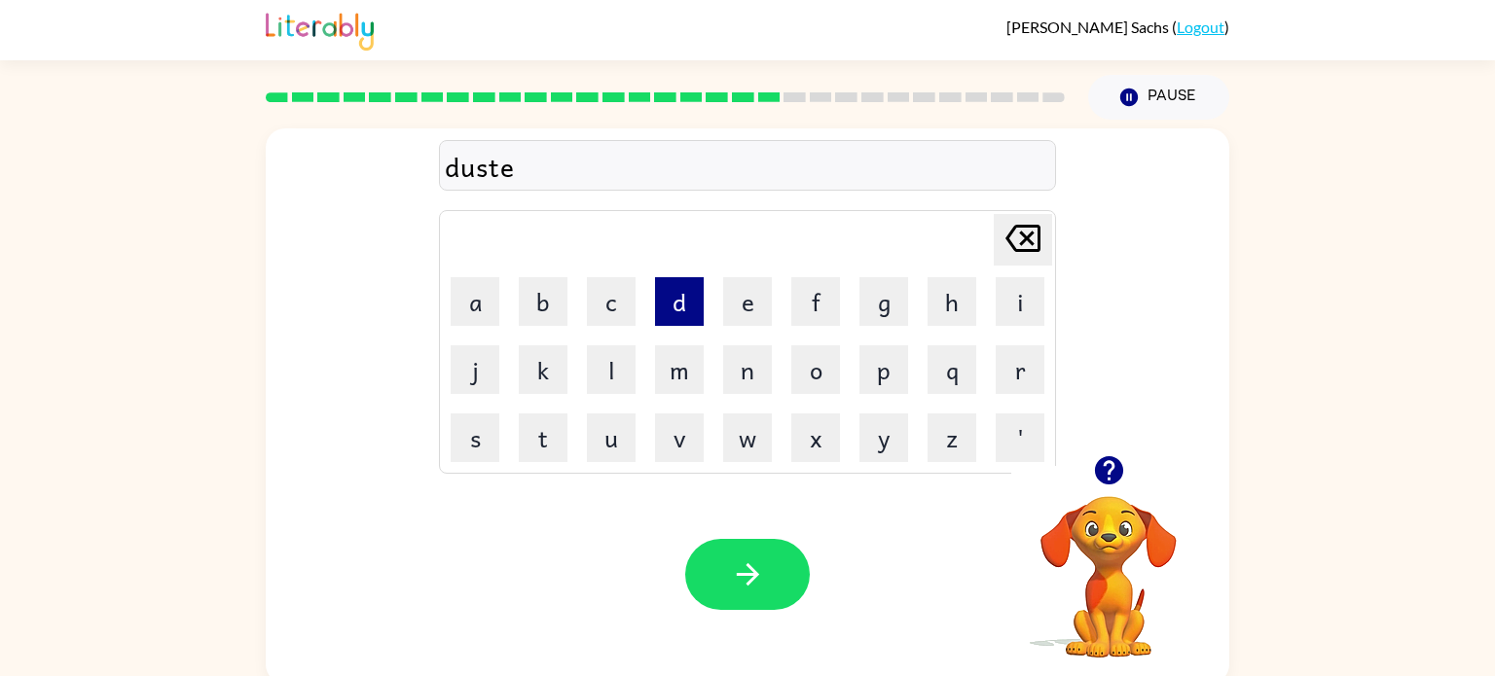
click at [655, 302] on button "d" at bounding box center [679, 301] width 49 height 49
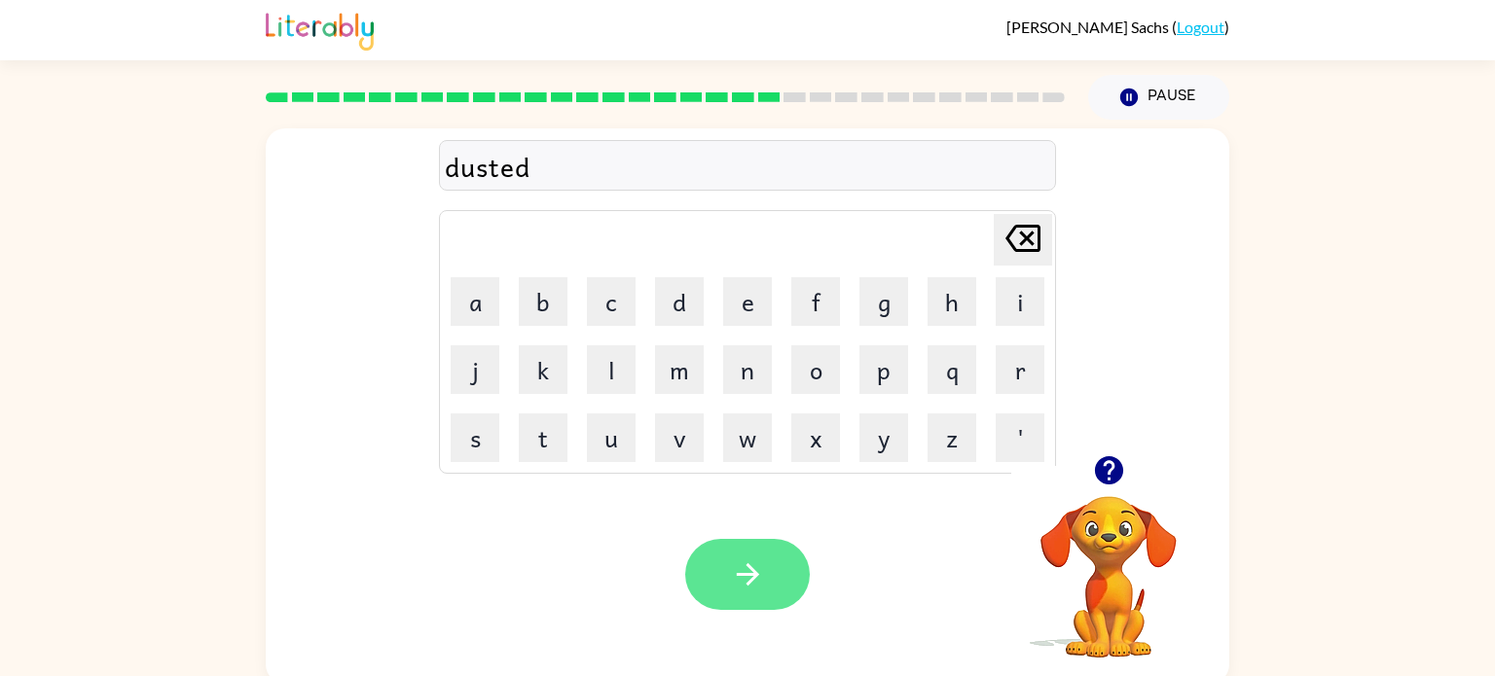
click at [786, 604] on button "button" at bounding box center [747, 574] width 125 height 71
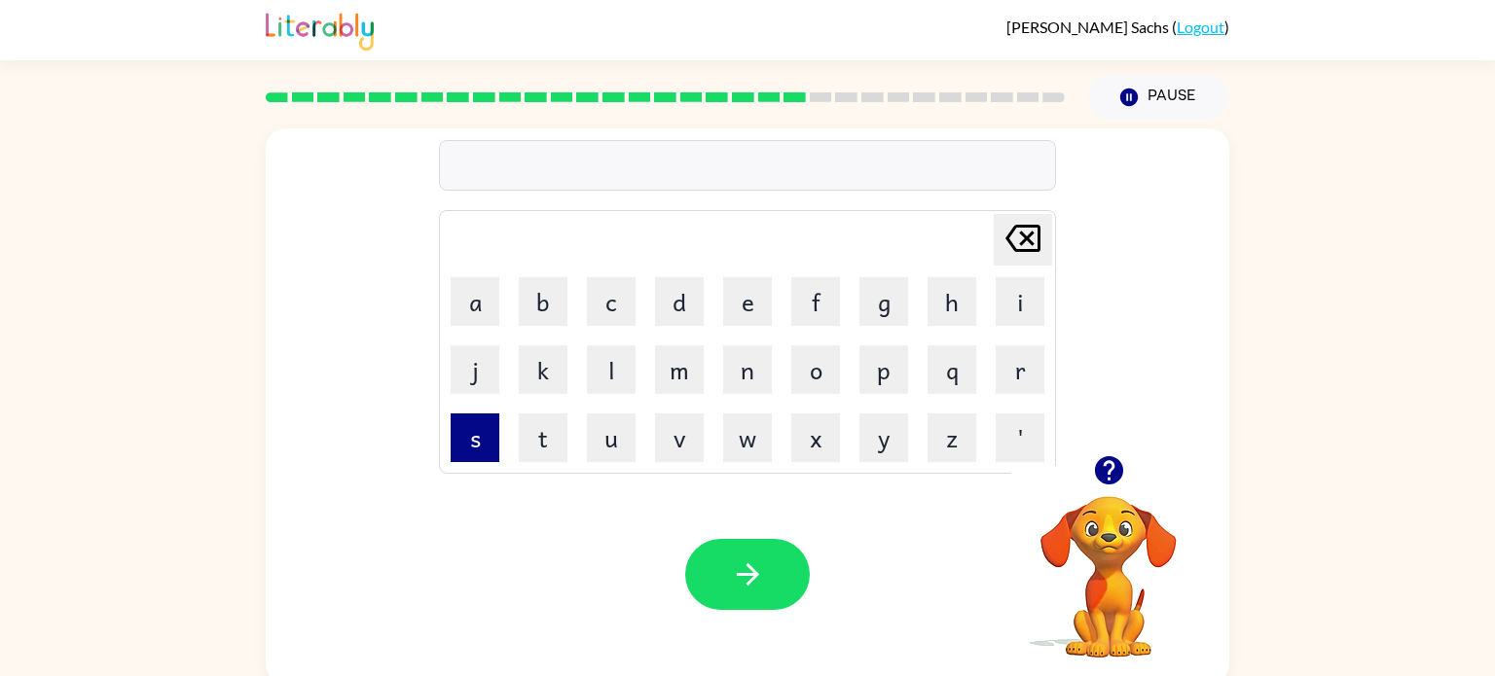
click at [488, 438] on button "s" at bounding box center [475, 438] width 49 height 49
click at [746, 292] on button "e" at bounding box center [747, 301] width 49 height 49
click at [746, 370] on button "n" at bounding box center [747, 369] width 49 height 49
click at [542, 440] on button "t" at bounding box center [543, 438] width 49 height 49
click at [615, 450] on button "u" at bounding box center [611, 438] width 49 height 49
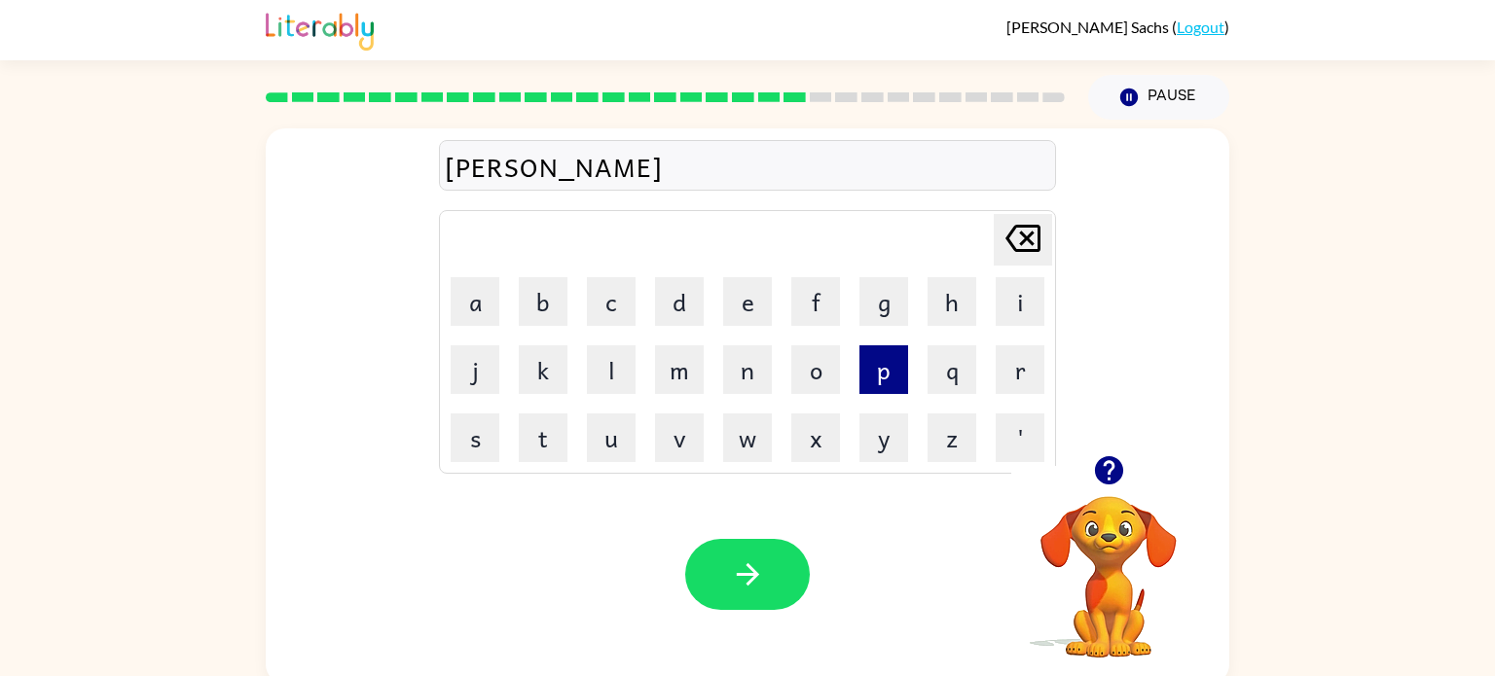
click at [878, 377] on button "p" at bounding box center [883, 369] width 49 height 49
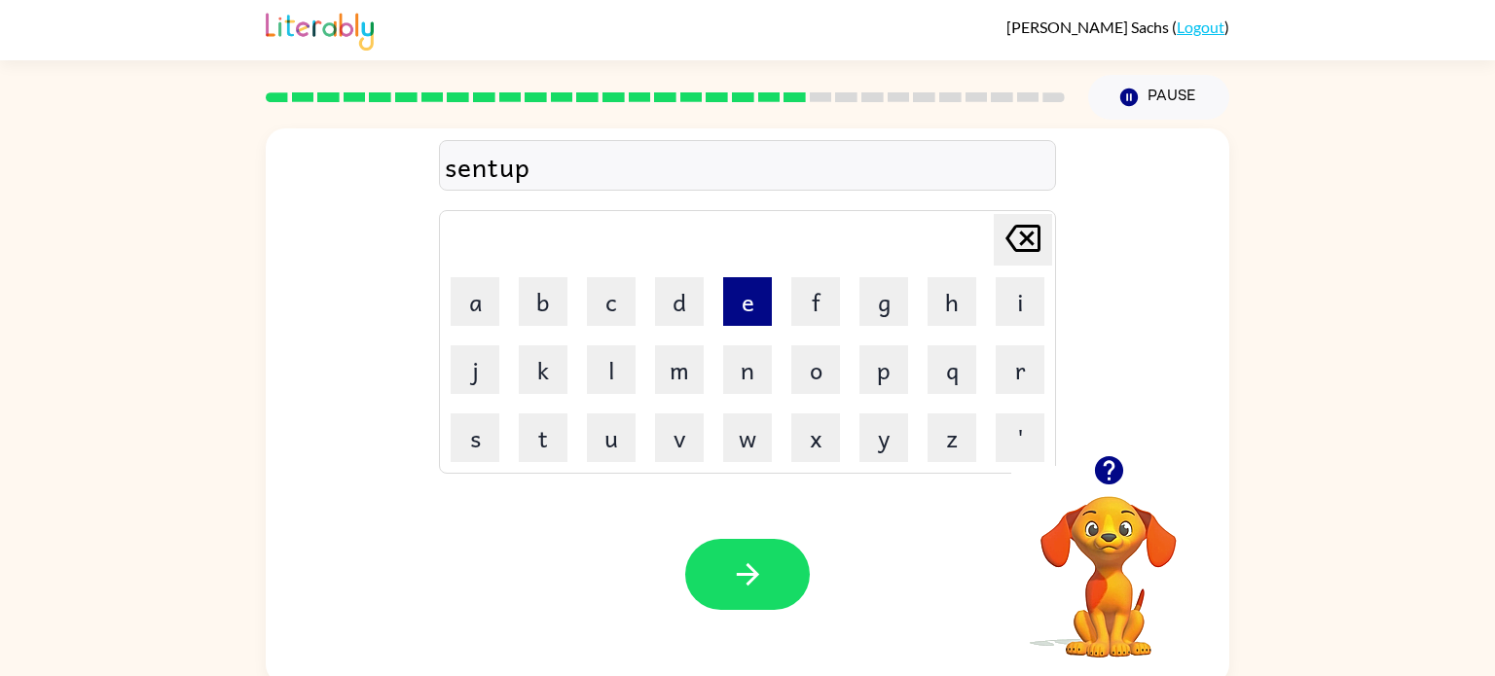
click at [748, 297] on button "e" at bounding box center [747, 301] width 49 height 49
click at [1012, 300] on button "i" at bounding box center [1019, 301] width 49 height 49
click at [1012, 237] on icon "[PERSON_NAME] last character input" at bounding box center [1022, 238] width 47 height 47
click at [674, 302] on button "d" at bounding box center [679, 301] width 49 height 49
click at [741, 573] on icon "button" at bounding box center [748, 575] width 34 height 34
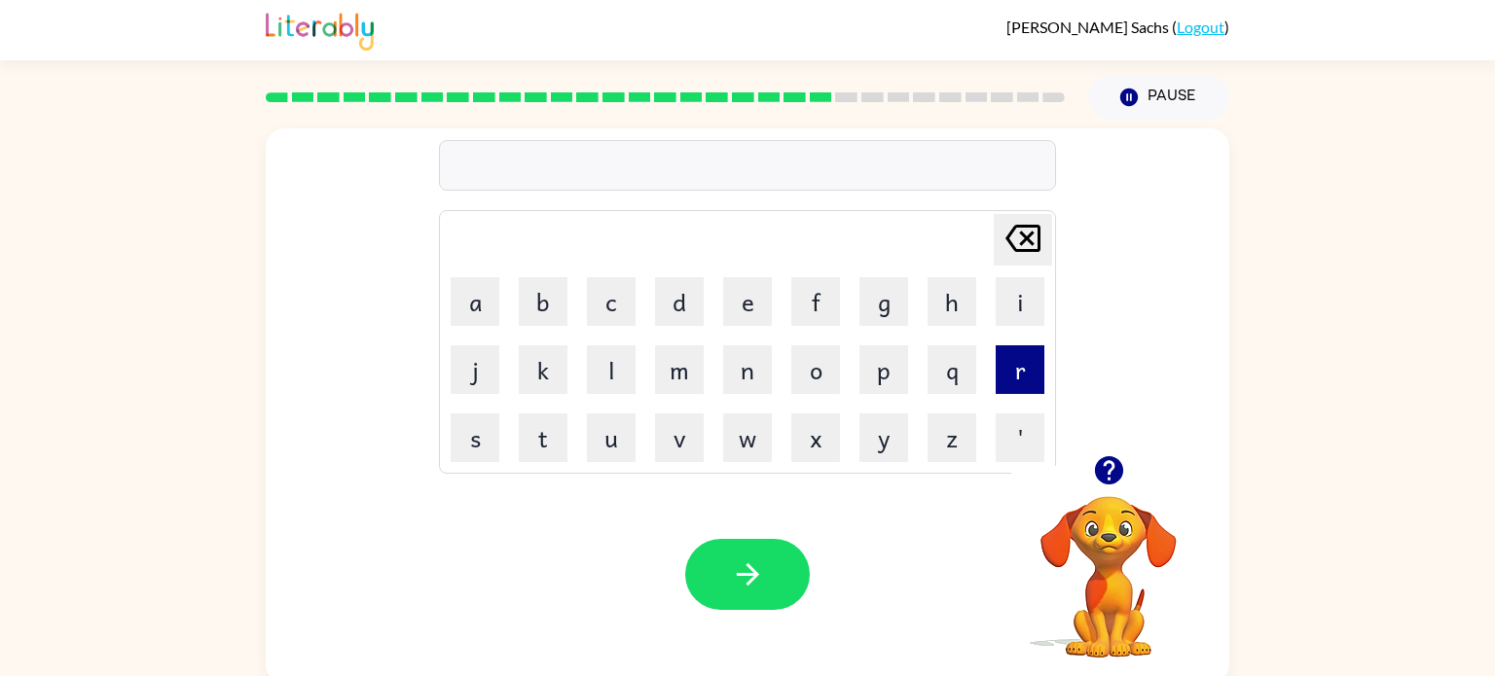
click at [1020, 378] on button "r" at bounding box center [1019, 369] width 49 height 49
click at [1024, 291] on button "i" at bounding box center [1019, 301] width 49 height 49
click at [471, 313] on button "a" at bounding box center [475, 301] width 49 height 49
click at [1013, 238] on icon "[PERSON_NAME] last character input" at bounding box center [1022, 238] width 47 height 47
click at [1011, 242] on icon "[PERSON_NAME] last character input" at bounding box center [1022, 238] width 47 height 47
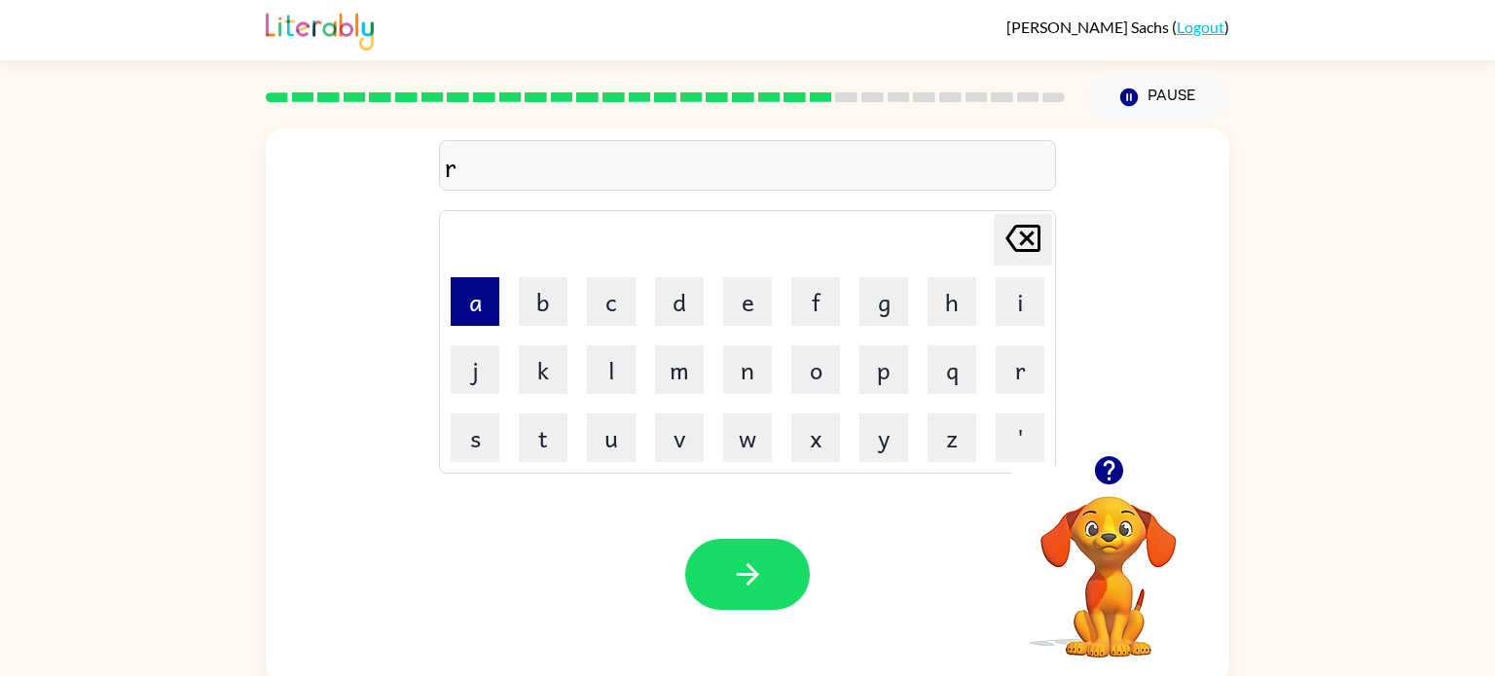
click at [471, 306] on button "a" at bounding box center [475, 301] width 49 height 49
click at [1025, 300] on button "i" at bounding box center [1019, 301] width 49 height 49
click at [739, 370] on button "n" at bounding box center [747, 369] width 49 height 49
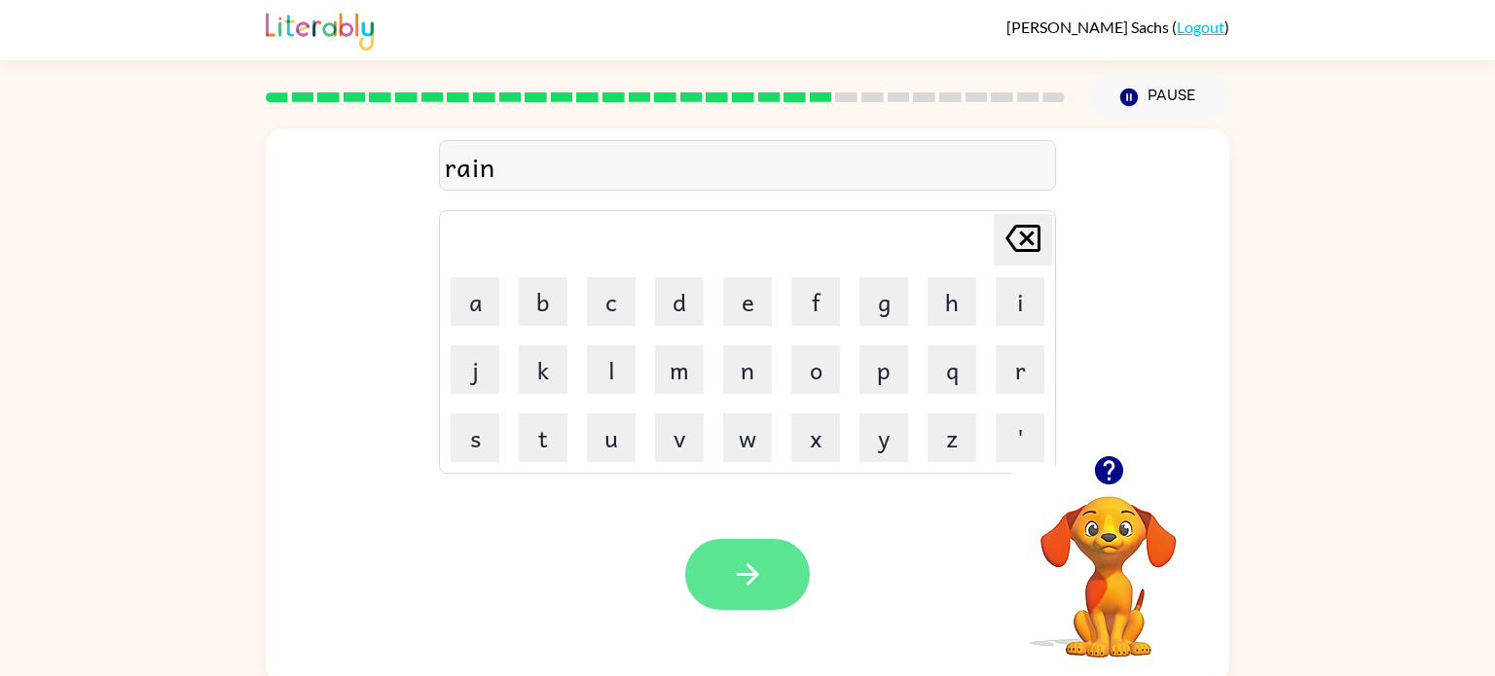
click at [731, 570] on icon "button" at bounding box center [748, 575] width 34 height 34
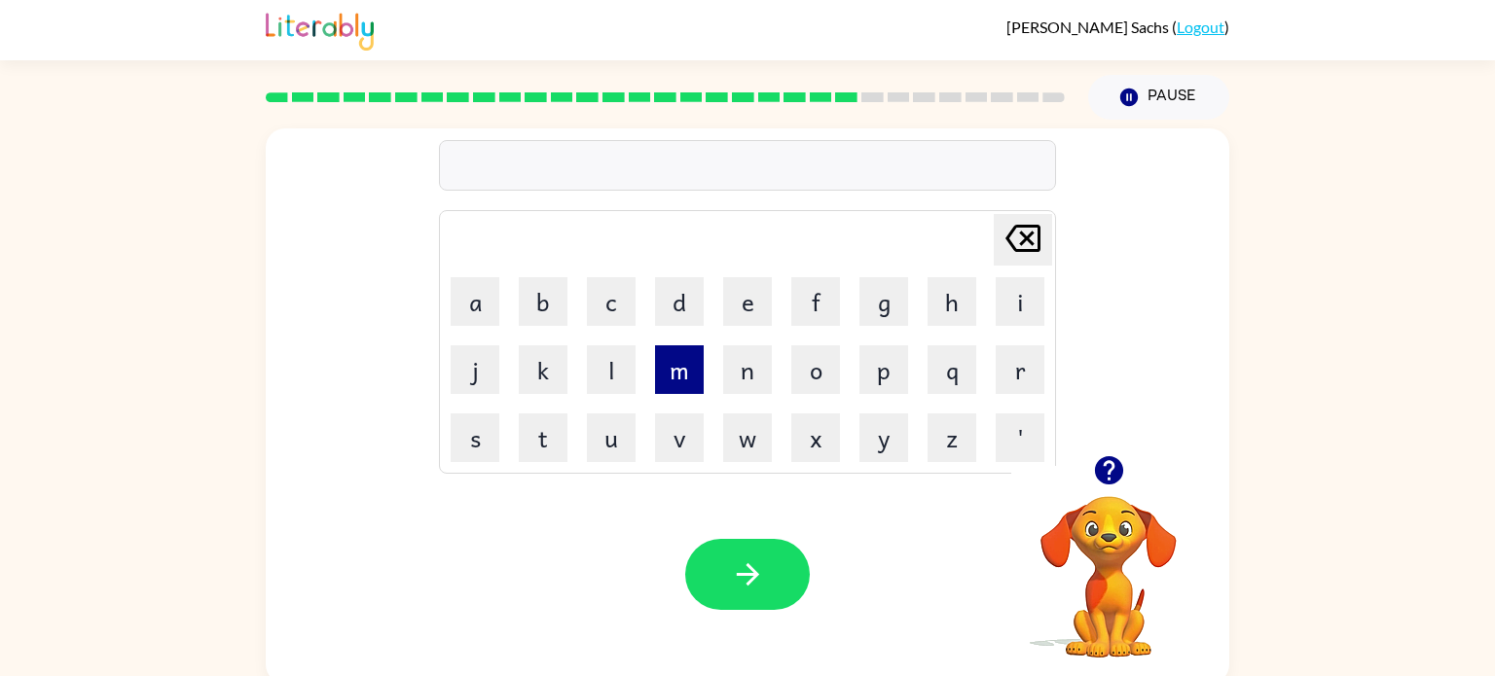
click at [676, 366] on button "m" at bounding box center [679, 369] width 49 height 49
click at [490, 291] on button "a" at bounding box center [475, 301] width 49 height 49
click at [1005, 373] on button "r" at bounding box center [1019, 369] width 49 height 49
click at [610, 300] on button "c" at bounding box center [611, 301] width 49 height 49
click at [560, 365] on button "k" at bounding box center [543, 369] width 49 height 49
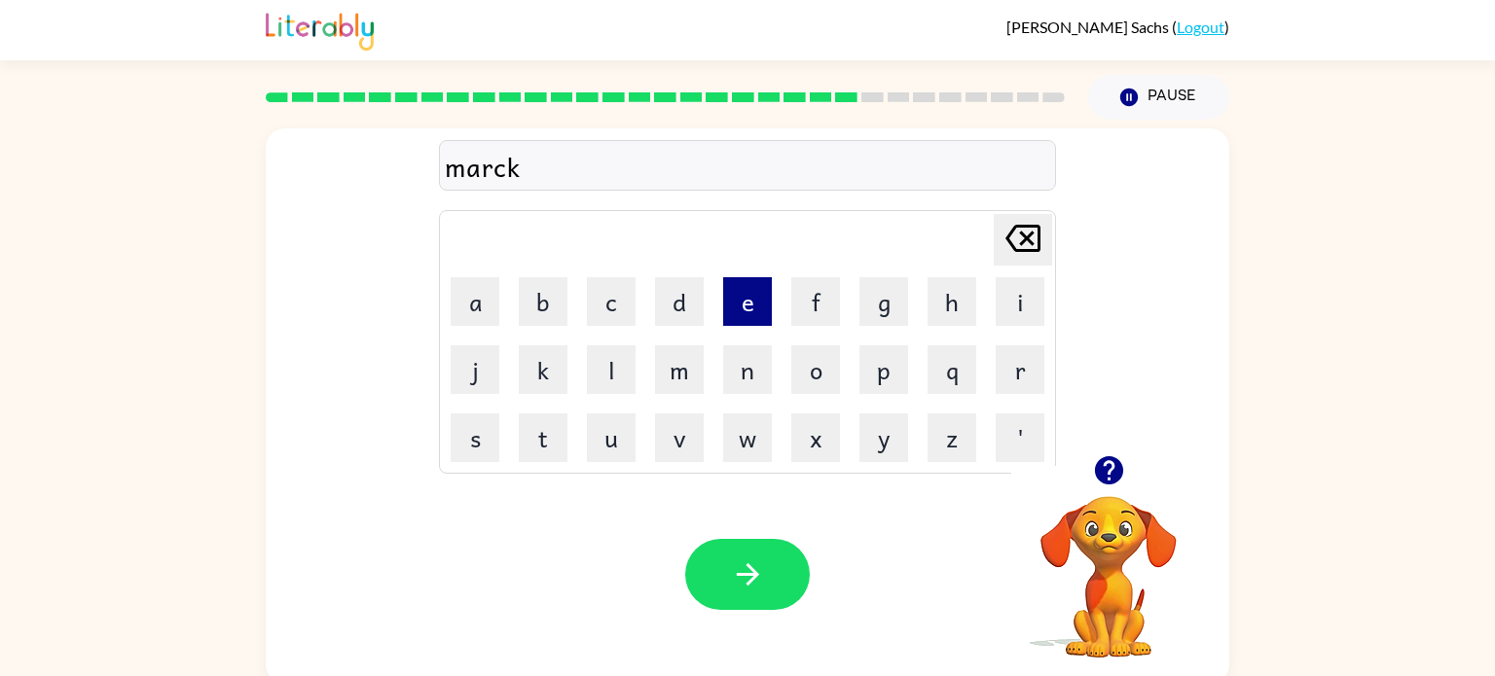
click at [752, 300] on button "e" at bounding box center [747, 301] width 49 height 49
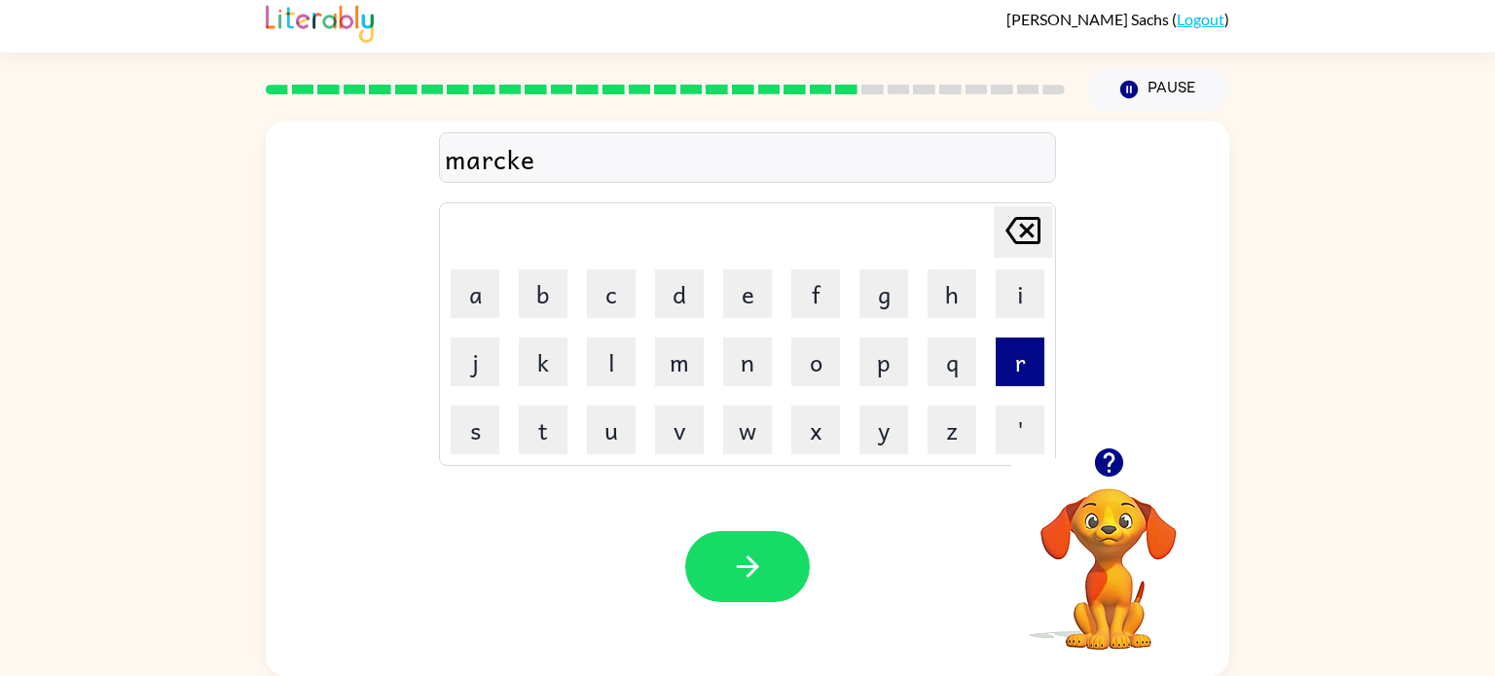
click at [1025, 362] on button "r" at bounding box center [1019, 362] width 49 height 49
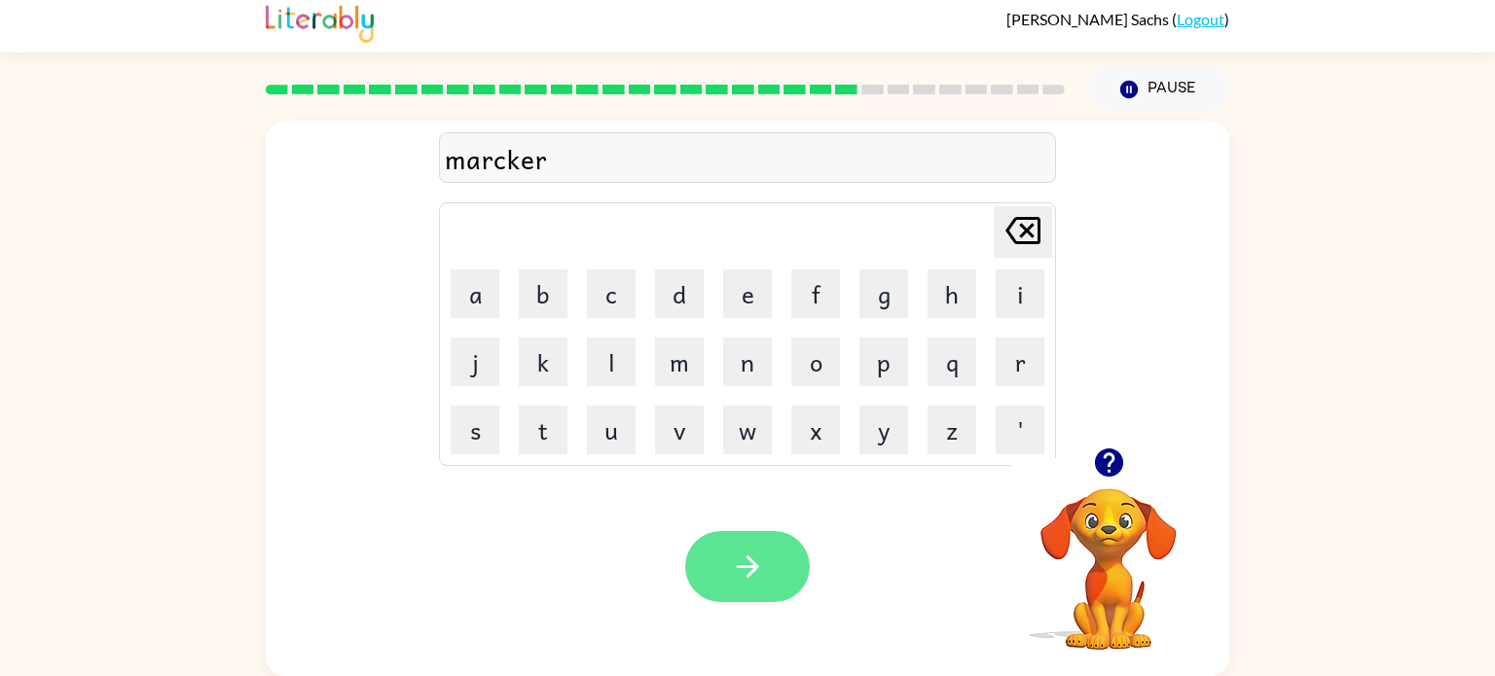
click at [785, 582] on button "button" at bounding box center [747, 566] width 125 height 71
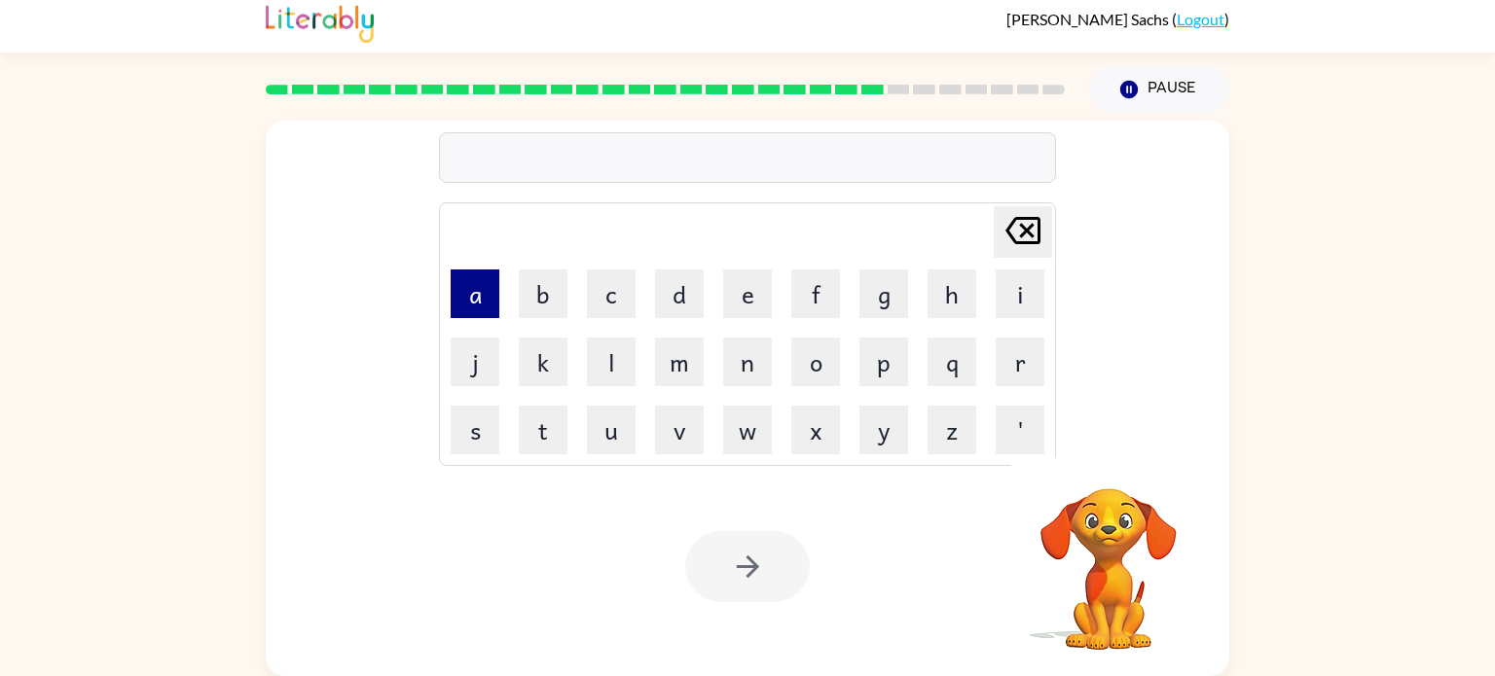
click at [480, 302] on button "a" at bounding box center [475, 294] width 49 height 49
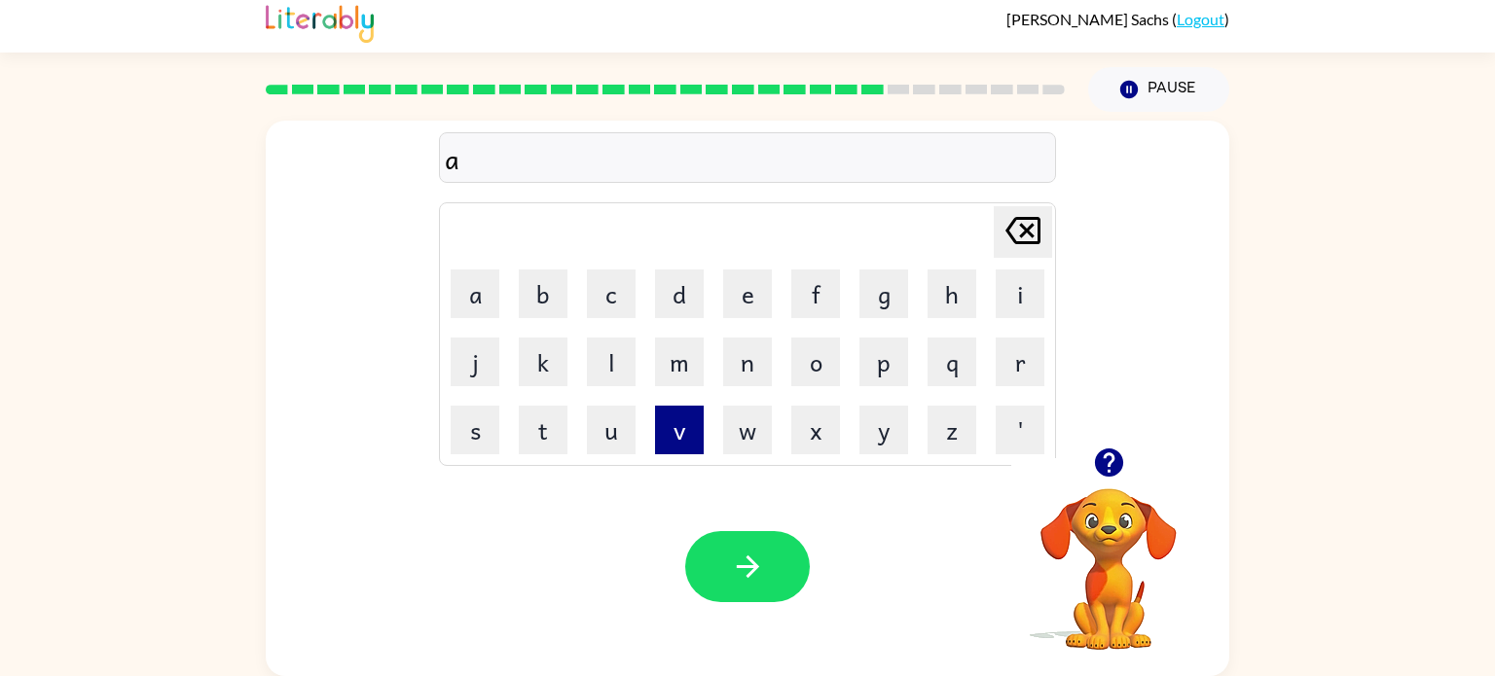
click at [679, 428] on button "v" at bounding box center [679, 430] width 49 height 49
click at [479, 280] on button "a" at bounding box center [475, 294] width 49 height 49
click at [743, 370] on button "n" at bounding box center [747, 362] width 49 height 49
click at [746, 296] on button "e" at bounding box center [747, 294] width 49 height 49
click at [996, 237] on button "[PERSON_NAME] last character input" at bounding box center [1023, 232] width 58 height 52
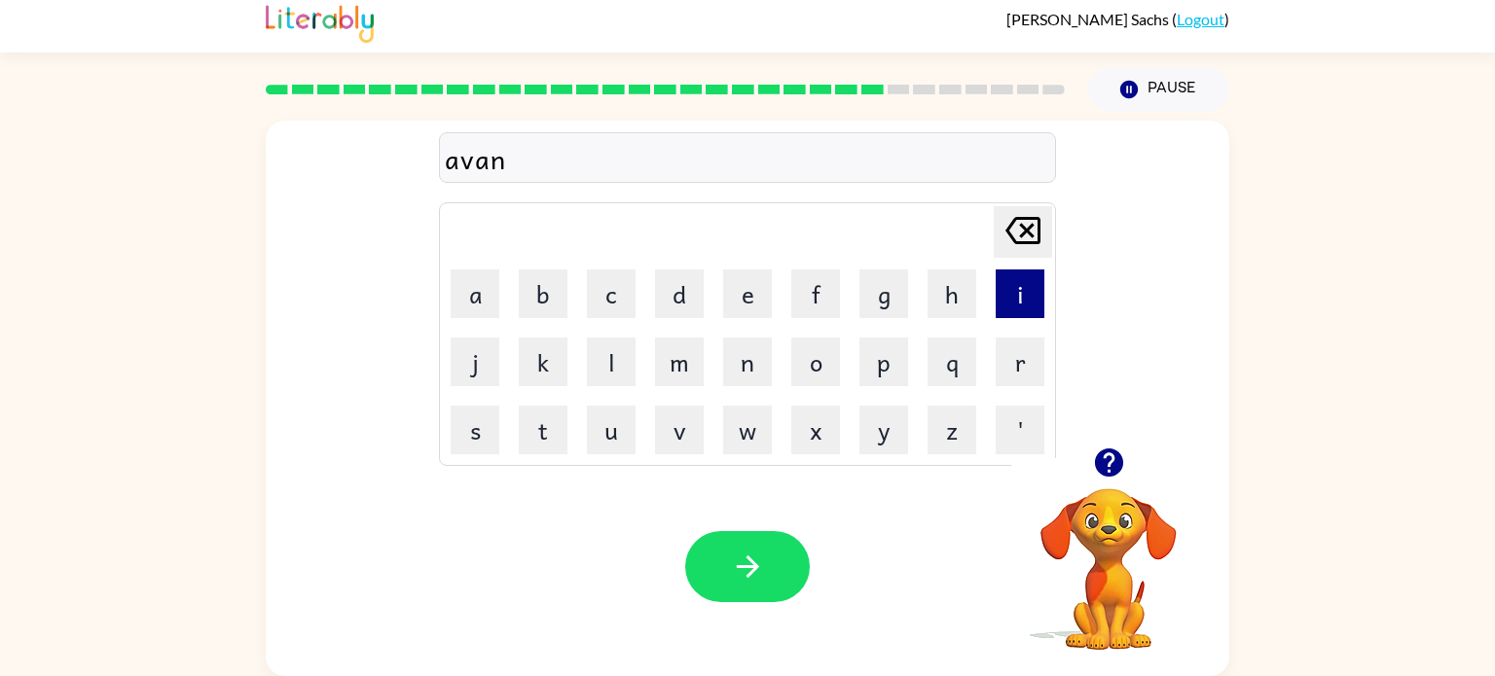
click at [995, 297] on button "i" at bounding box center [1019, 294] width 49 height 49
click at [747, 354] on button "n" at bounding box center [747, 362] width 49 height 49
click at [893, 287] on button "g" at bounding box center [883, 294] width 49 height 49
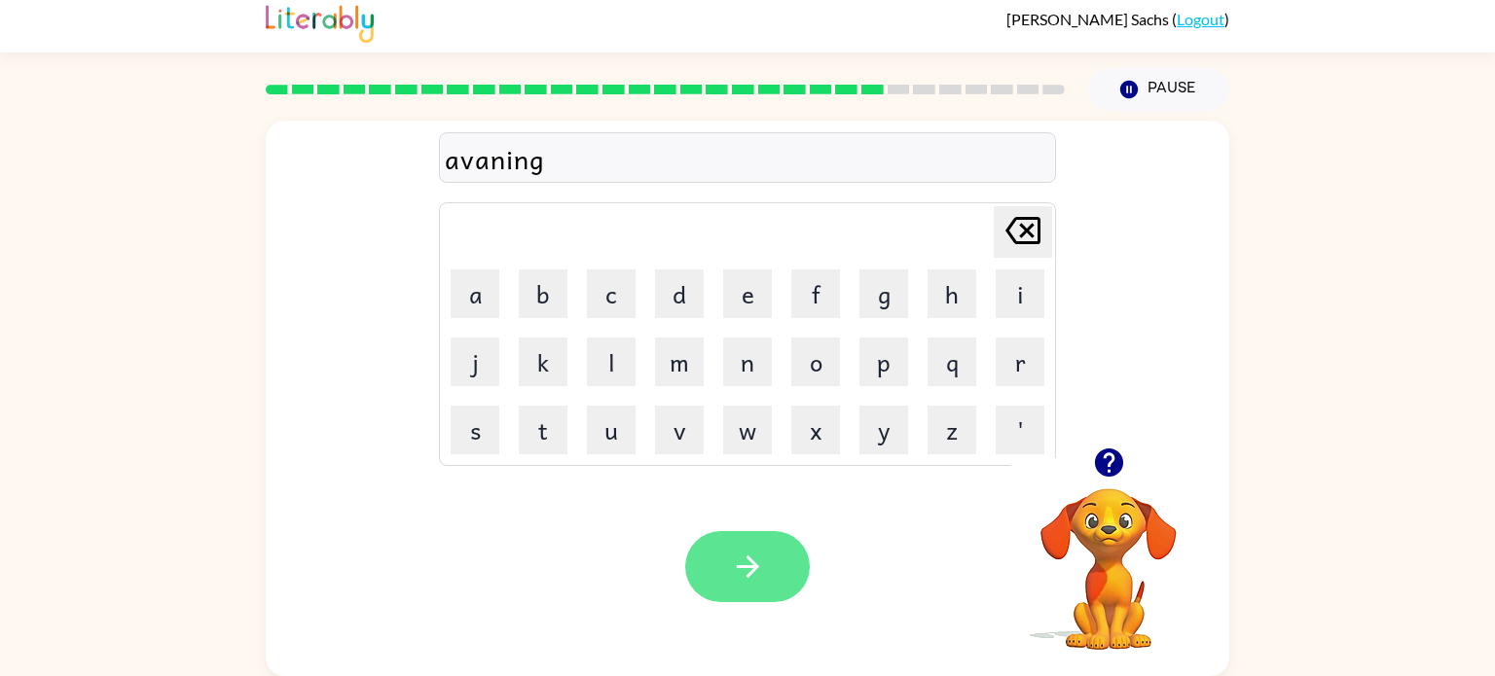
click at [757, 557] on icon "button" at bounding box center [748, 567] width 34 height 34
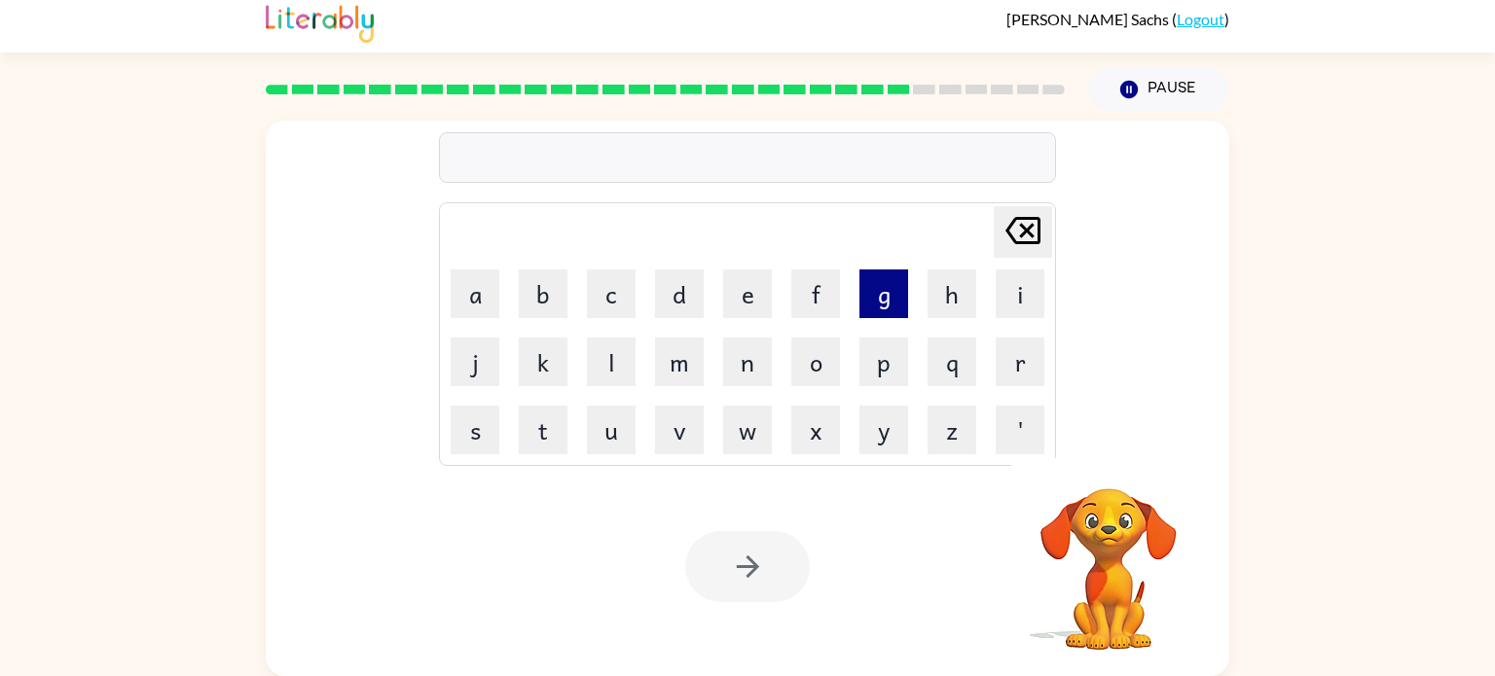
click at [887, 304] on button "g" at bounding box center [883, 294] width 49 height 49
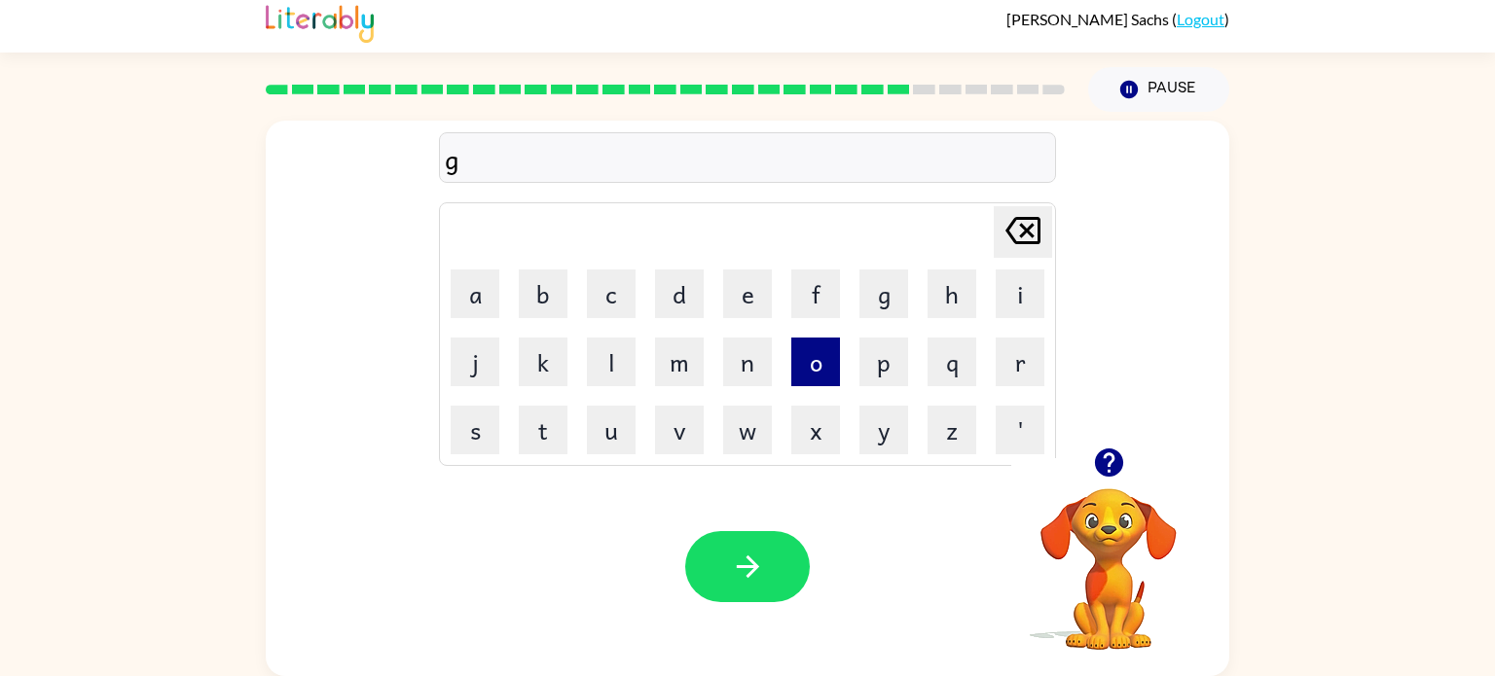
click at [829, 343] on button "o" at bounding box center [815, 362] width 49 height 49
click at [542, 302] on button "b" at bounding box center [543, 294] width 49 height 49
click at [596, 352] on button "l" at bounding box center [611, 362] width 49 height 49
click at [1014, 287] on button "i" at bounding box center [1019, 294] width 49 height 49
click at [743, 367] on button "n" at bounding box center [747, 362] width 49 height 49
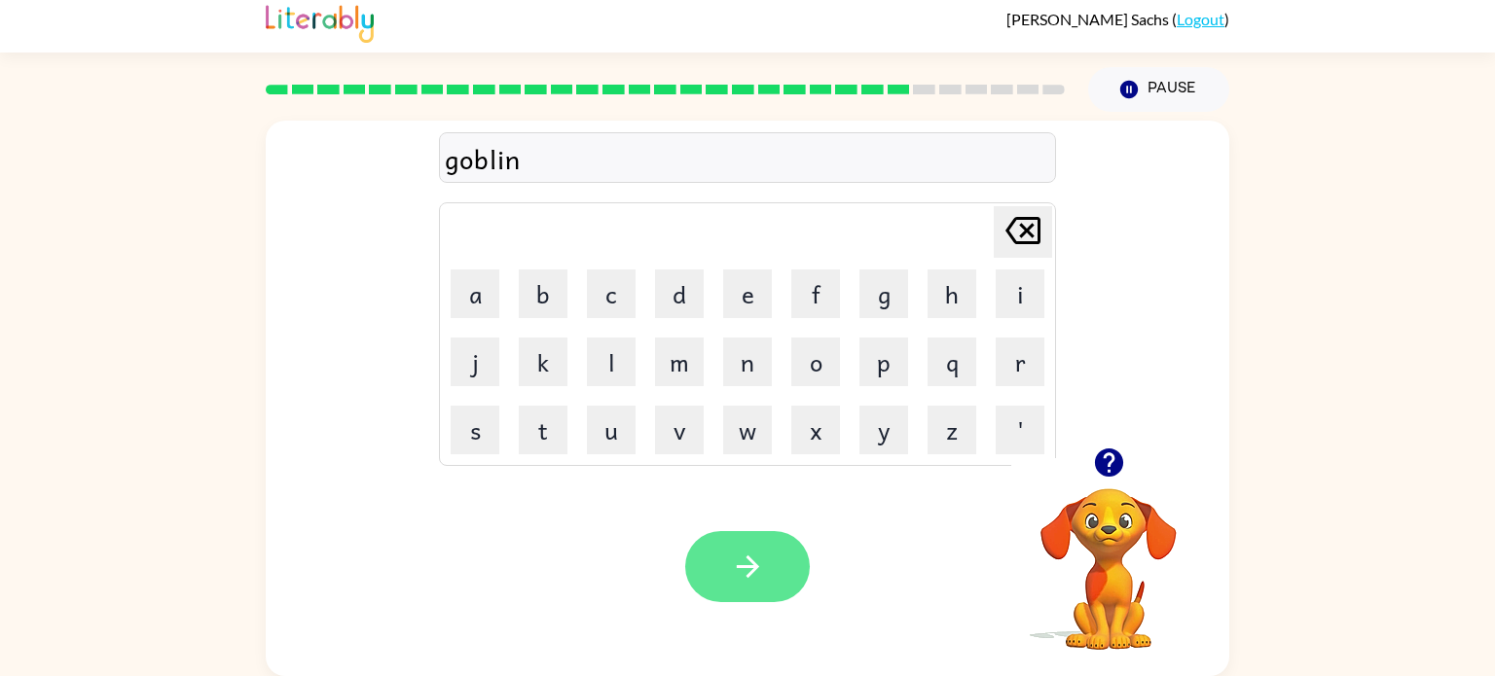
click at [747, 570] on icon "button" at bounding box center [748, 567] width 34 height 34
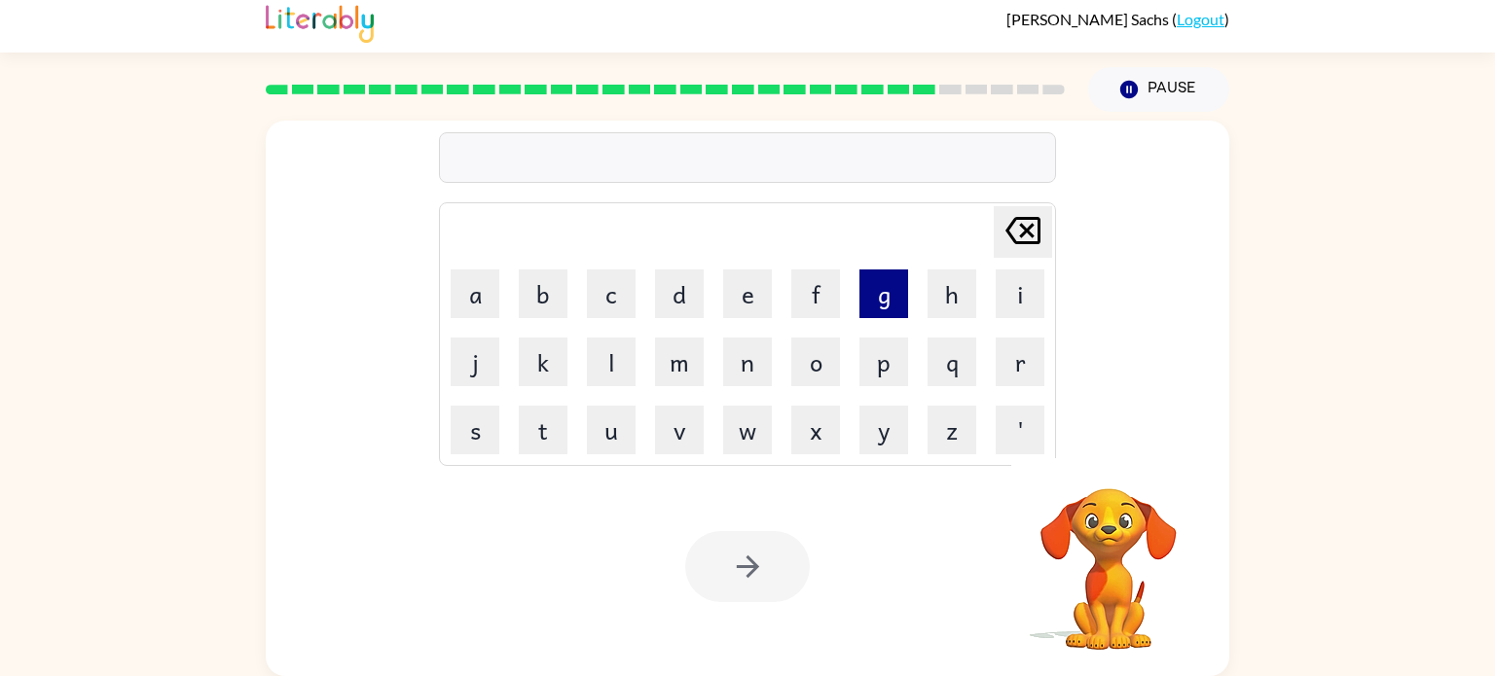
click at [865, 284] on button "g" at bounding box center [883, 294] width 49 height 49
click at [815, 371] on button "o" at bounding box center [815, 362] width 49 height 49
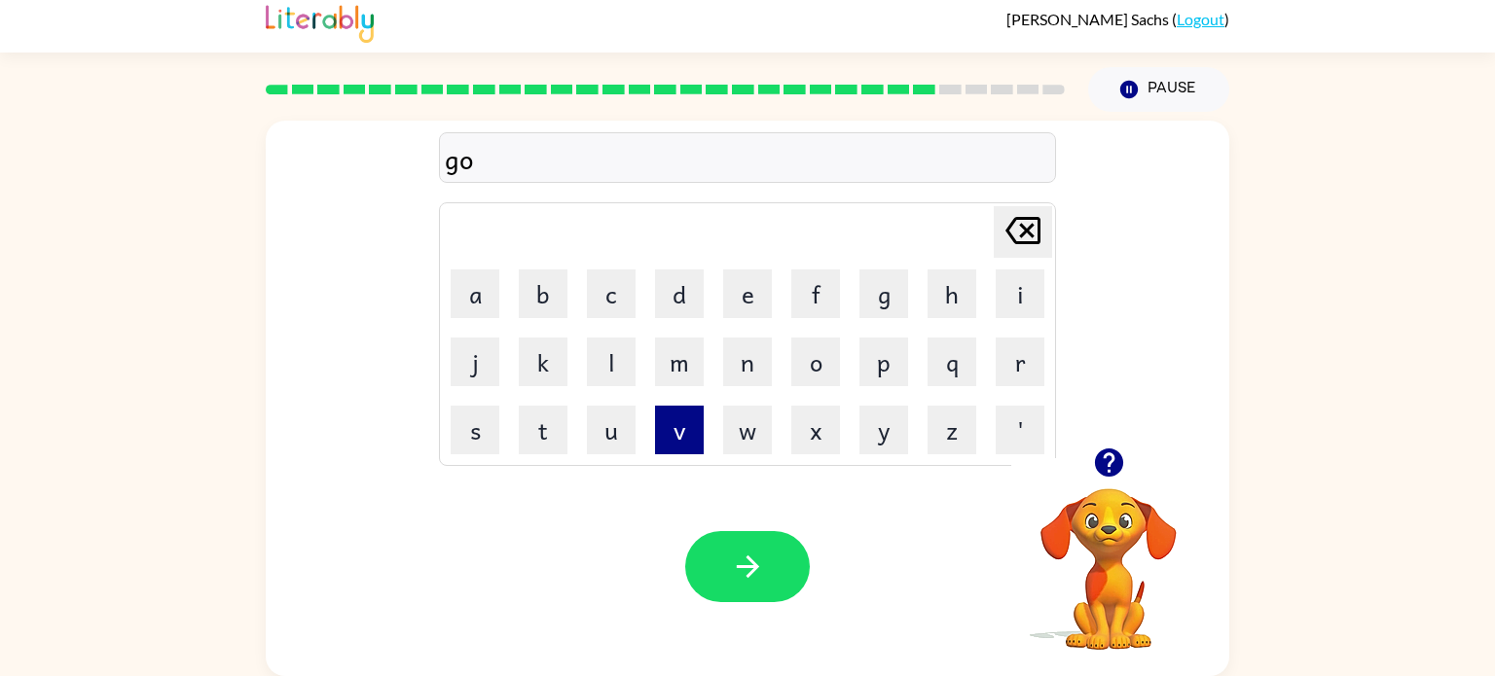
click at [684, 418] on button "v" at bounding box center [679, 430] width 49 height 49
click at [766, 297] on button "e" at bounding box center [747, 294] width 49 height 49
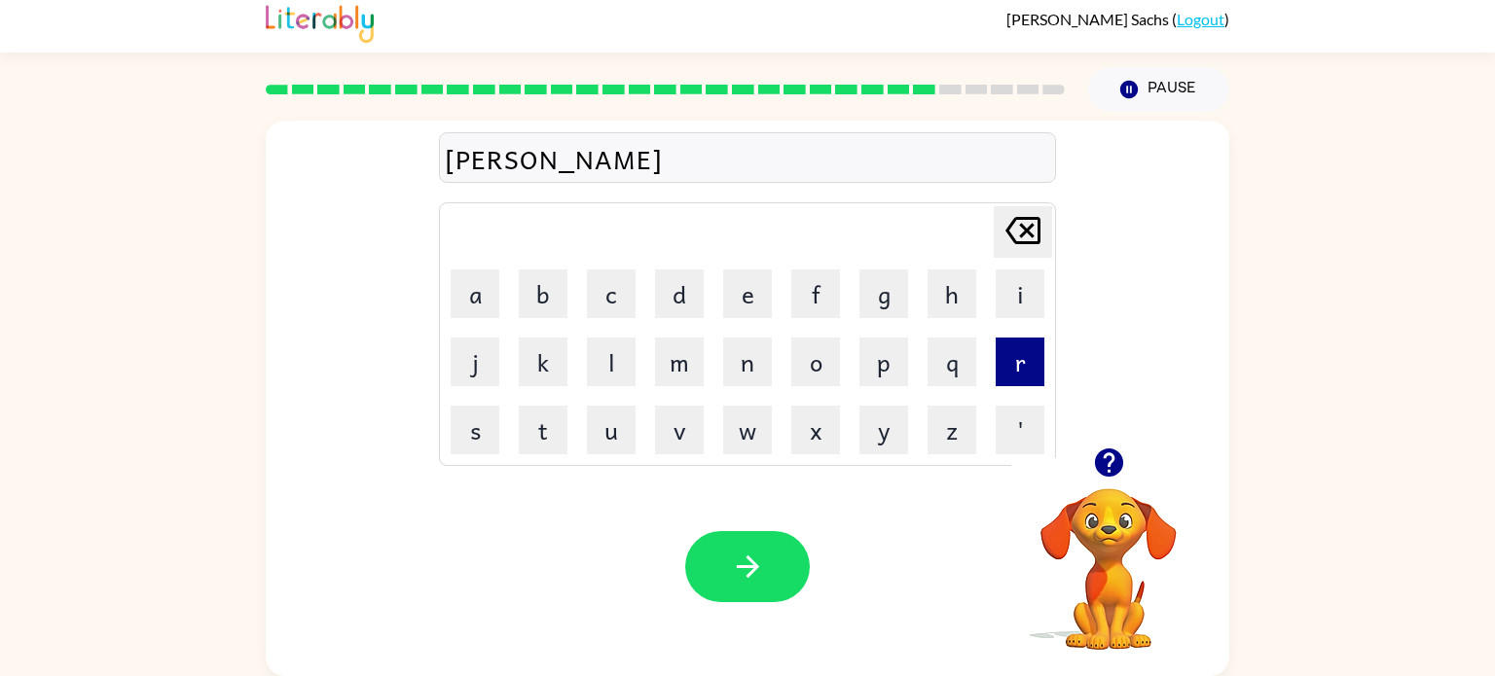
click at [1019, 357] on button "r" at bounding box center [1019, 362] width 49 height 49
click at [664, 349] on button "m" at bounding box center [679, 362] width 49 height 49
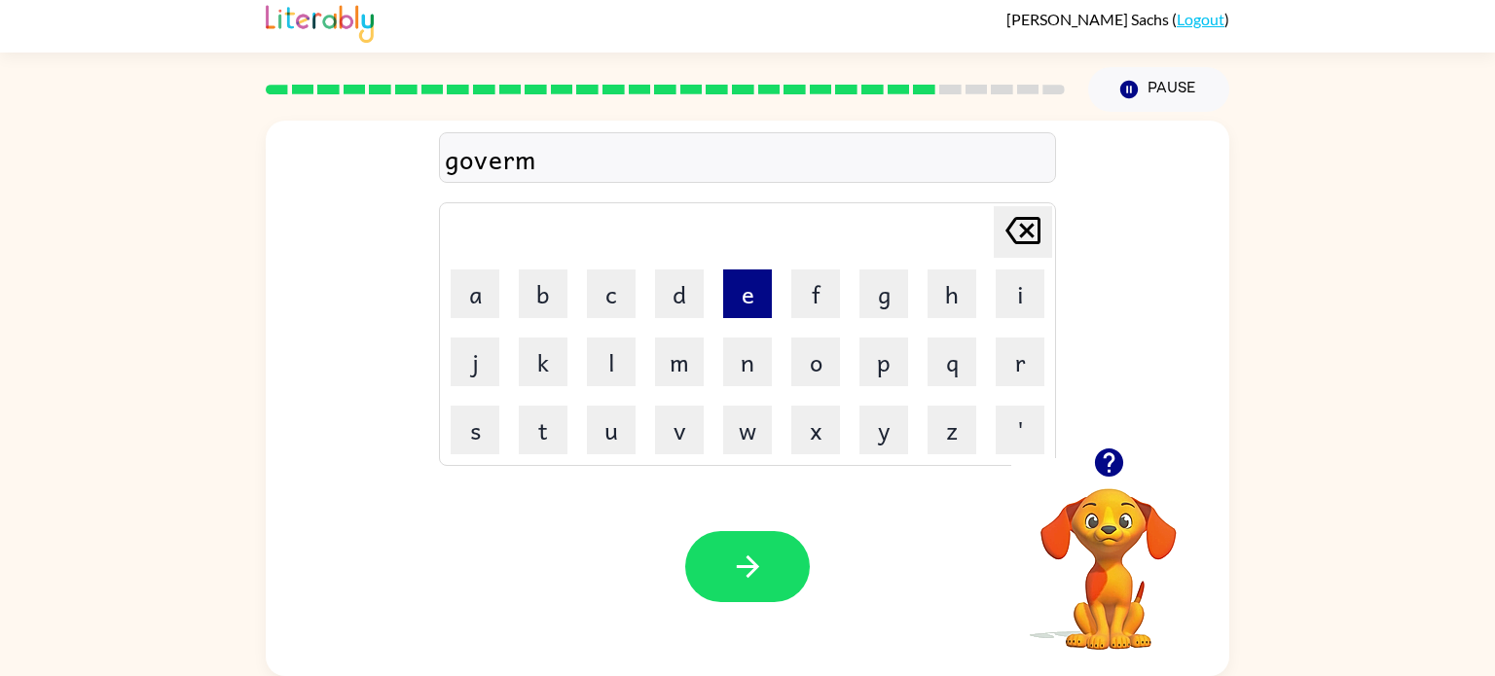
click at [740, 299] on button "e" at bounding box center [747, 294] width 49 height 49
click at [741, 383] on button "n" at bounding box center [747, 362] width 49 height 49
click at [549, 452] on button "t" at bounding box center [543, 430] width 49 height 49
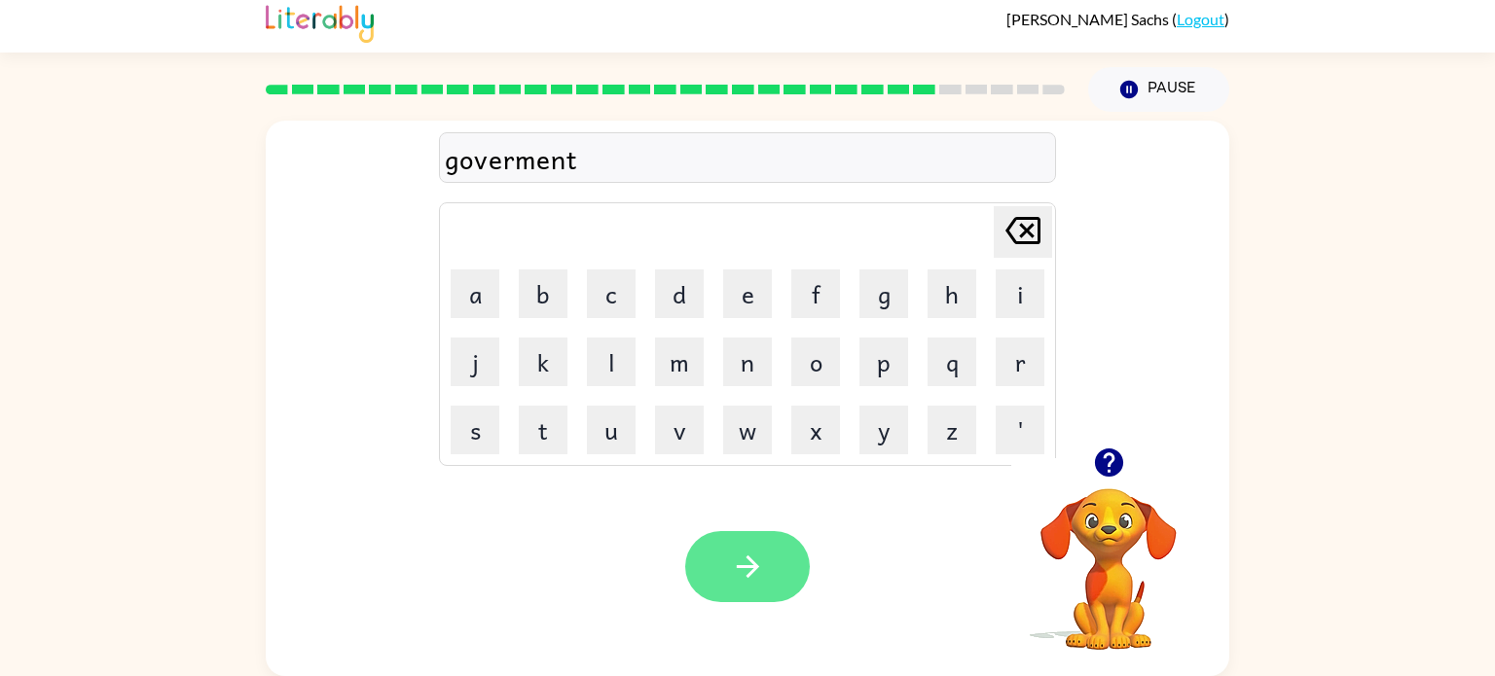
click at [757, 550] on icon "button" at bounding box center [748, 567] width 34 height 34
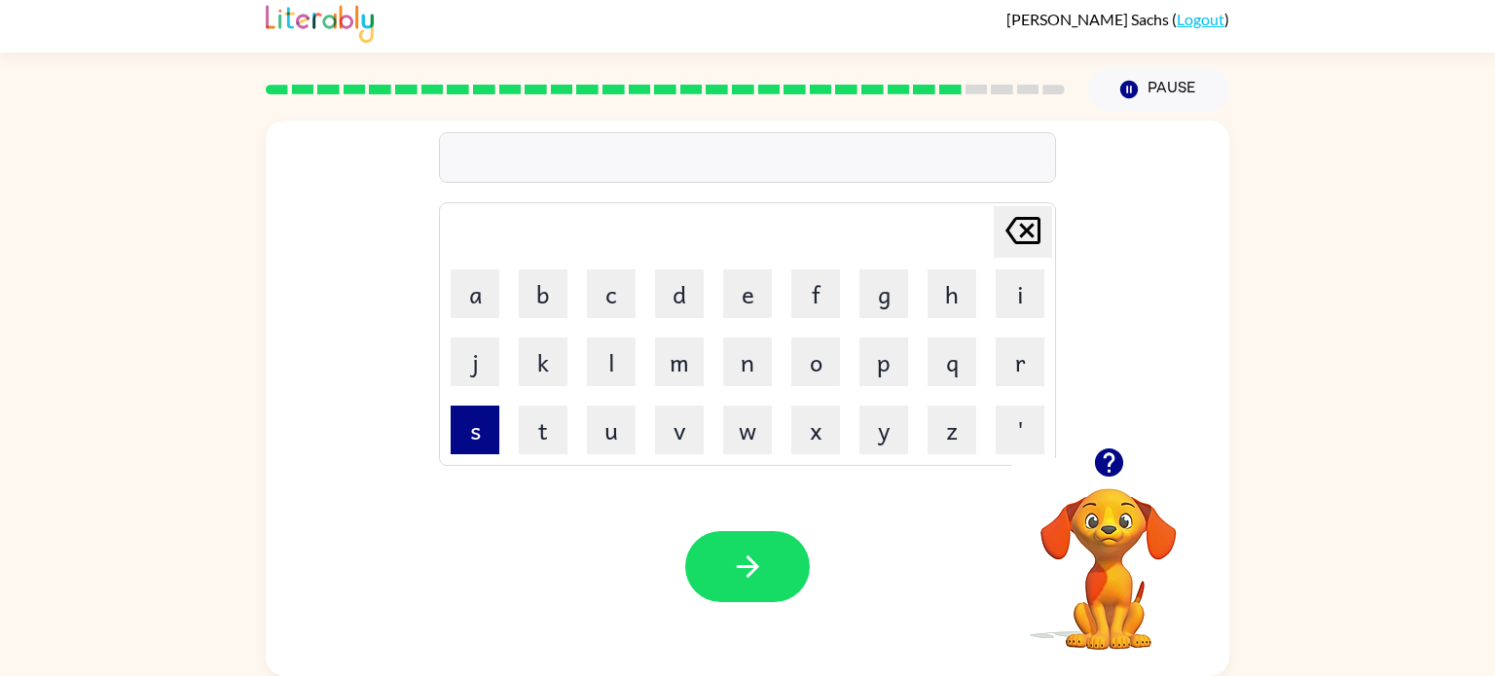
click at [462, 406] on button "s" at bounding box center [475, 430] width 49 height 49
click at [551, 442] on button "t" at bounding box center [543, 430] width 49 height 49
click at [480, 293] on button "a" at bounding box center [475, 294] width 49 height 49
click at [999, 287] on button "i" at bounding box center [1019, 294] width 49 height 49
click at [752, 352] on button "n" at bounding box center [747, 362] width 49 height 49
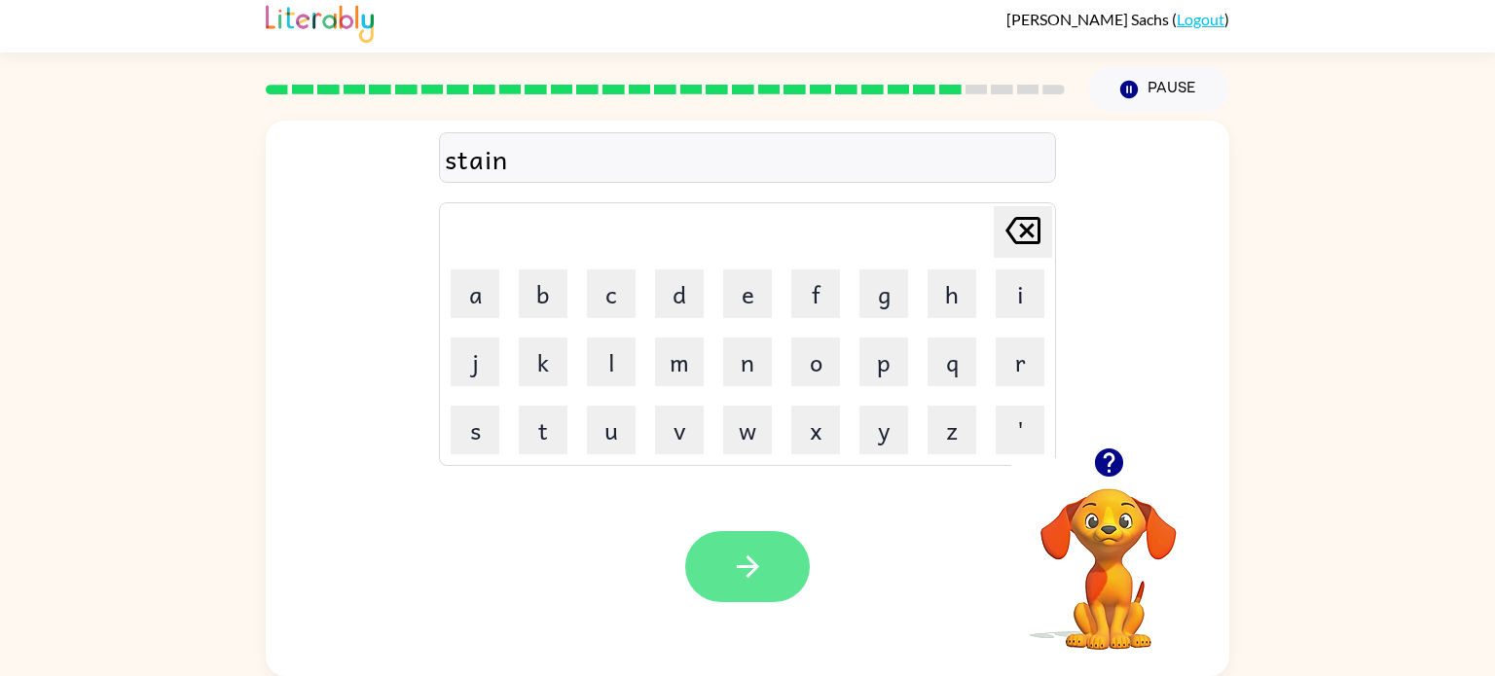
click at [778, 560] on button "button" at bounding box center [747, 566] width 125 height 71
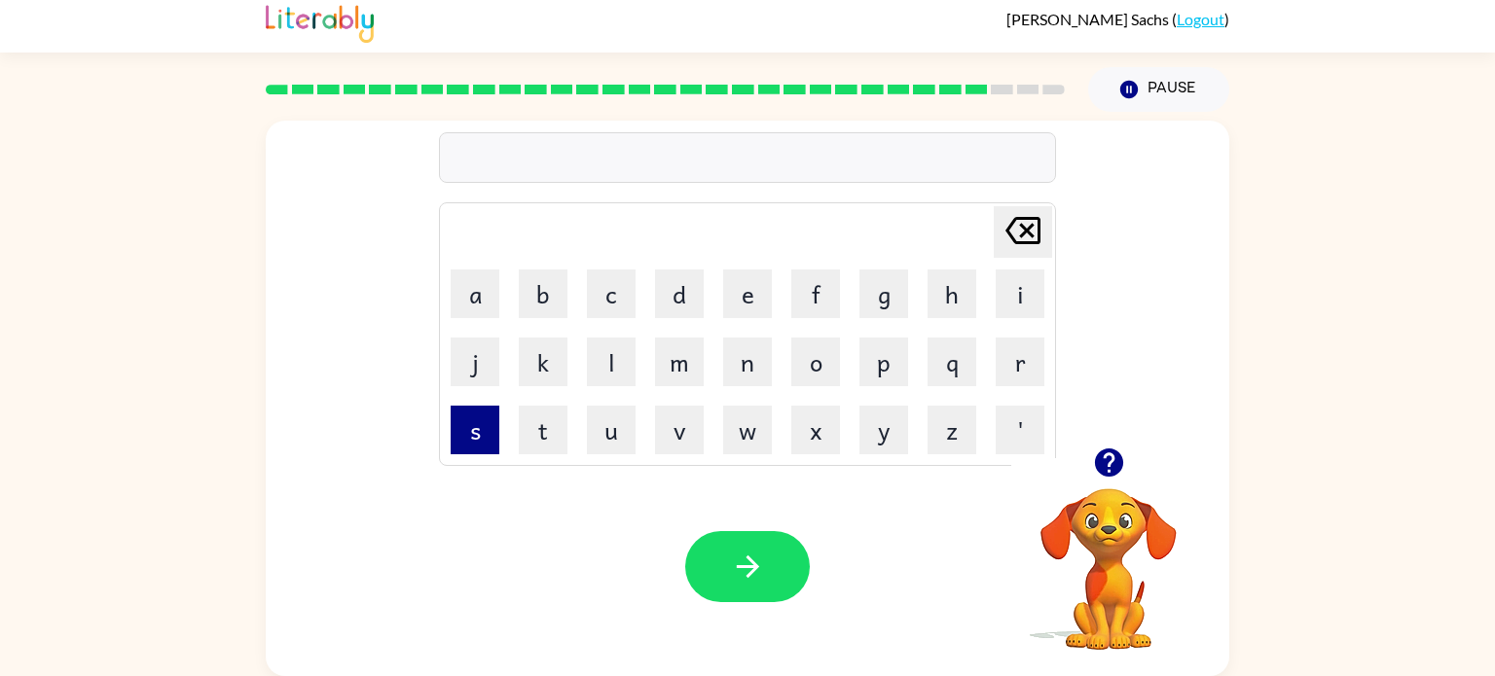
click at [453, 428] on button "s" at bounding box center [475, 430] width 49 height 49
click at [933, 290] on button "h" at bounding box center [951, 294] width 49 height 49
click at [471, 288] on button "a" at bounding box center [475, 294] width 49 height 49
click at [884, 364] on button "p" at bounding box center [883, 362] width 49 height 49
click at [729, 302] on button "e" at bounding box center [747, 294] width 49 height 49
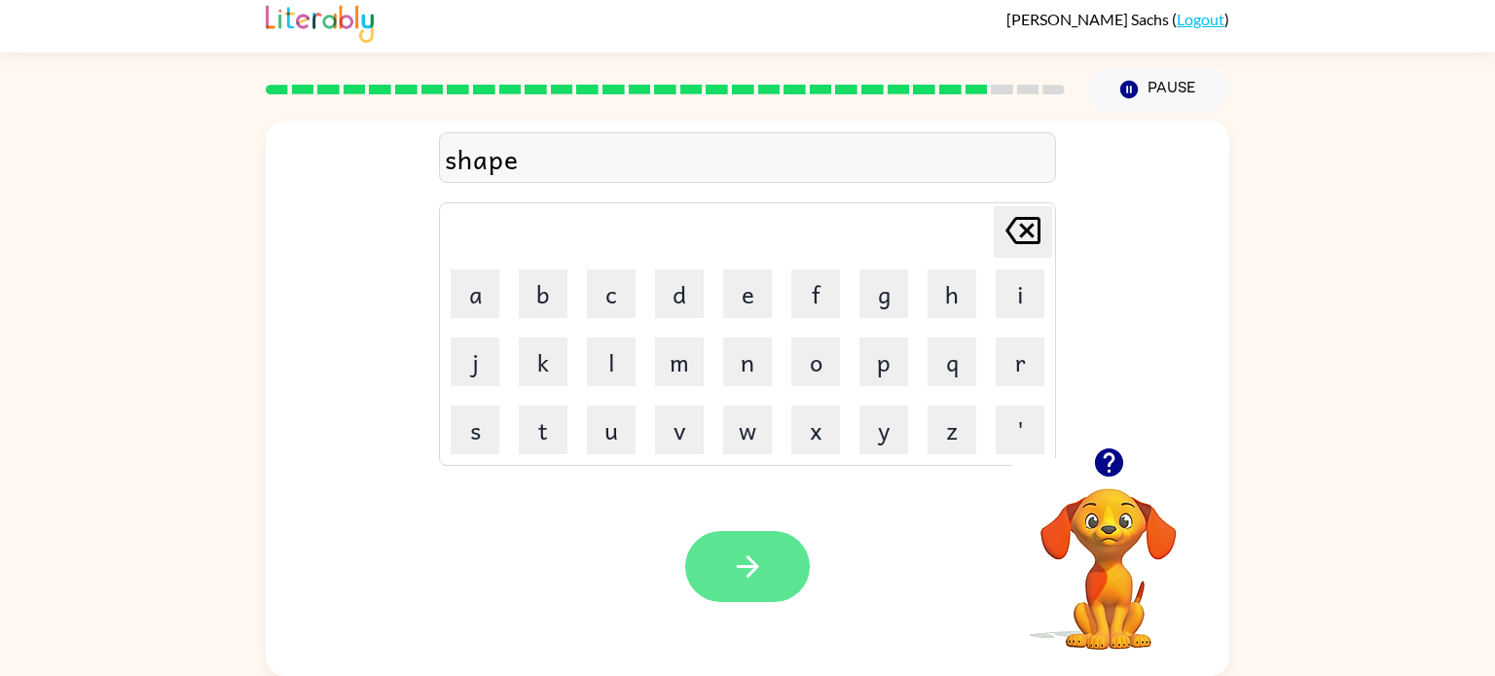
click at [759, 598] on button "button" at bounding box center [747, 566] width 125 height 71
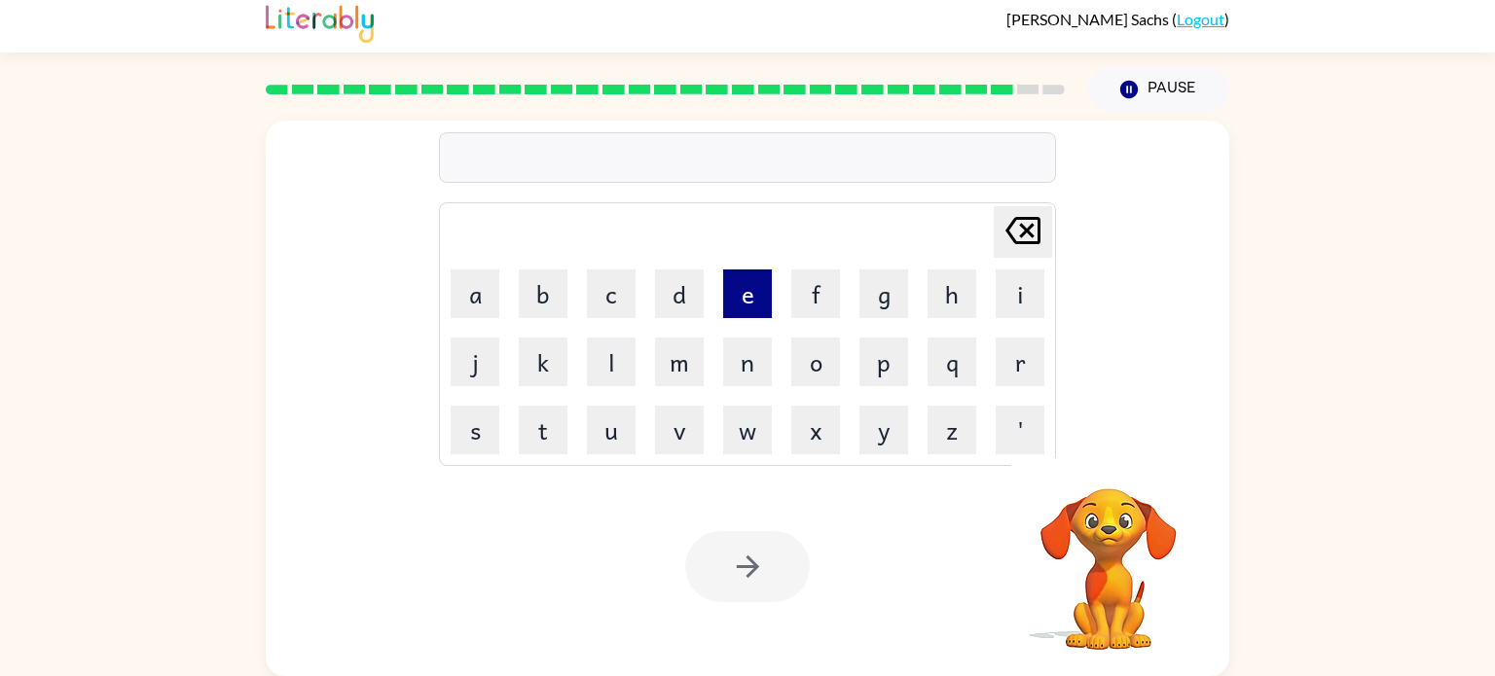
click at [767, 292] on button "e" at bounding box center [747, 294] width 49 height 49
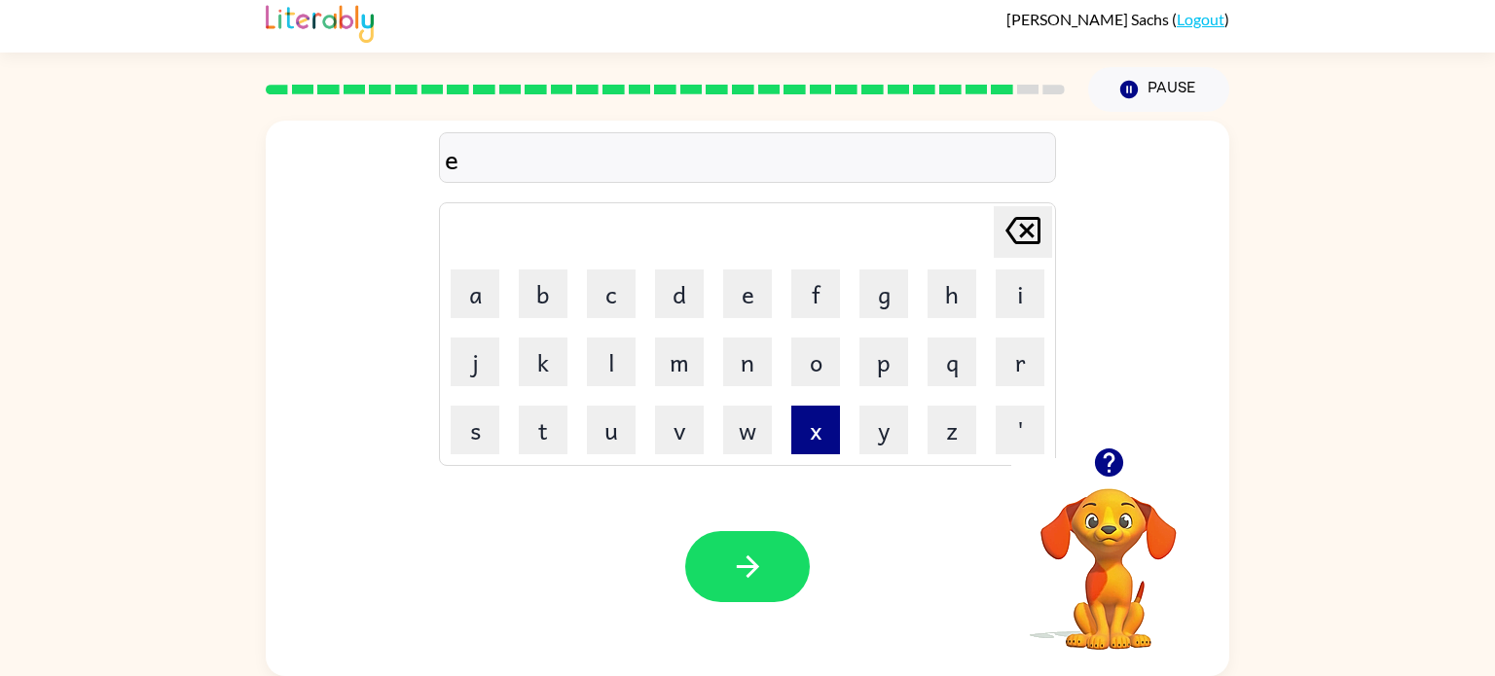
click at [811, 441] on button "x" at bounding box center [815, 430] width 49 height 49
click at [597, 440] on button "u" at bounding box center [611, 430] width 49 height 49
click at [612, 366] on button "l" at bounding box center [611, 362] width 49 height 49
click at [1031, 282] on button "i" at bounding box center [1019, 294] width 49 height 49
click at [743, 370] on button "n" at bounding box center [747, 362] width 49 height 49
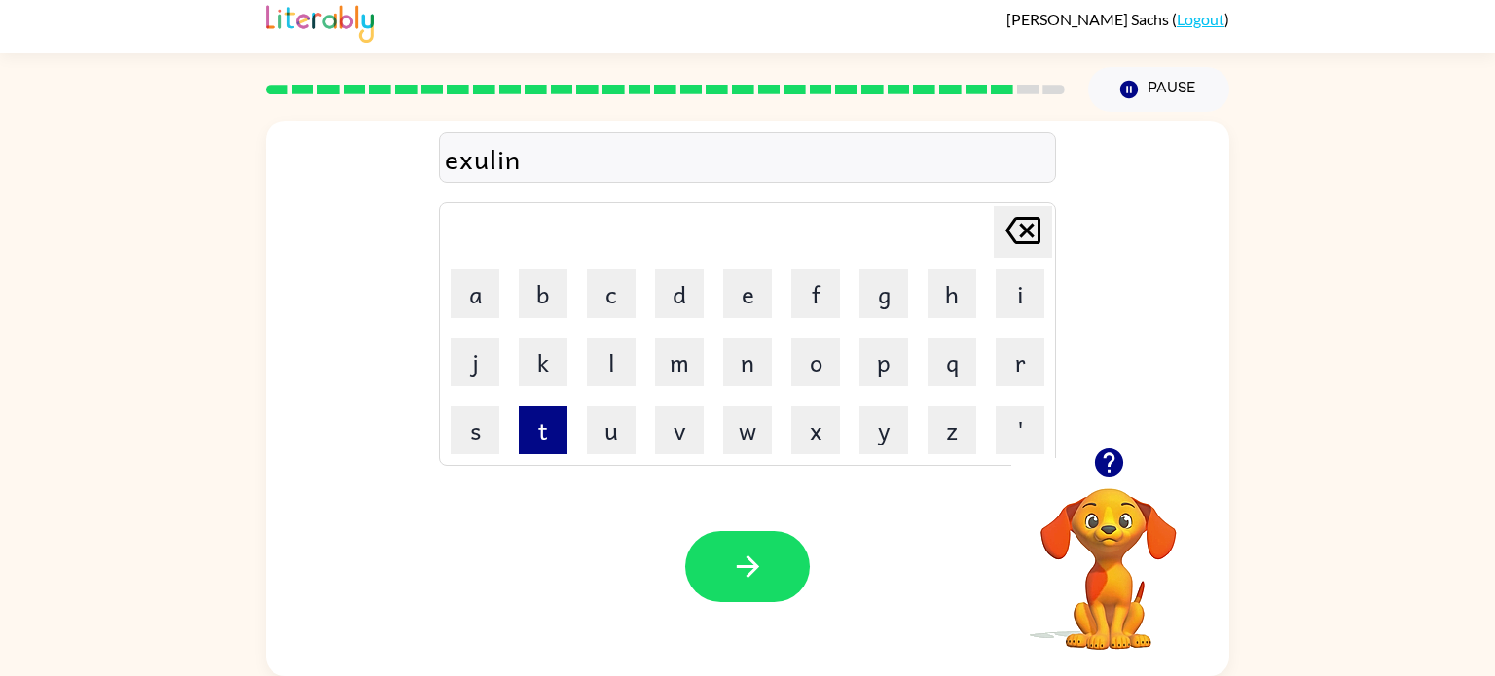
click at [563, 428] on button "t" at bounding box center [543, 430] width 49 height 49
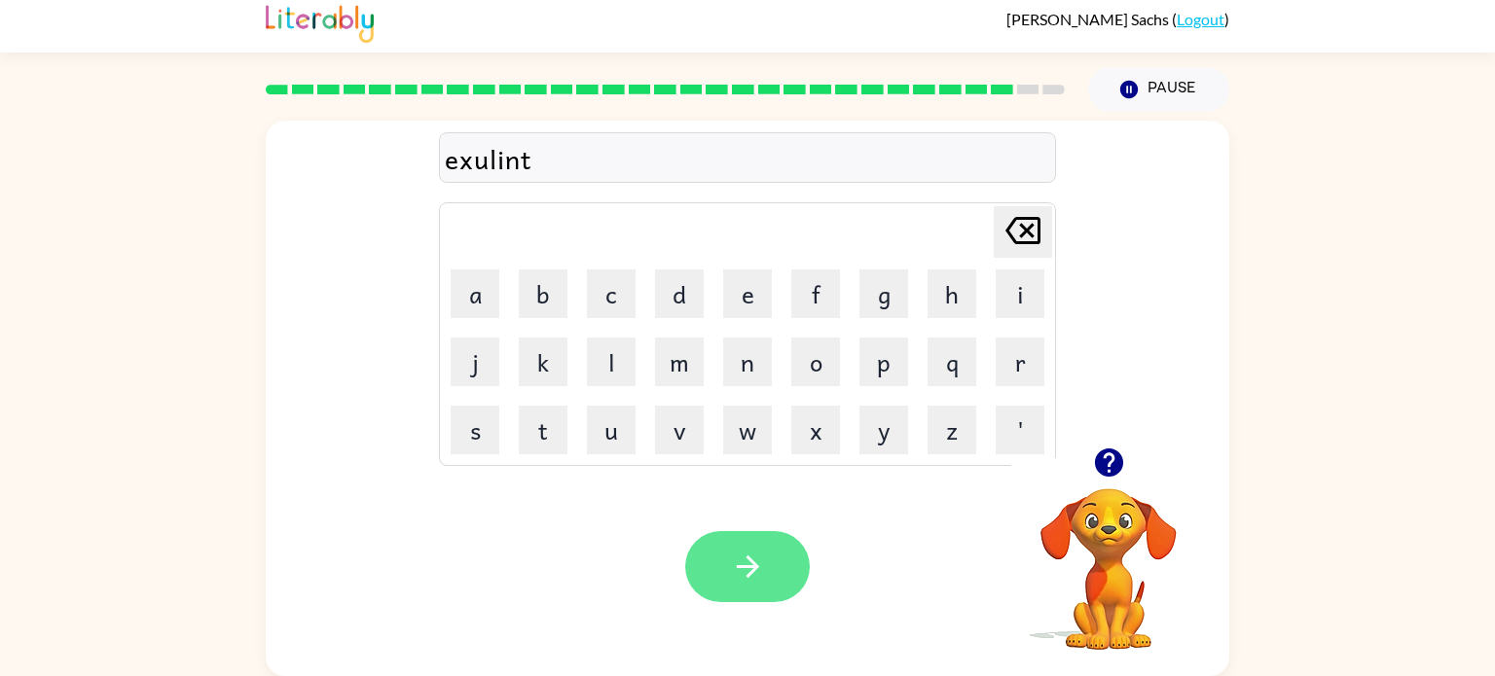
click at [745, 568] on icon "button" at bounding box center [748, 567] width 34 height 34
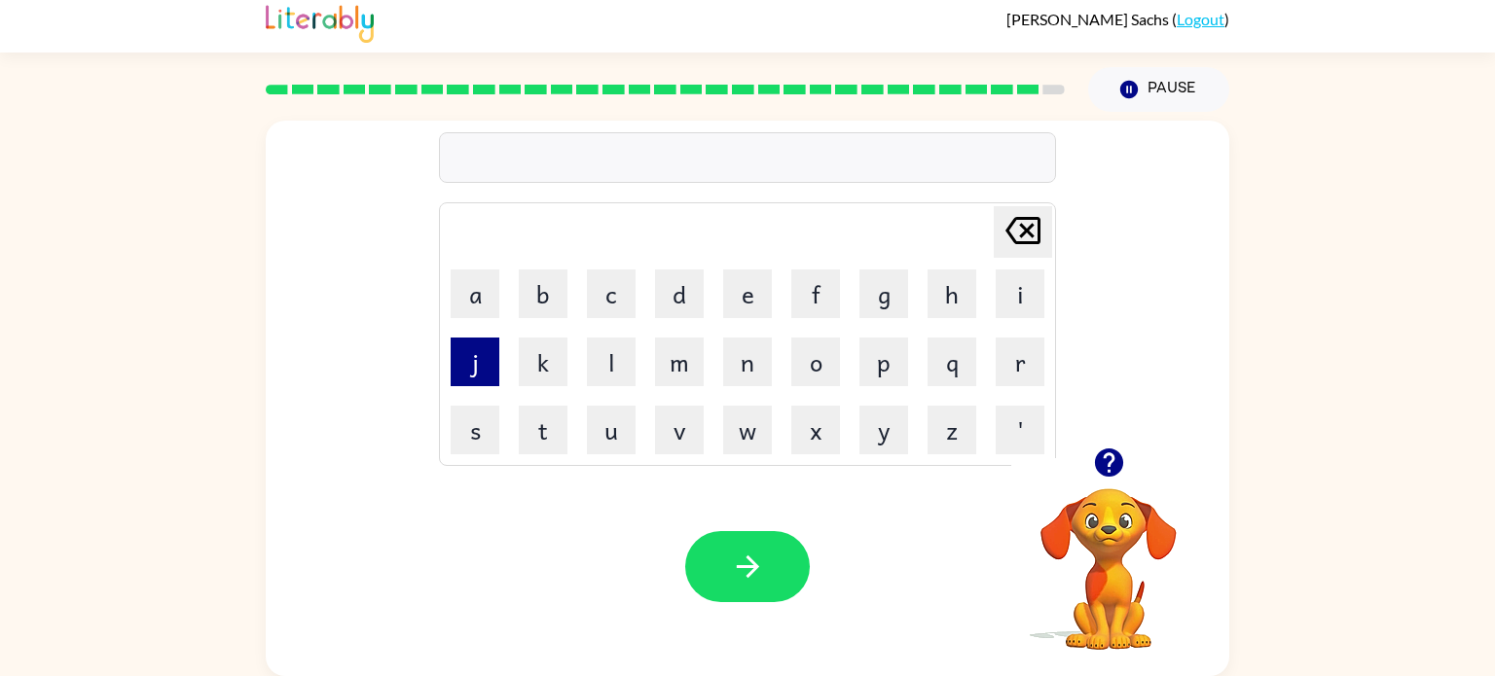
click at [460, 374] on button "j" at bounding box center [475, 362] width 49 height 49
click at [483, 299] on button "a" at bounding box center [475, 294] width 49 height 49
click at [750, 448] on button "w" at bounding box center [747, 430] width 49 height 49
click at [537, 284] on button "b" at bounding box center [543, 294] width 49 height 49
click at [1019, 380] on button "r" at bounding box center [1019, 362] width 49 height 49
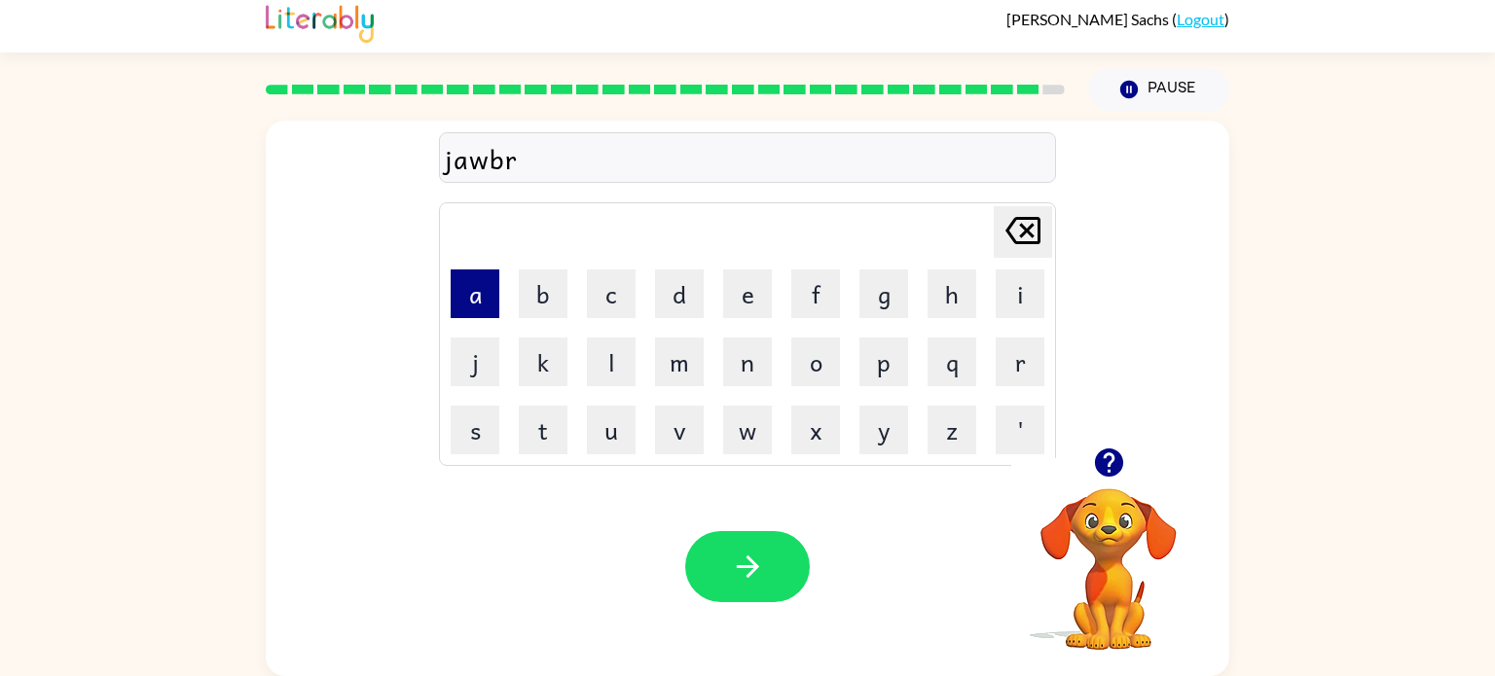
click at [485, 286] on button "a" at bounding box center [475, 294] width 49 height 49
click at [562, 350] on button "k" at bounding box center [543, 362] width 49 height 49
click at [815, 291] on button "f" at bounding box center [815, 294] width 49 height 49
click at [1028, 212] on icon "[PERSON_NAME] last character input" at bounding box center [1022, 230] width 47 height 47
click at [747, 286] on button "e" at bounding box center [747, 294] width 49 height 49
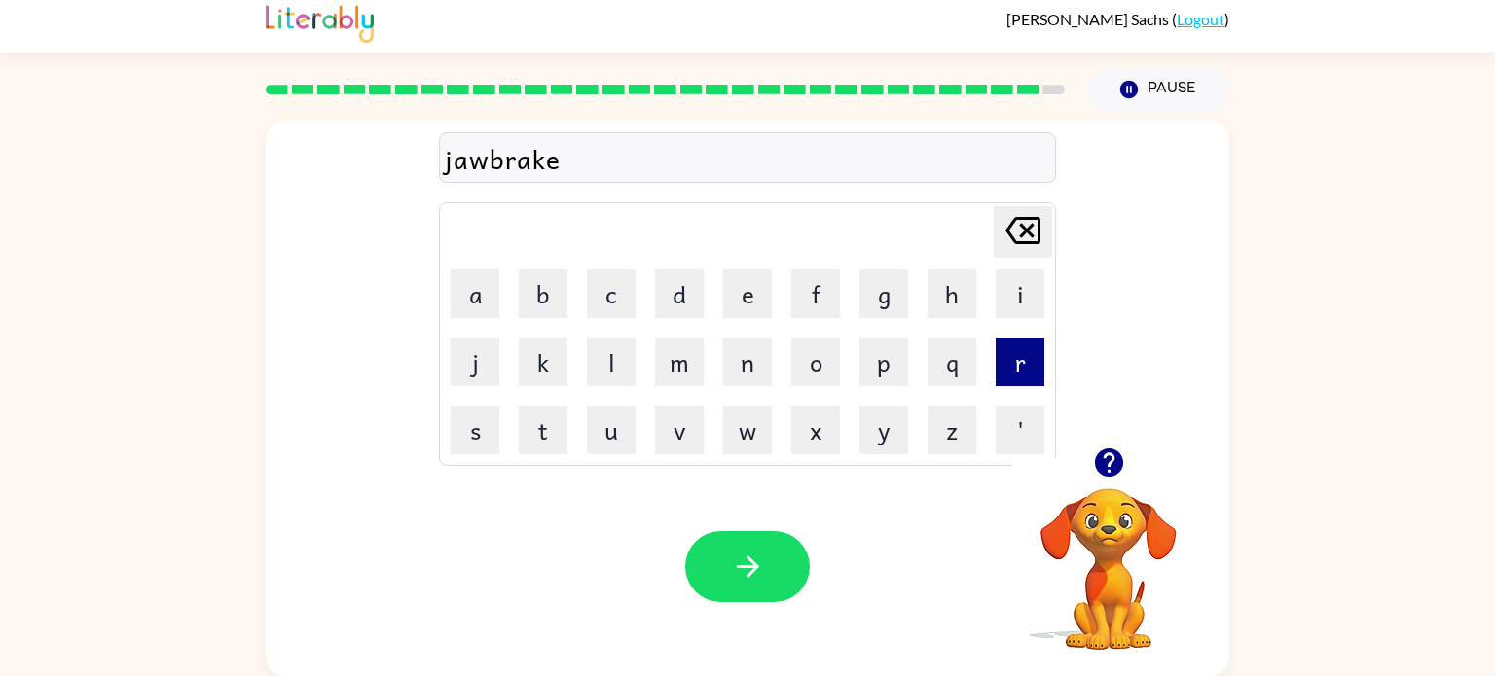
click at [1022, 376] on button "r" at bounding box center [1019, 362] width 49 height 49
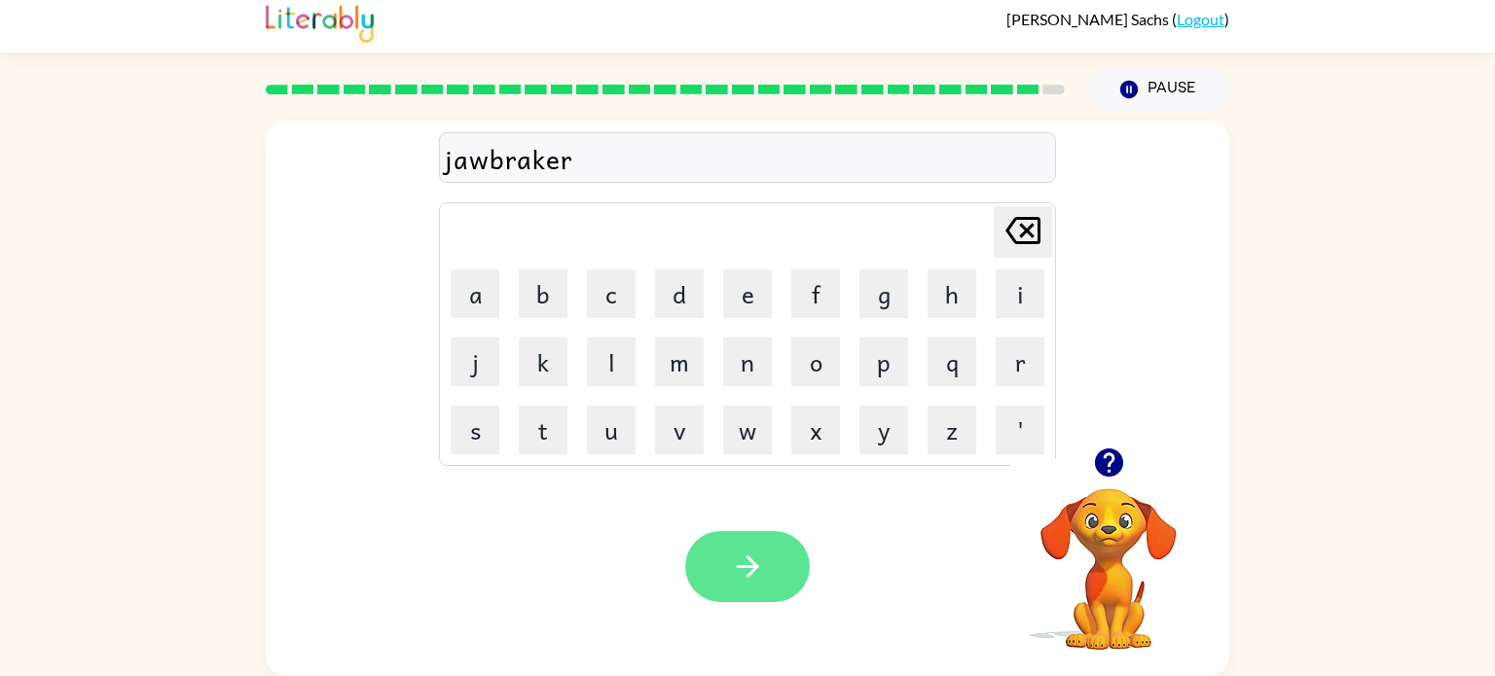
click at [740, 551] on icon "button" at bounding box center [748, 567] width 34 height 34
